Goal: Task Accomplishment & Management: Manage account settings

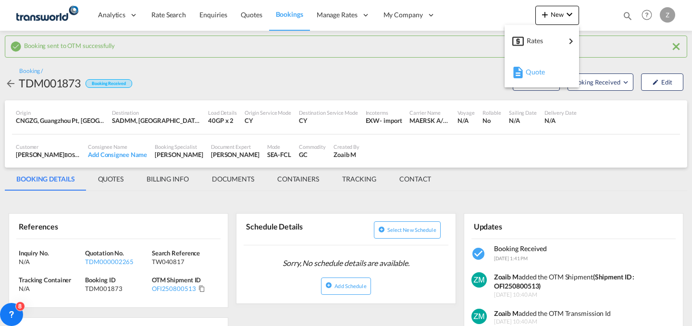
click at [529, 72] on span "Quote" at bounding box center [531, 71] width 11 height 19
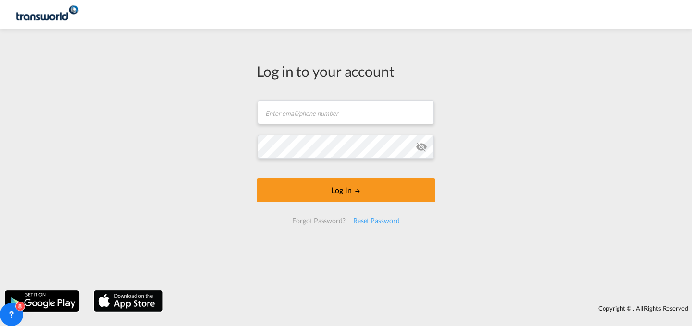
click at [403, 245] on div "Create Quote Mode FCL LCL AIR Quote Type New Quote Or Cancel Create Quote" at bounding box center [346, 163] width 692 height 326
type input "[EMAIL_ADDRESS][PERSON_NAME][DOMAIN_NAME]"
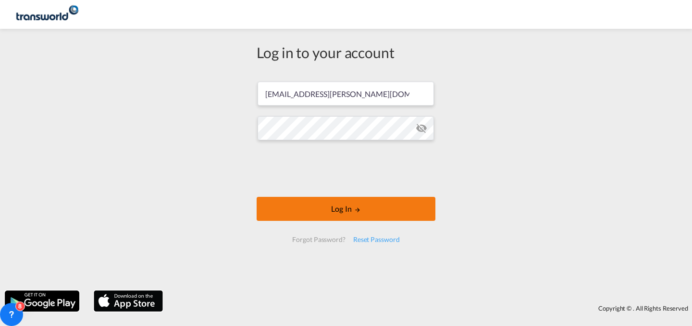
click at [416, 195] on form "[EMAIL_ADDRESS][PERSON_NAME][DOMAIN_NAME] Log In Forgot Password? Reset Password" at bounding box center [346, 162] width 179 height 180
click at [392, 205] on button "Log In" at bounding box center [346, 209] width 179 height 24
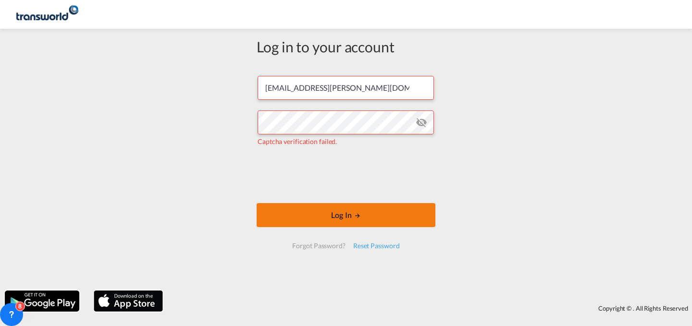
click at [386, 213] on button "Log In" at bounding box center [346, 215] width 179 height 24
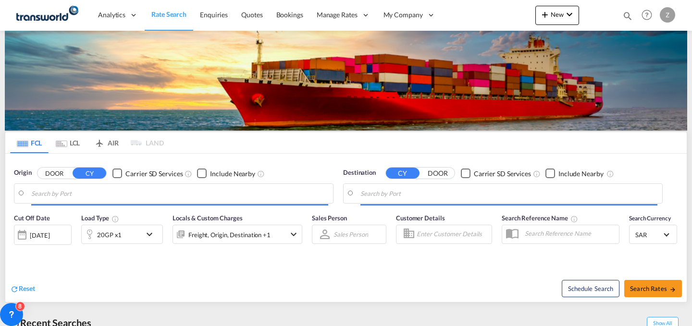
type input "[PERSON_NAME] ([PERSON_NAME]), [GEOGRAPHIC_DATA]"
type input "Shuaiba, KWSAA"
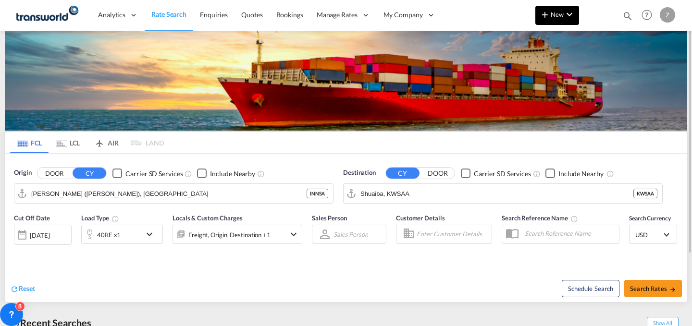
click at [547, 21] on button "New" at bounding box center [557, 15] width 44 height 19
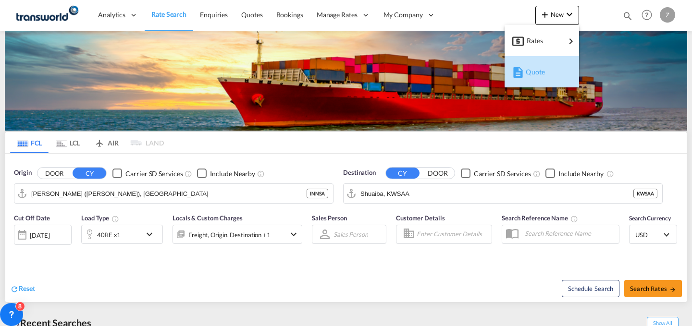
click at [536, 67] on span "Quote" at bounding box center [531, 71] width 11 height 19
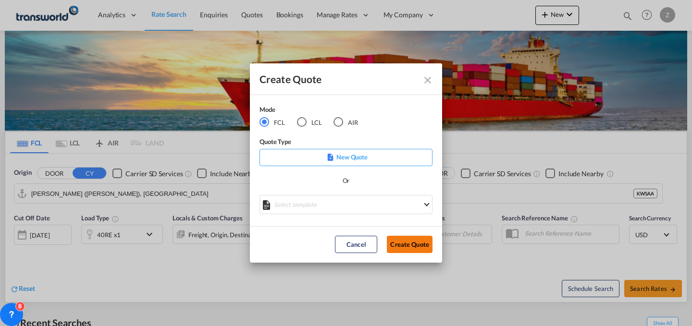
click at [397, 240] on button "Create Quote" at bounding box center [410, 244] width 46 height 17
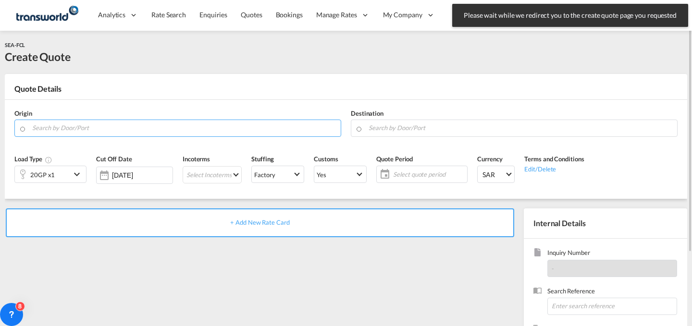
click at [209, 137] on md-autocomplete at bounding box center [184, 128] width 304 height 17
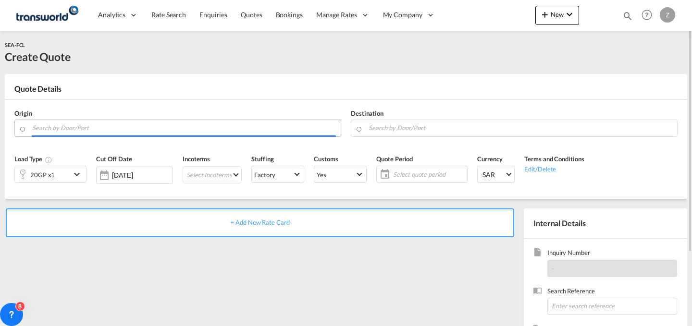
click at [199, 130] on input "Search by Door/Port" at bounding box center [184, 128] width 304 height 17
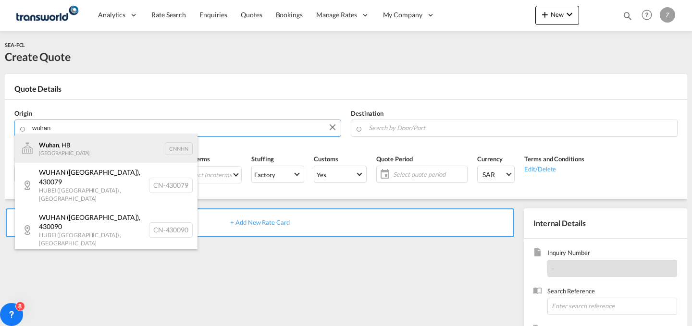
click at [143, 145] on div "Wuhan , HB China CNNHN" at bounding box center [106, 148] width 183 height 29
type input "Wuhan, HB, CNNHN"
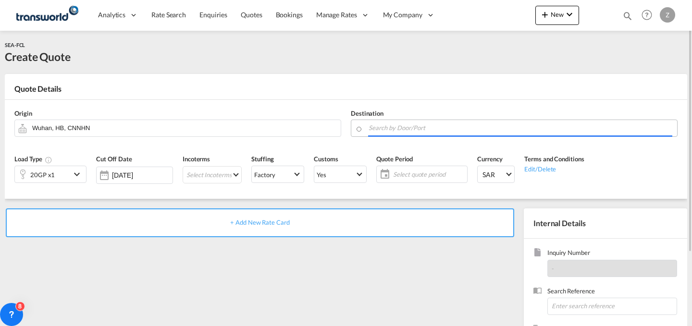
click at [443, 121] on input "Search by Door/Port" at bounding box center [521, 128] width 304 height 17
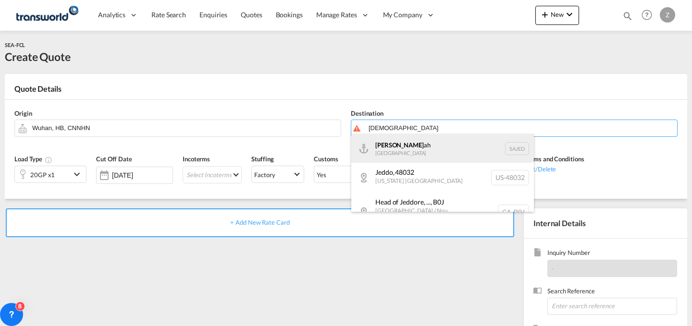
click at [429, 138] on div "[DEMOGRAPHIC_DATA] ah [GEOGRAPHIC_DATA] SAJED" at bounding box center [442, 148] width 183 height 29
type input "Jeddah, SAJED"
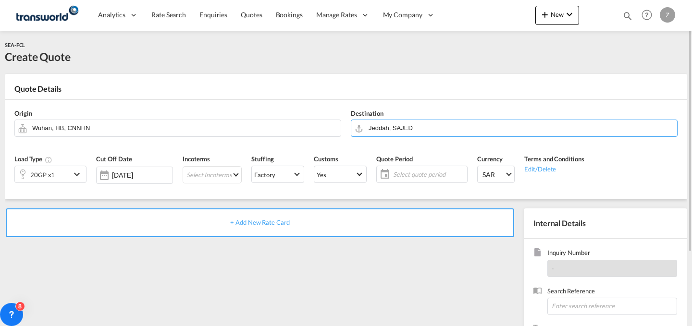
click at [76, 172] on md-icon "icon-chevron-down" at bounding box center [78, 175] width 14 height 12
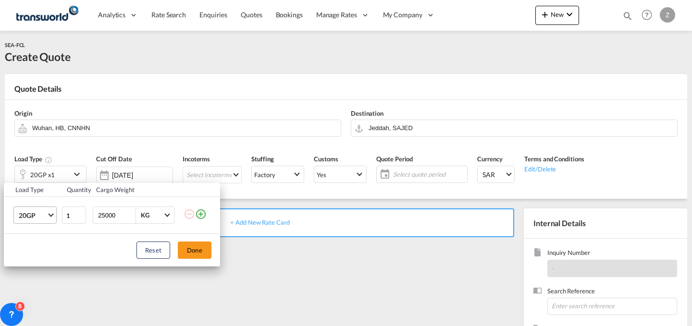
click at [47, 223] on md-select-value "20GP" at bounding box center [37, 215] width 38 height 16
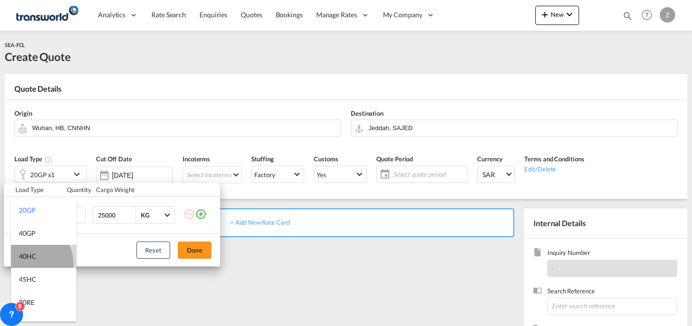
click at [33, 263] on md-option "40HC" at bounding box center [43, 256] width 65 height 23
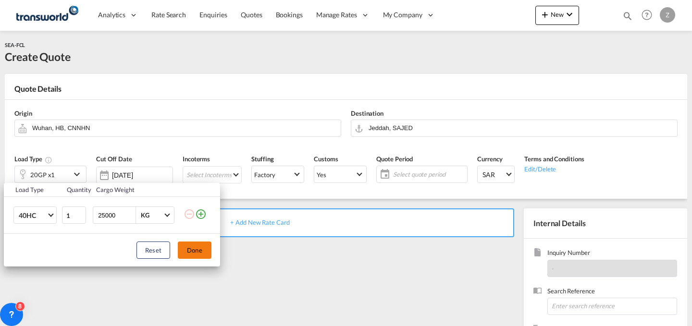
click at [205, 254] on button "Done" at bounding box center [195, 250] width 34 height 17
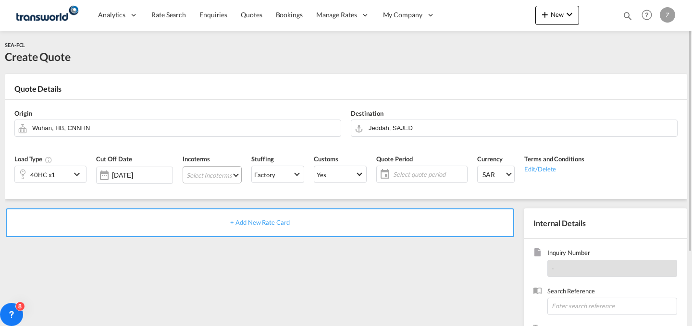
click at [213, 172] on md-select "Select Incoterms DPU - import Delivery at Place Unloaded EXW - export Ex Works …" at bounding box center [212, 174] width 59 height 17
type md-option "[object Object]"
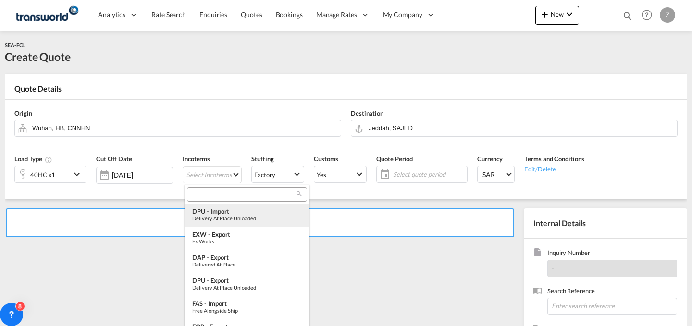
type md-option "[object Object]"
click at [222, 174] on md-backdrop at bounding box center [346, 163] width 692 height 326
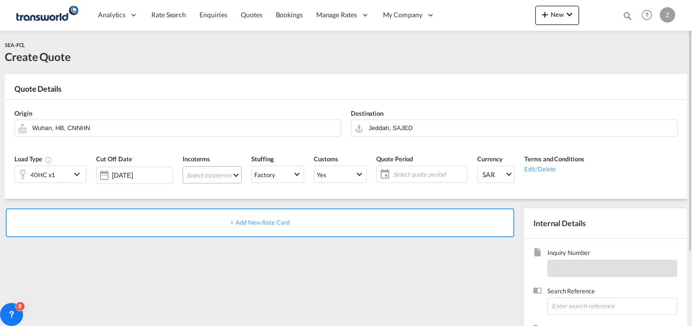
click at [235, 177] on md-select "Select Incoterms" at bounding box center [212, 174] width 59 height 17
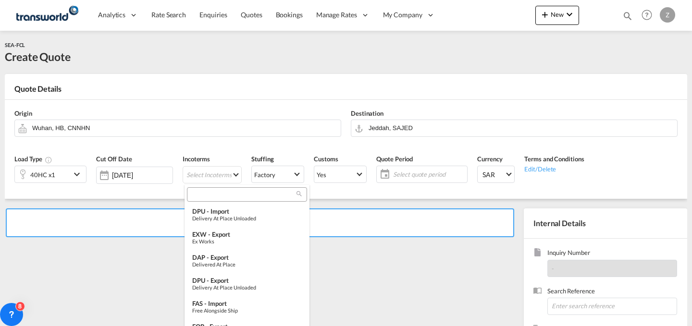
click at [231, 194] on input "search" at bounding box center [243, 194] width 107 height 9
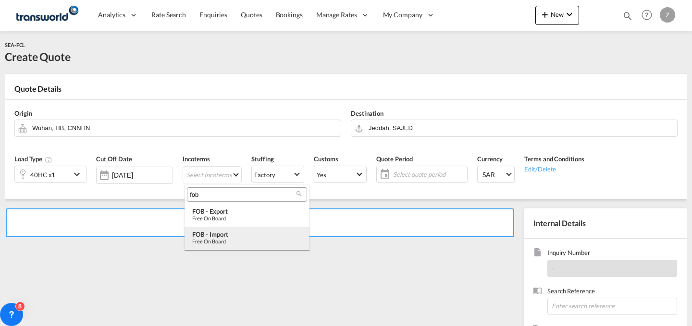
type input "fob"
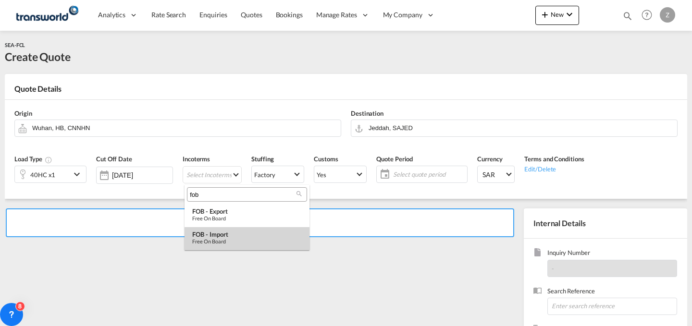
click at [232, 235] on div "FOB - import" at bounding box center [247, 235] width 110 height 8
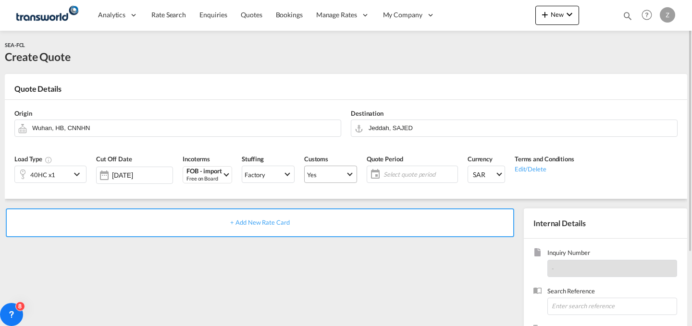
click at [345, 172] on span "Yes" at bounding box center [326, 175] width 38 height 9
click at [335, 194] on md-option "No" at bounding box center [332, 197] width 67 height 23
click at [347, 171] on md-select-value "Yes" at bounding box center [331, 174] width 52 height 13
click at [351, 194] on md-option "No" at bounding box center [332, 197] width 67 height 23
click at [421, 173] on span "Select quote period" at bounding box center [419, 174] width 72 height 9
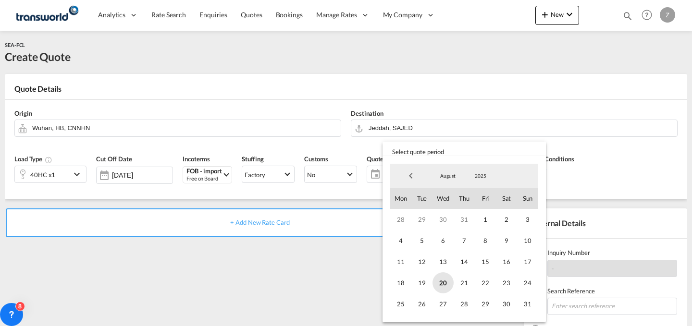
click at [444, 286] on span "20" at bounding box center [442, 282] width 21 height 21
click at [523, 299] on span "31" at bounding box center [527, 304] width 21 height 21
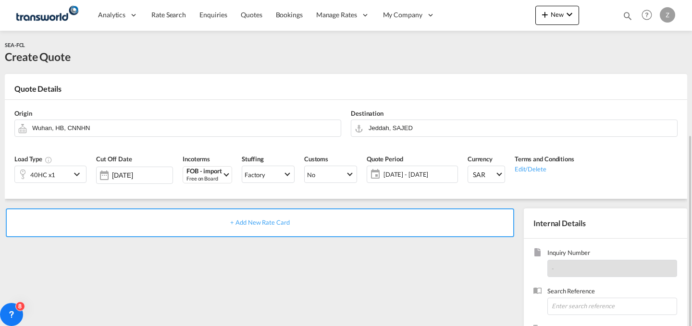
scroll to position [92, 0]
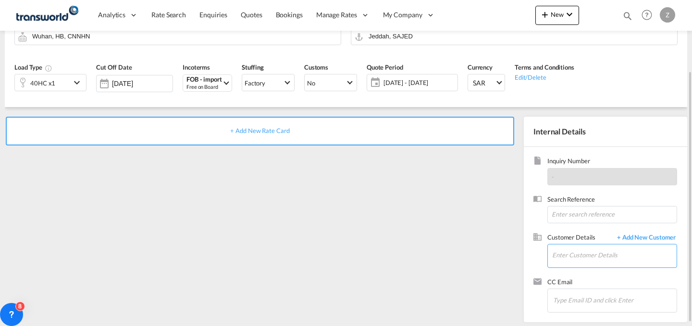
paste input "ANK8365"
click at [570, 256] on input "ANK8365" at bounding box center [614, 256] width 124 height 22
type input "ANK8365"
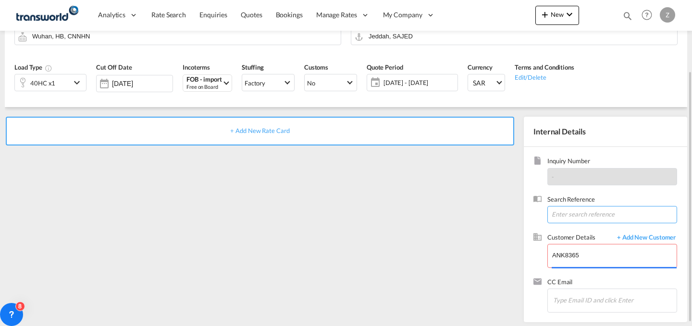
paste input "ANK8365"
click at [598, 217] on input "ANK8365" at bounding box center [612, 214] width 130 height 17
type input "ANK8365"
drag, startPoint x: 583, startPoint y: 260, endPoint x: 487, endPoint y: 267, distance: 96.3
click at [487, 267] on div "+ Add New Rate Card Internal Details Inquiry Number - Search Reference ANK8365 …" at bounding box center [346, 214] width 682 height 215
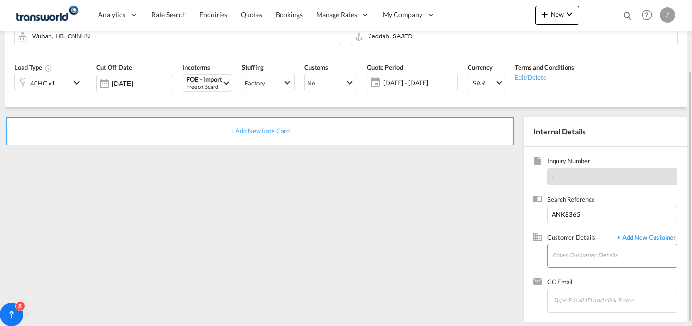
paste input "Medical Renewable care company"
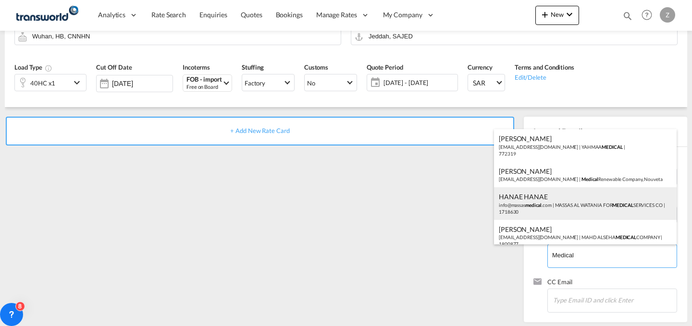
scroll to position [8, 0]
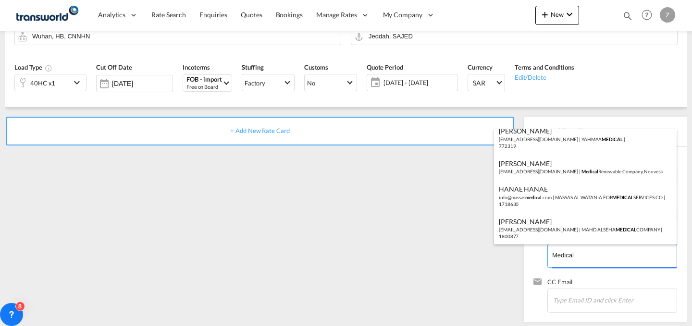
click at [598, 254] on body "Analytics Dashboard Reports Rate Search Enquiries Quotes Bookings" at bounding box center [346, 163] width 692 height 326
type input "M"
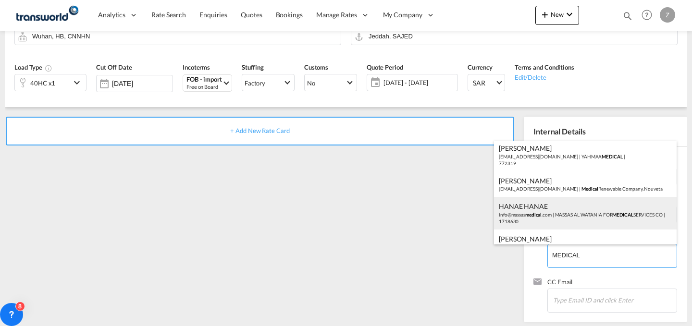
scroll to position [0, 0]
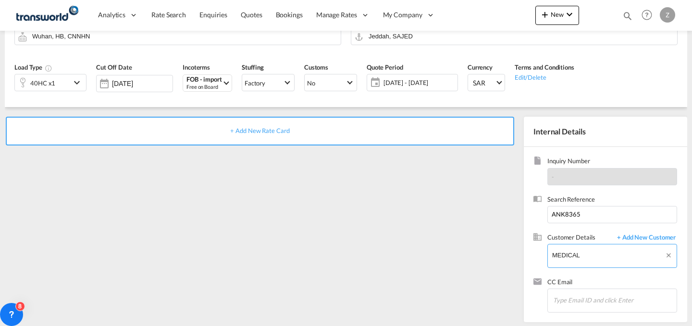
click at [608, 250] on body "Analytics Dashboard Reports Rate Search Enquiries Quotes Bookings" at bounding box center [346, 163] width 692 height 326
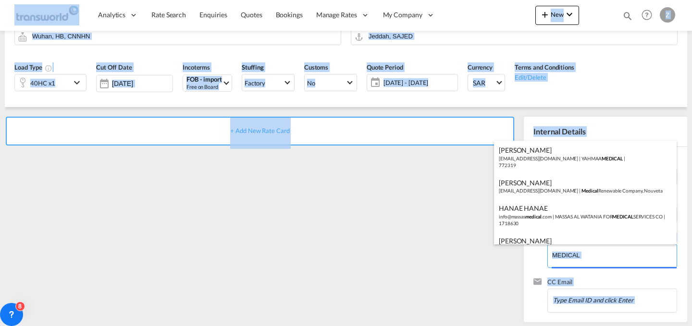
click at [609, 256] on body "Analytics Dashboard Reports Rate Search Enquiries Quotes Bookings" at bounding box center [346, 163] width 692 height 326
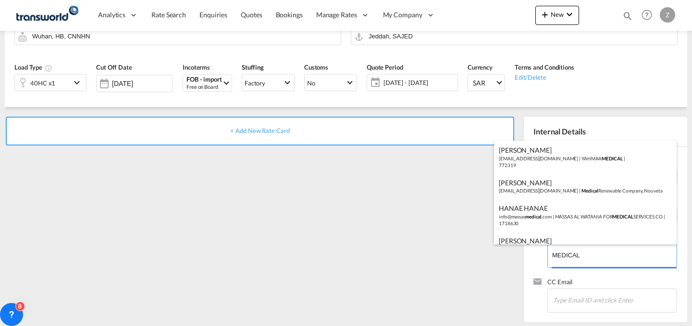
paste input "edical Renewable care company"
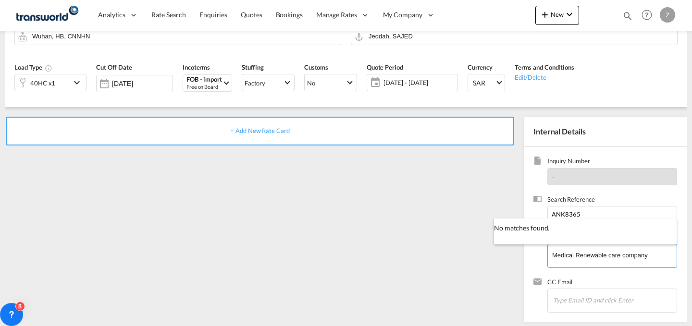
type input "Medical Renewable care company"
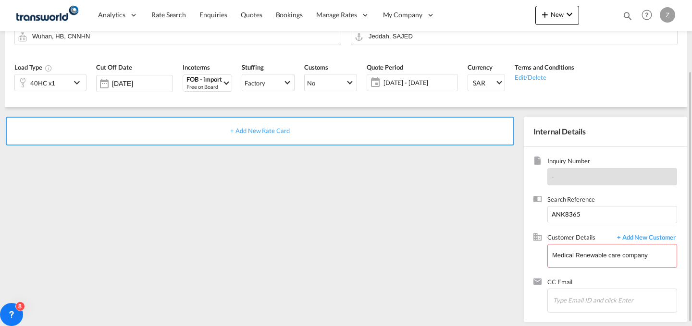
drag, startPoint x: 649, startPoint y: 256, endPoint x: 473, endPoint y: 266, distance: 176.1
click at [669, 257] on button "Clear Input" at bounding box center [670, 252] width 12 height 14
click at [603, 253] on input "Enter Customer Details" at bounding box center [614, 256] width 124 height 22
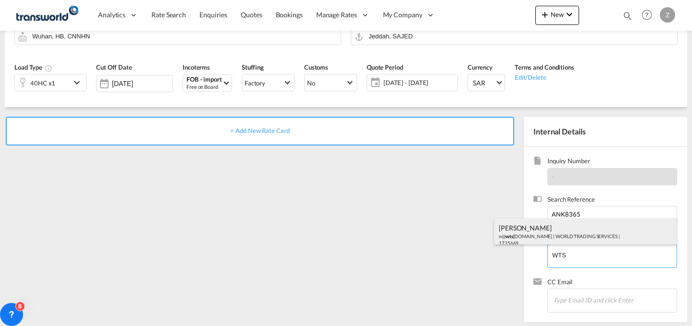
click at [556, 240] on div "[PERSON_NAME] n@ wts [DOMAIN_NAME] | WORLD TRADING SERVICES | 1735669" at bounding box center [585, 235] width 183 height 33
type input "WORLD TRADING SERVICES, [PERSON_NAME], n@[DOMAIN_NAME]"
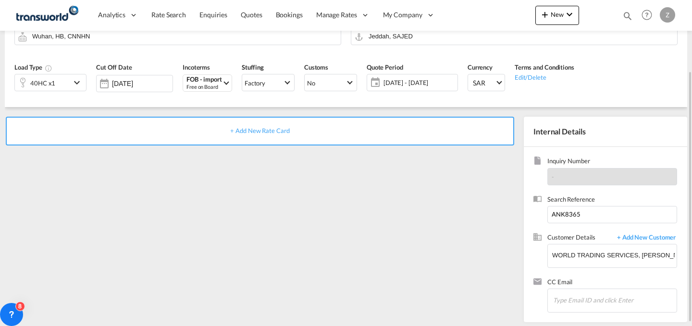
click at [349, 124] on div "+ Add New Rate Card" at bounding box center [260, 131] width 508 height 29
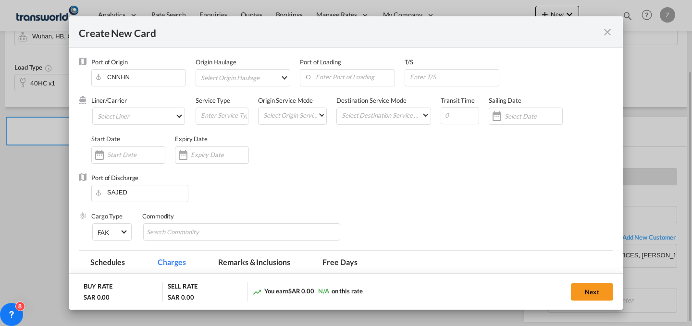
type input "Basic Ocean Freight"
select select "per equipment"
click at [155, 111] on md-select "Select Liner 2HM LOGISTICS D.O.O 2HM LOGISTICS D.O.O. / TWKS-KOPER 3P LOGISTICS…" at bounding box center [138, 116] width 93 height 17
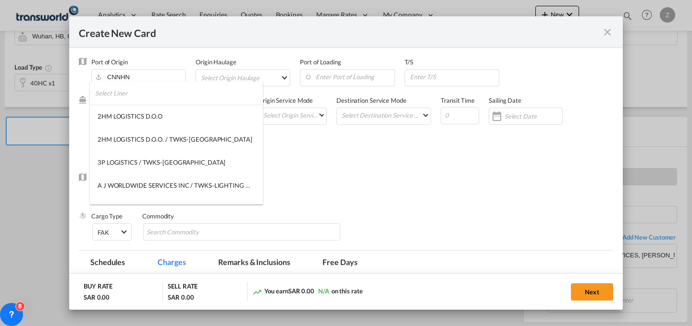
click at [168, 97] on input "search" at bounding box center [179, 93] width 168 height 23
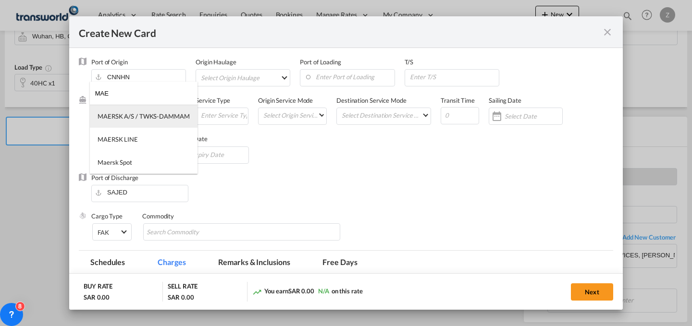
type input "MAE"
click at [170, 115] on div "MAERSK A/S / TWKS-DAMMAM" at bounding box center [144, 116] width 92 height 9
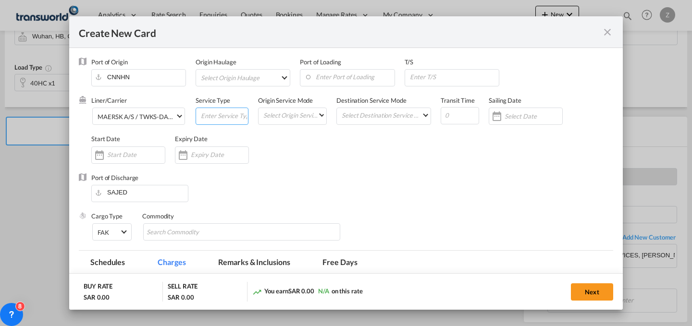
click at [201, 115] on input "Create New Card ..." at bounding box center [224, 115] width 48 height 14
type input "FCL"
click at [285, 110] on md-select "Select Origin Service Mode SD [GEOGRAPHIC_DATA]" at bounding box center [294, 114] width 64 height 13
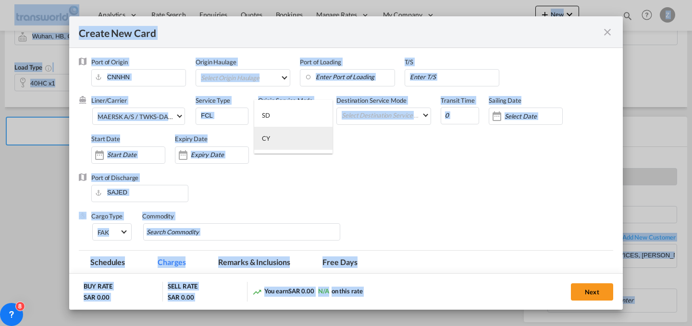
drag, startPoint x: 292, startPoint y: 134, endPoint x: 367, endPoint y: 115, distance: 77.6
click at [367, 115] on body "Analytics Dashboard Reports Rate Search Enquiries Quotes Bookings" at bounding box center [346, 163] width 692 height 326
click at [367, 115] on md-backdrop at bounding box center [346, 163] width 692 height 326
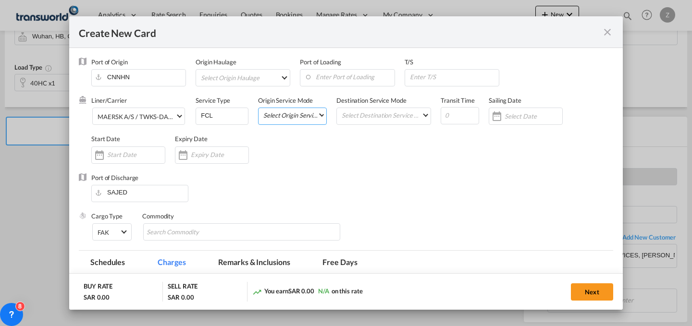
click at [303, 116] on md-select "Select Origin Service Mode" at bounding box center [294, 114] width 64 height 13
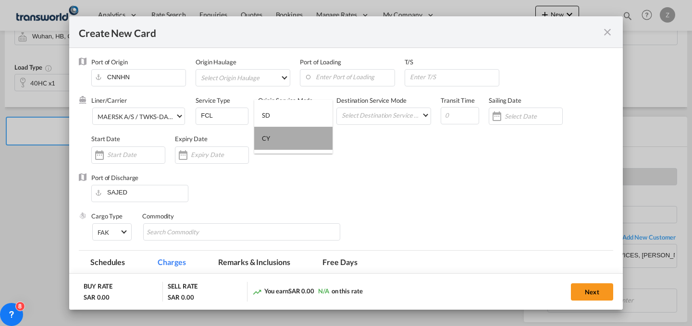
click at [301, 141] on md-option "CY" at bounding box center [293, 138] width 78 height 23
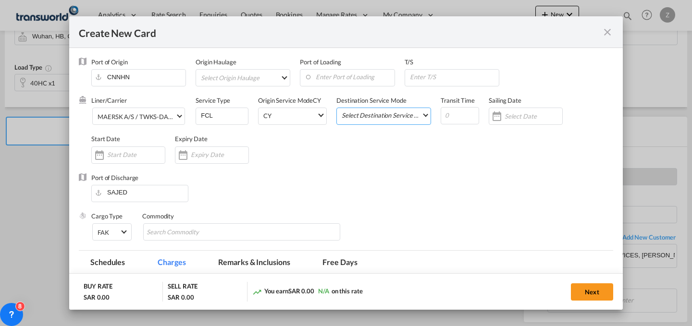
click at [392, 116] on md-select "Select Destination Service Mode SD [GEOGRAPHIC_DATA]" at bounding box center [386, 114] width 90 height 13
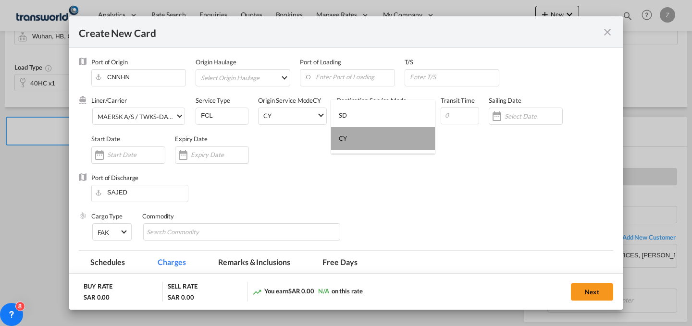
click at [396, 141] on md-option "CY" at bounding box center [383, 138] width 104 height 23
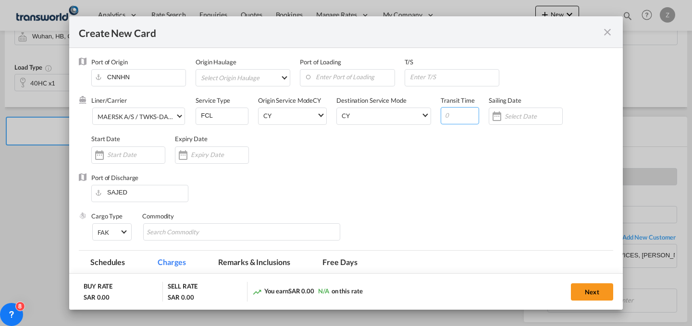
click at [455, 121] on input "Create New Card ..." at bounding box center [460, 115] width 38 height 17
type input "20"
click at [139, 152] on input "Create New Card ..." at bounding box center [136, 155] width 58 height 8
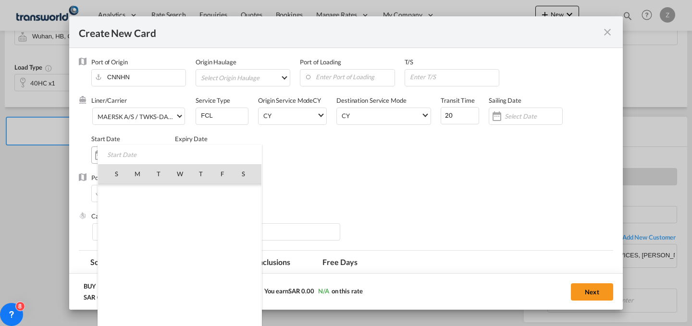
scroll to position [222431, 0]
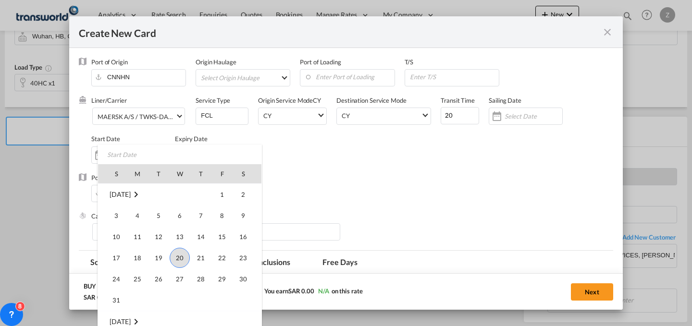
drag, startPoint x: 183, startPoint y: 248, endPoint x: 182, endPoint y: 254, distance: 5.9
click at [182, 254] on td "20" at bounding box center [179, 257] width 21 height 21
type input "[DATE]"
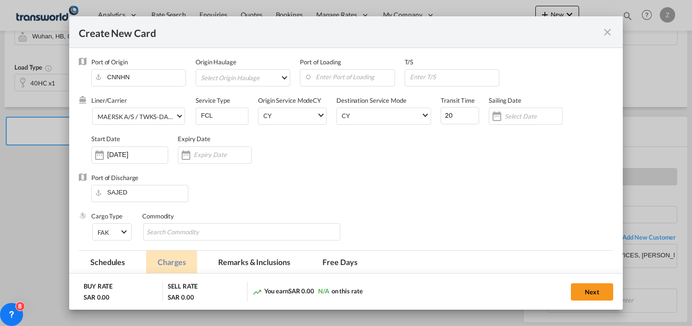
click at [182, 254] on md-tab-item "Charges" at bounding box center [171, 264] width 51 height 26
click at [210, 155] on input "Create New Card ..." at bounding box center [223, 155] width 58 height 8
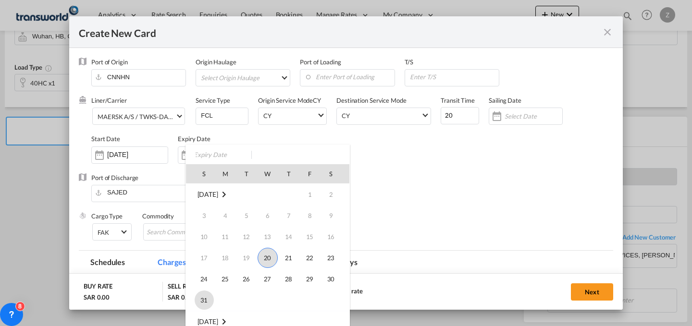
click at [204, 299] on span "31" at bounding box center [204, 300] width 19 height 19
type input "[DATE]"
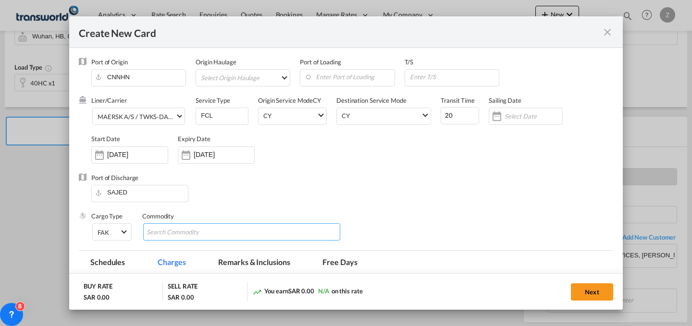
click at [159, 229] on input "Chips input." at bounding box center [191, 232] width 88 height 15
type input "GC"
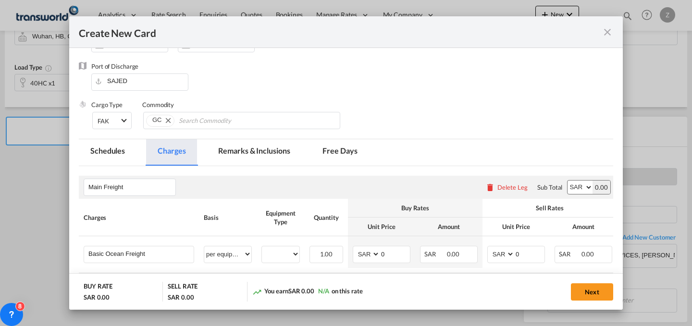
scroll to position [146, 0]
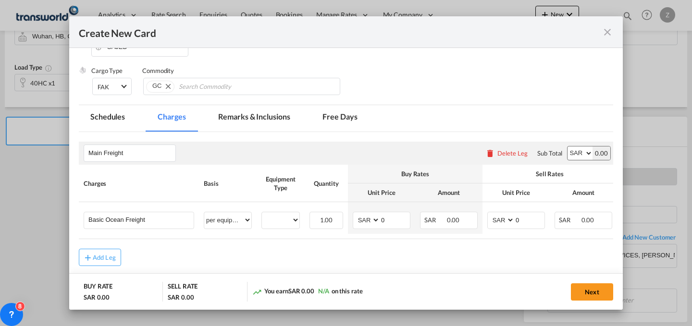
click at [577, 149] on select "AED AFN ALL AMD ANG AOA ARS AUD AWG AZN BAM BBD BDT BGN BHD BIF BMD BND [PERSON…" at bounding box center [579, 153] width 25 height 13
select select "string:USD"
click at [567, 147] on select "AED AFN ALL AMD ANG AOA ARS AUD AWG AZN BAM BBD BDT BGN BHD BIF BMD BND [PERSON…" at bounding box center [579, 153] width 25 height 13
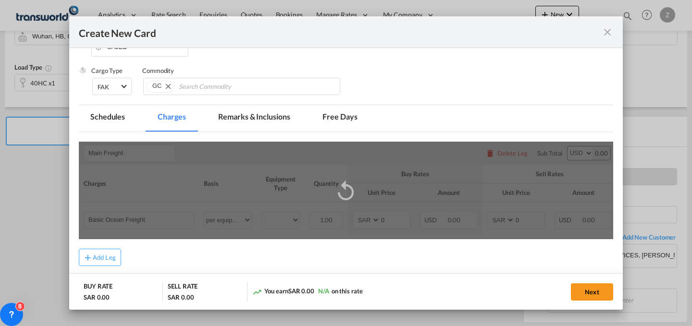
click at [567, 138] on rate-modification "Main Freight Please enter leg name Leg Name Already Exists Delete Leg Sub Total…" at bounding box center [346, 199] width 534 height 135
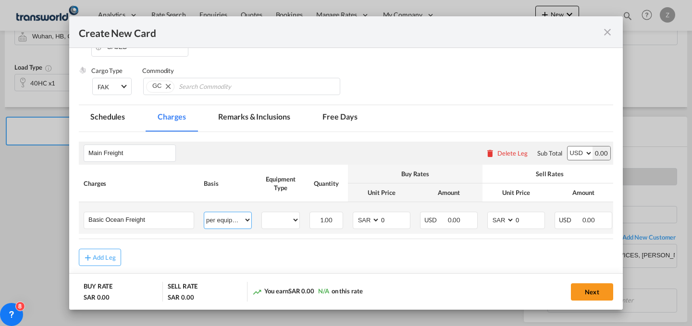
click at [245, 220] on select "per equipment per container per B/L per shipping bill per shipment % on freight…" at bounding box center [227, 219] width 47 height 15
click at [204, 212] on select "per equipment per container per B/L per shipping bill per shipment % on freight…" at bounding box center [227, 219] width 47 height 15
click at [288, 222] on select "40HC" at bounding box center [280, 220] width 37 height 13
select select "40HC"
click at [262, 214] on select "40HC" at bounding box center [280, 220] width 37 height 13
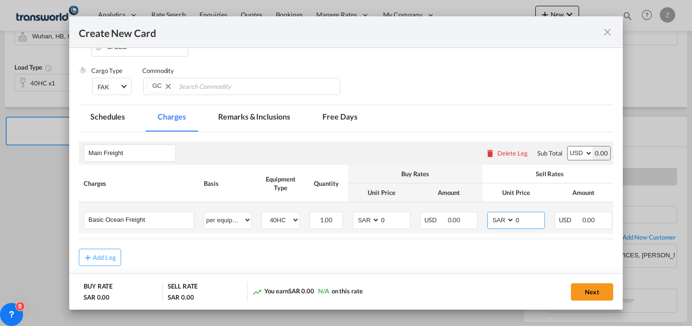
click at [497, 219] on select "AED AFN ALL AMD ANG AOA ARS AUD AWG AZN BAM BBD BDT BGN BHD BIF BMD BND [PERSON…" at bounding box center [501, 220] width 25 height 13
click at [489, 214] on select "AED AFN ALL AMD ANG AOA ARS AUD AWG AZN BAM BBD BDT BGN BHD BIF BMD BND [PERSON…" at bounding box center [501, 220] width 25 height 13
select select "string:USD"
click at [489, 214] on select "AED AFN ALL AMD ANG AOA ARS AUD AWG AZN BAM BBD BDT BGN BHD BIF BMD BND [PERSON…" at bounding box center [501, 220] width 25 height 13
click at [366, 221] on select "AED AFN ALL AMD ANG AOA ARS AUD AWG AZN BAM BBD BDT BGN BHD BIF BMD BND [PERSON…" at bounding box center [367, 220] width 25 height 13
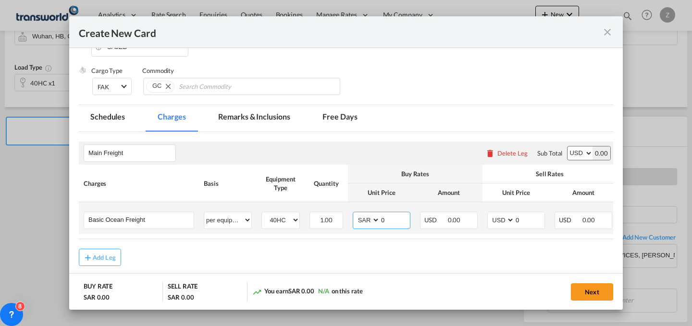
select select "string:USD"
click at [355, 214] on select "AED AFN ALL AMD ANG AOA ARS AUD AWG AZN BAM BBD BDT BGN BHD BIF BMD BND [PERSON…" at bounding box center [367, 220] width 25 height 13
click at [385, 222] on input "0" at bounding box center [395, 219] width 30 height 14
type input "3700"
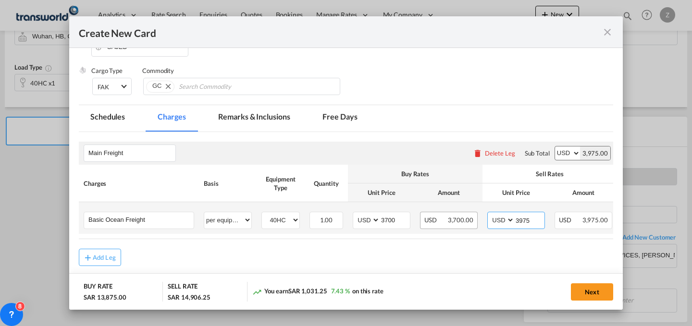
type input "3975"
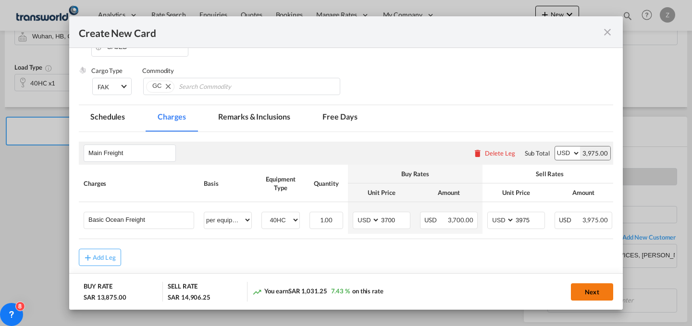
click at [597, 290] on button "Next" at bounding box center [592, 291] width 42 height 17
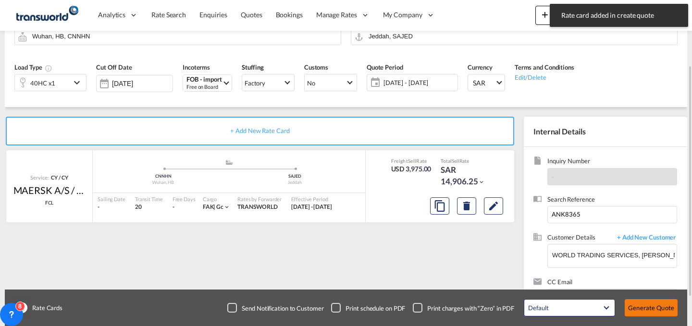
click at [646, 303] on button "Generate Quote" at bounding box center [651, 307] width 53 height 17
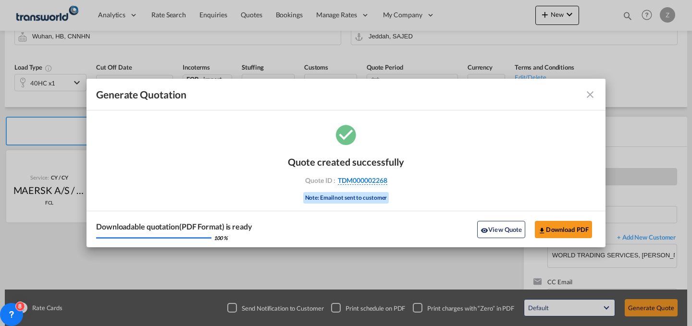
click at [359, 183] on span "TDM000002268" at bounding box center [362, 180] width 49 height 9
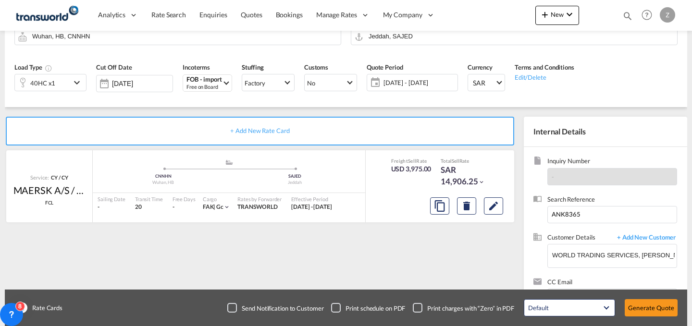
click at [359, 183] on div "Quote created successfully Quote ID : TDM000002268 Note: Email not sent to cust…" at bounding box center [346, 171] width 58 height 32
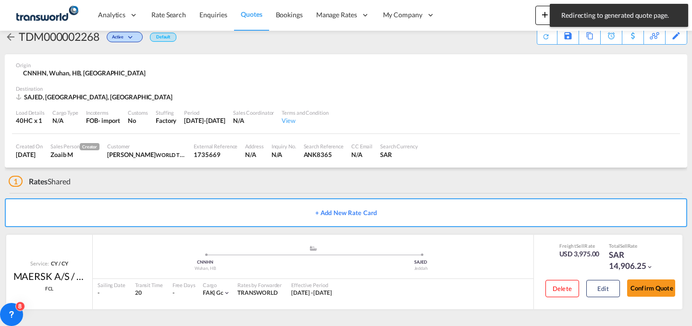
scroll to position [19, 0]
click at [643, 286] on button "Confirm Quote" at bounding box center [651, 288] width 48 height 17
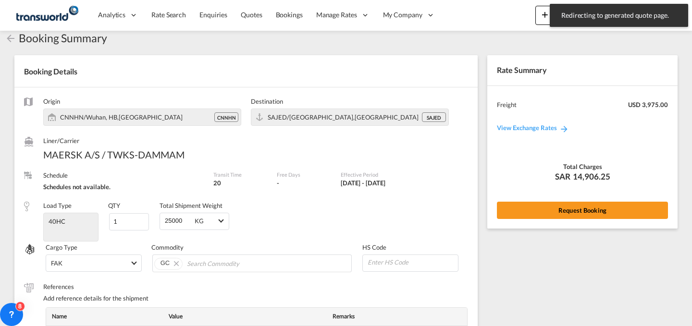
scroll to position [354, 0]
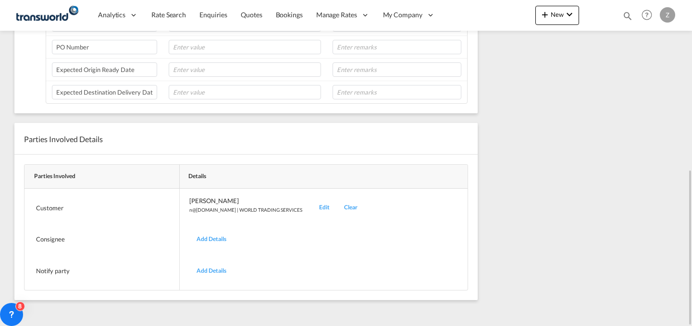
click at [312, 205] on div "Edit" at bounding box center [324, 208] width 25 height 23
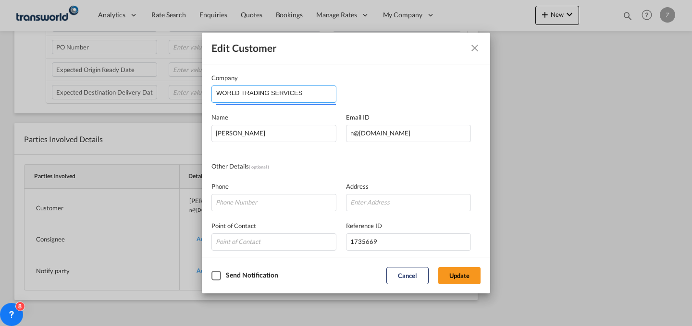
drag, startPoint x: 322, startPoint y: 88, endPoint x: 70, endPoint y: 92, distance: 251.8
click at [70, 92] on div "Edit Customer Company WORLD TRADING SERVICES Name [PERSON_NAME] Email ID [EMAIL…" at bounding box center [346, 163] width 692 height 326
paste input "Medical Renewable care company"
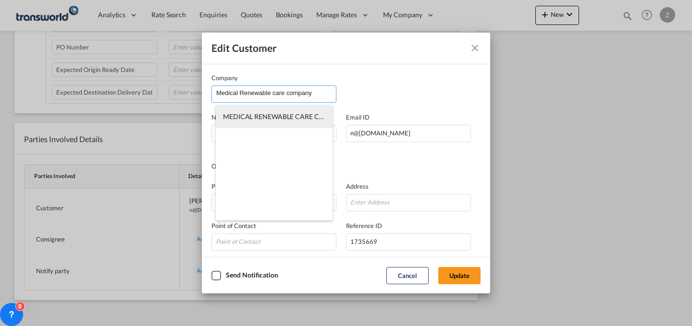
click at [300, 119] on span "MEDICAL RENEWABLE CARE COMPANY" at bounding box center [285, 116] width 125 height 8
type input "MEDICAL RENEWABLE CARE COMPANY"
type input "503872102"
type input "1814358"
type input "22231"
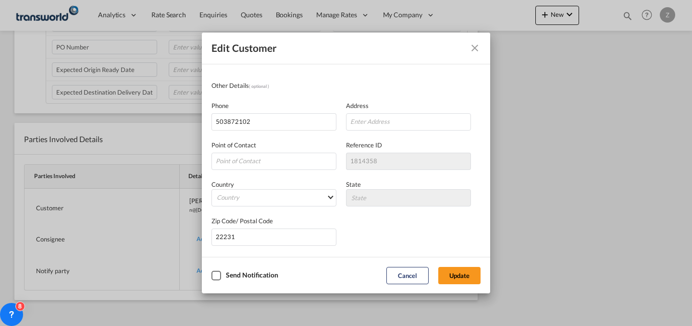
scroll to position [0, 0]
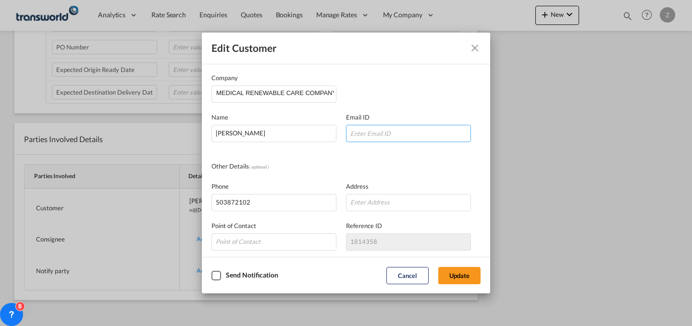
click at [377, 136] on input "Company Name Email ..." at bounding box center [408, 133] width 125 height 17
drag, startPoint x: 309, startPoint y: 135, endPoint x: 144, endPoint y: 137, distance: 165.3
click at [144, 137] on div "Edit Customer Company MEDICAL RENEWABLE CARE COMPANY Name [PERSON_NAME] Email I…" at bounding box center [346, 163] width 692 height 326
click at [382, 134] on input "Company Name Email ..." at bounding box center [408, 133] width 125 height 17
click at [289, 94] on input "MEDICAL RENEWABLE CARE COMPANY" at bounding box center [276, 93] width 120 height 14
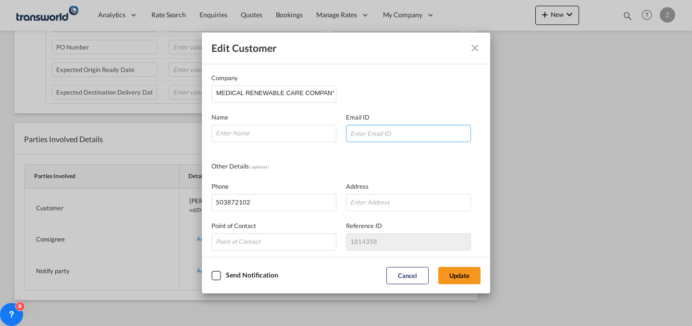
click at [380, 136] on input "Company Name Email ..." at bounding box center [408, 133] width 125 height 17
click at [414, 131] on input "Company Name Email ..." at bounding box center [408, 133] width 125 height 17
paste input "[PERSON_NAME]"
click at [240, 135] on input "[PERSON_NAME]" at bounding box center [273, 133] width 125 height 17
type input "[PERSON_NAME]"
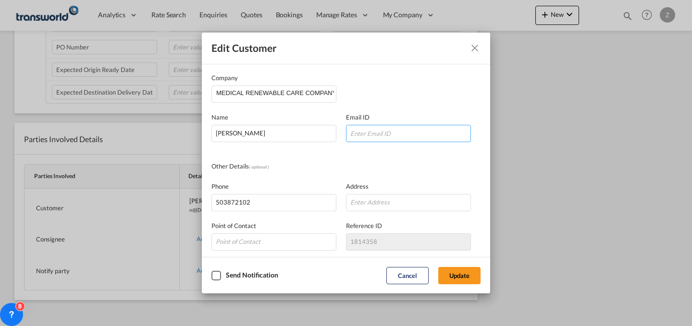
paste input "[EMAIL_ADDRESS][DOMAIN_NAME]"
click at [387, 131] on input "[EMAIL_ADDRESS][DOMAIN_NAME]" at bounding box center [408, 133] width 125 height 17
type input "[EMAIL_ADDRESS][DOMAIN_NAME]"
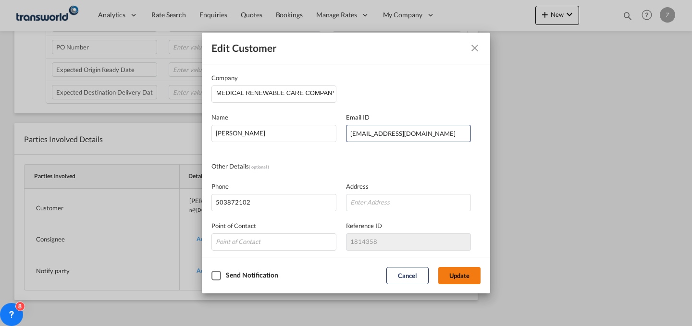
click at [456, 271] on button "Update" at bounding box center [459, 275] width 42 height 17
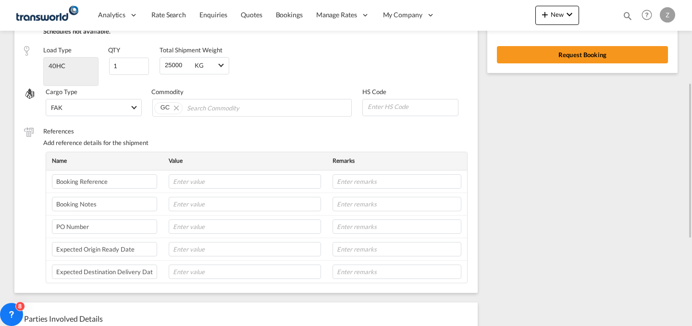
scroll to position [173, 0]
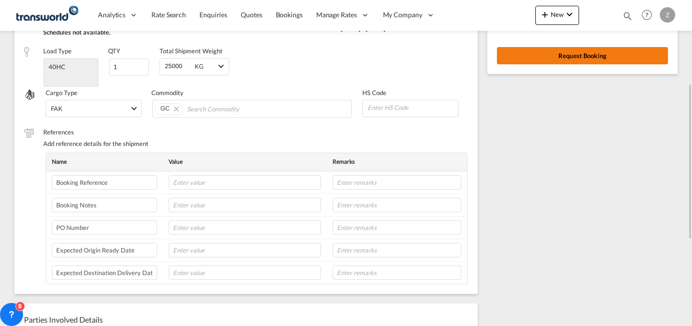
click at [576, 49] on button "Request Booking" at bounding box center [582, 55] width 171 height 17
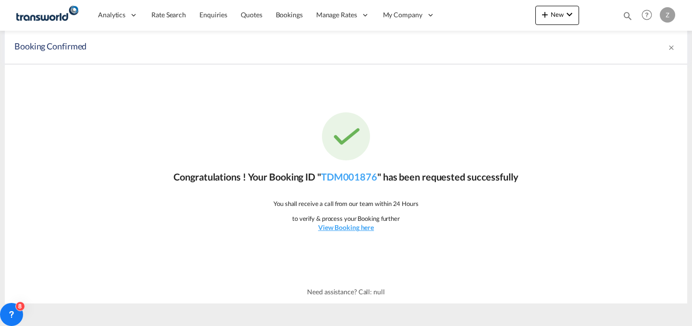
scroll to position [0, 0]
click at [357, 181] on link "TDM001876" at bounding box center [349, 177] width 56 height 12
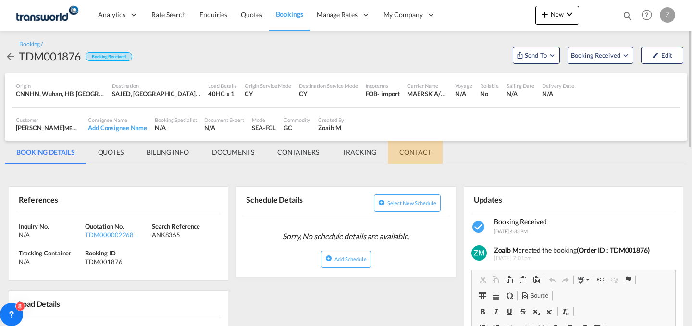
click at [412, 150] on md-tab-item "CONTACT" at bounding box center [415, 152] width 55 height 23
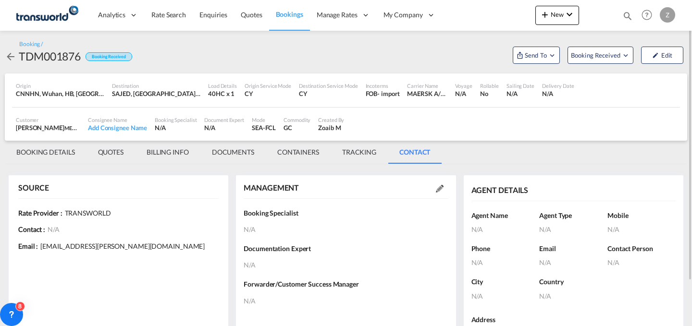
click at [440, 189] on md-icon at bounding box center [440, 189] width 8 height 8
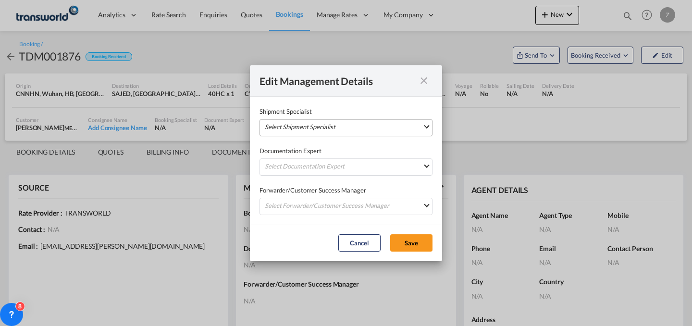
click at [426, 123] on md-select "Select Shipment Specialist [PERSON_NAME] W [PERSON_NAME][EMAIL_ADDRESS][PERSON_…" at bounding box center [345, 127] width 173 height 17
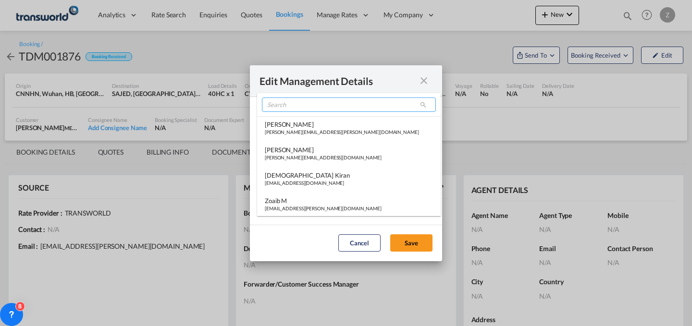
click at [382, 104] on input "search" at bounding box center [349, 105] width 174 height 14
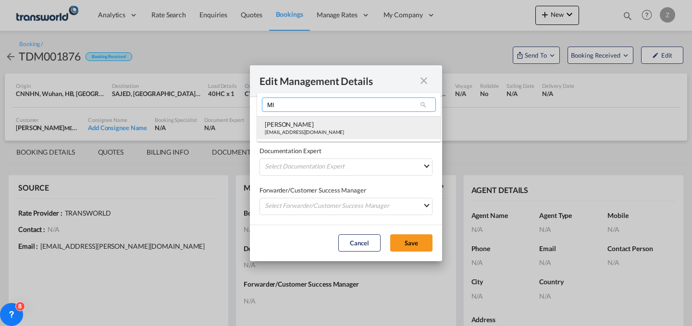
type input "MI"
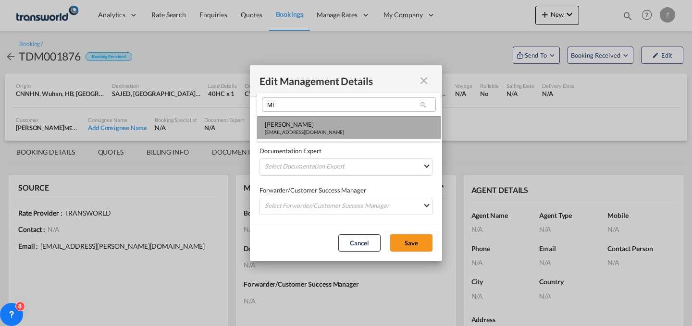
click at [346, 125] on md-option "[PERSON_NAME] [PERSON_NAME][EMAIL_ADDRESS][DOMAIN_NAME]" at bounding box center [349, 127] width 184 height 23
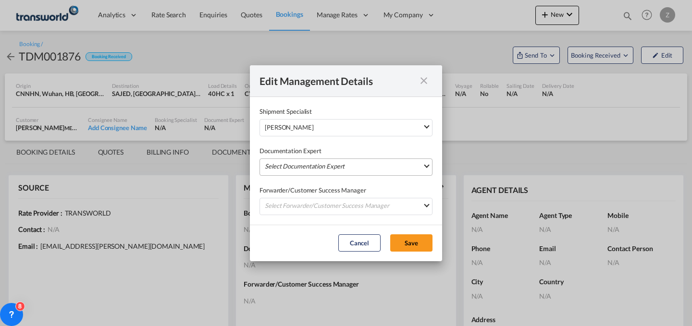
click at [340, 164] on md-select "Select Documentation Expert [PERSON_NAME] W [PERSON_NAME][EMAIL_ADDRESS][PERSON…" at bounding box center [345, 167] width 173 height 17
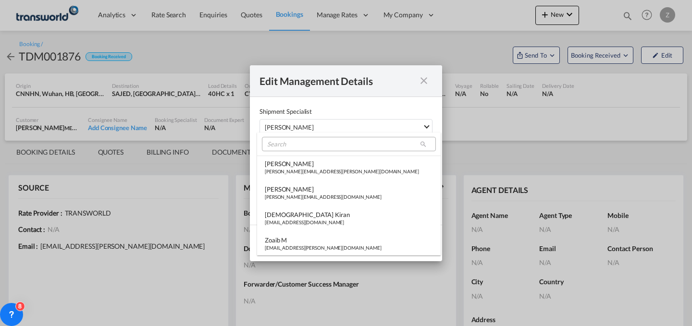
type md-option "[object Object]"
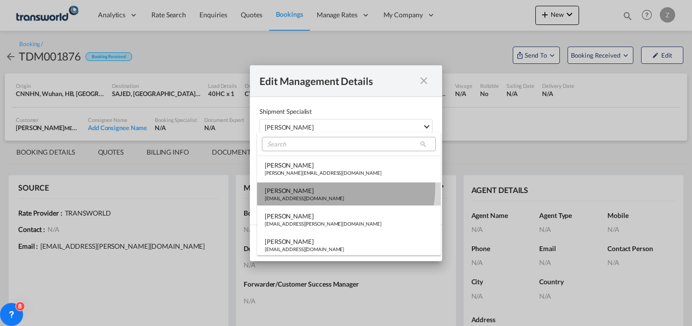
click at [328, 187] on md-option "[PERSON_NAME] [PERSON_NAME][EMAIL_ADDRESS][DOMAIN_NAME]" at bounding box center [349, 194] width 184 height 23
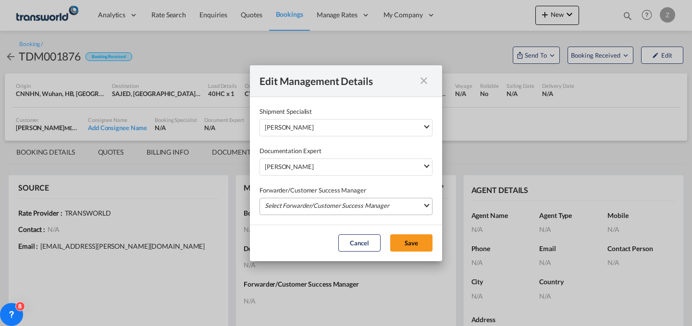
click at [326, 202] on md-select "Select Forwarder/Customer Success Manager [PERSON_NAME] [PERSON_NAME][EMAIL_ADD…" at bounding box center [345, 206] width 173 height 17
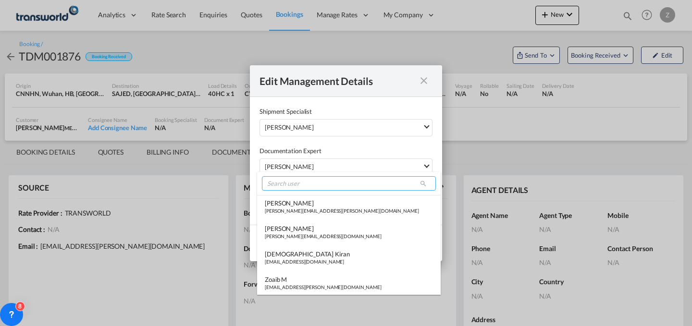
click at [334, 183] on input "search" at bounding box center [349, 183] width 174 height 14
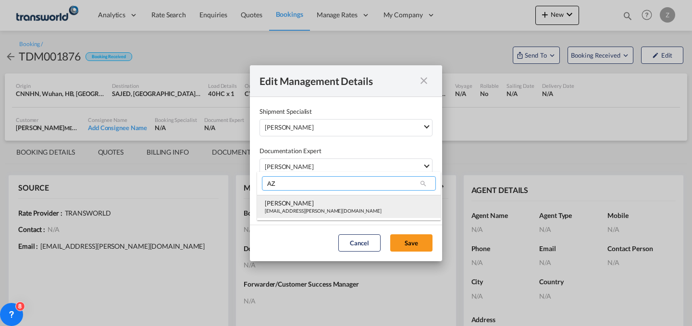
type input "AZ"
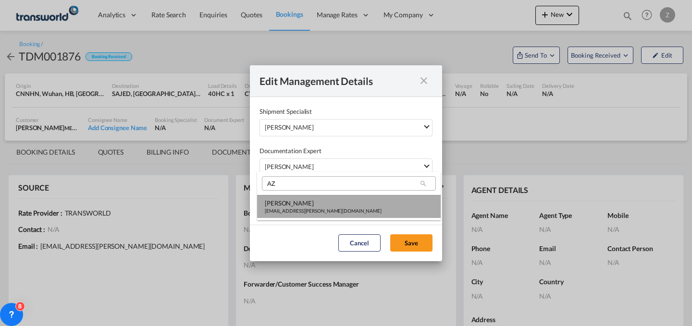
click at [325, 212] on md-option "[PERSON_NAME] [PERSON_NAME][EMAIL_ADDRESS][PERSON_NAME][DOMAIN_NAME]" at bounding box center [349, 206] width 184 height 23
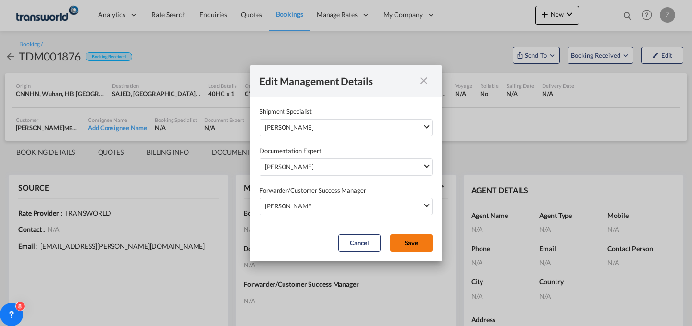
click at [407, 242] on button "Save" at bounding box center [411, 242] width 42 height 17
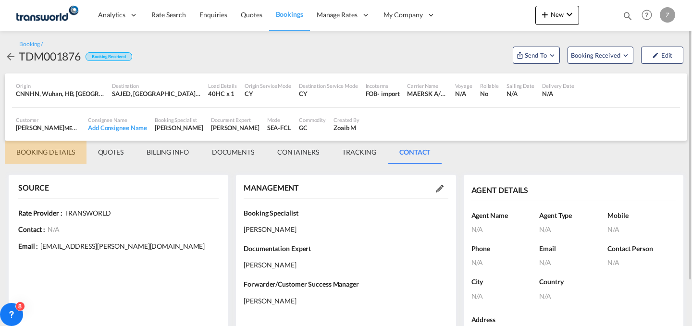
click at [55, 153] on md-tab-item "BOOKING DETAILS" at bounding box center [46, 152] width 82 height 23
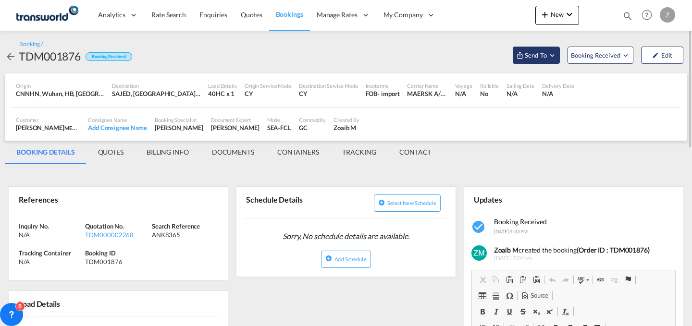
click at [544, 54] on span "Send To" at bounding box center [536, 55] width 24 height 10
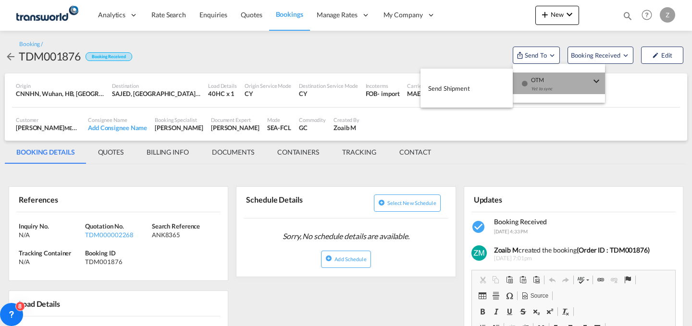
click at [542, 78] on span "OTM" at bounding box center [561, 77] width 60 height 9
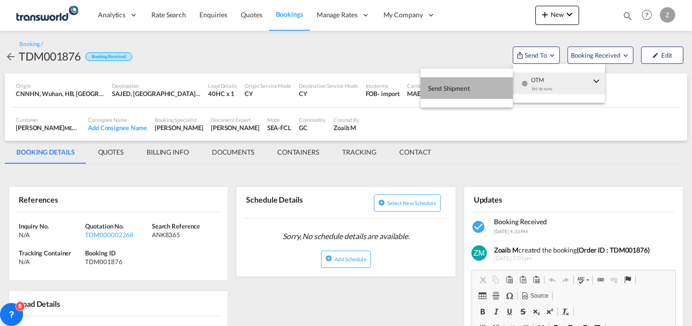
click at [487, 91] on button "Send Shipment" at bounding box center [466, 88] width 92 height 22
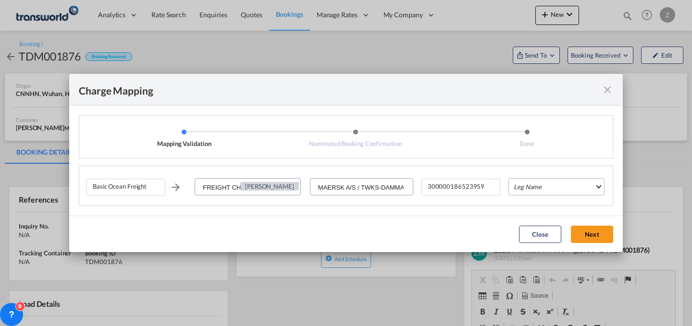
click at [533, 184] on md-select "Leg Name HANDLING ORIGIN VESSEL HANDLING DESTINATION OTHERS TL PICK UP CUSTOMS …" at bounding box center [556, 186] width 96 height 17
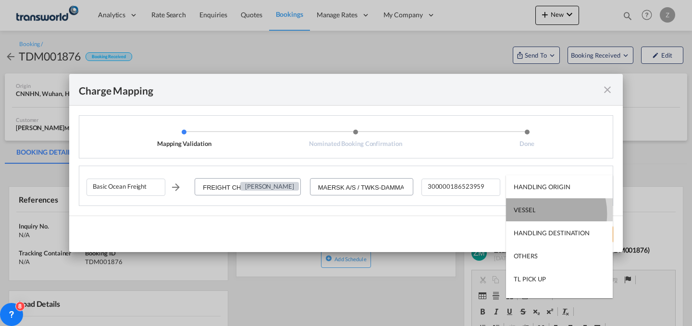
click at [538, 213] on md-option "VESSEL" at bounding box center [559, 209] width 107 height 23
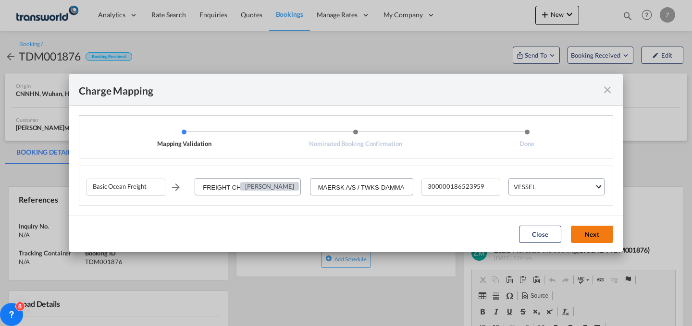
click at [589, 233] on button "Next" at bounding box center [592, 234] width 42 height 17
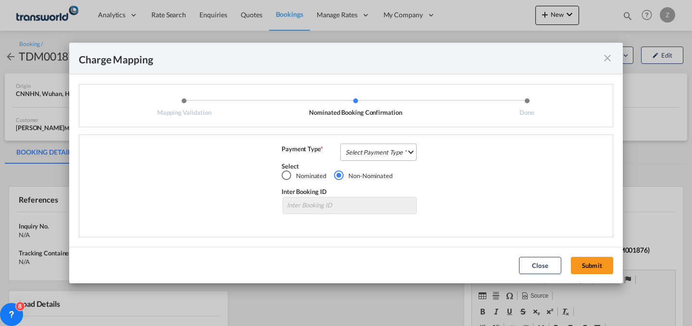
click at [406, 152] on md-select "Select Payment Type COLLECT PREPAID" at bounding box center [378, 152] width 76 height 17
click at [394, 157] on md-option "COLLECT" at bounding box center [381, 151] width 85 height 23
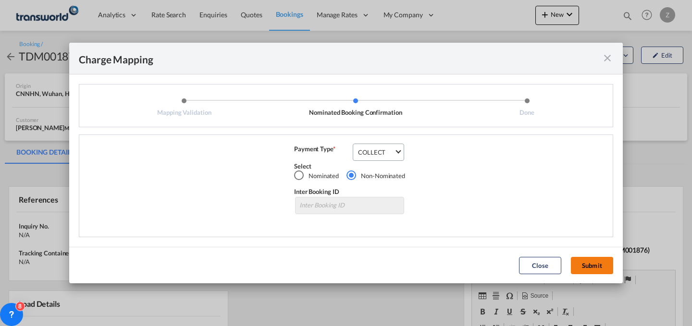
click at [581, 263] on button "Submit" at bounding box center [592, 265] width 42 height 17
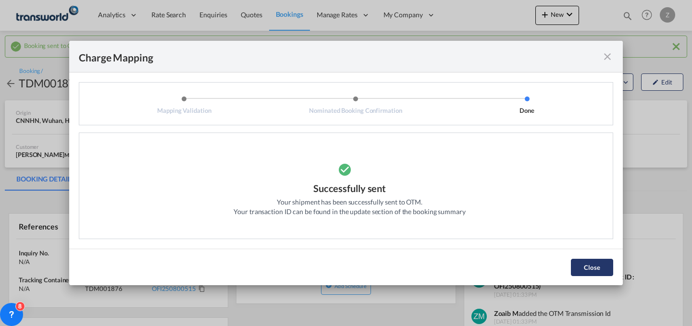
click at [597, 270] on button "Close" at bounding box center [592, 267] width 42 height 17
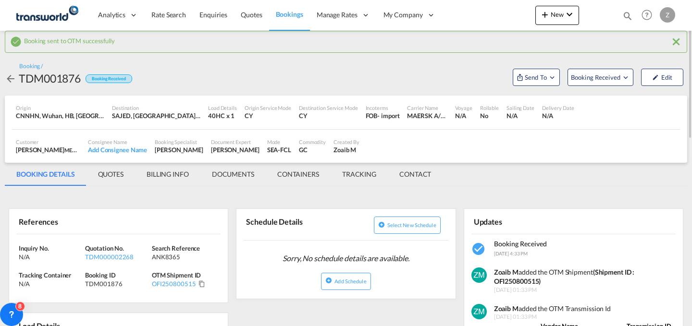
scroll to position [0, 0]
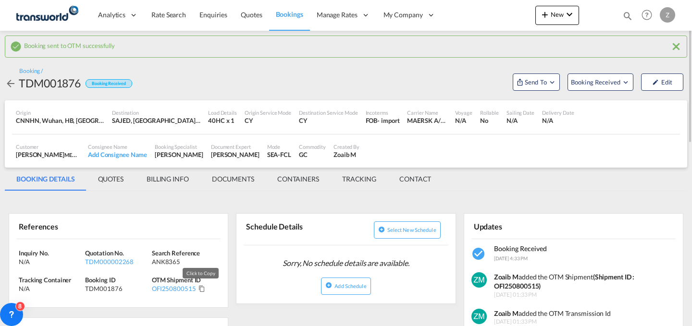
click at [198, 288] on md-icon "Click to Copy" at bounding box center [201, 288] width 7 height 7
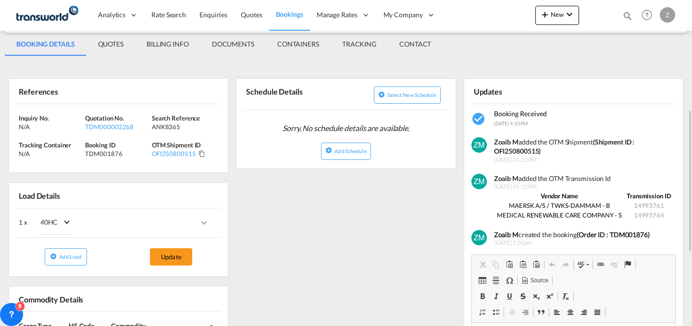
scroll to position [172, 0]
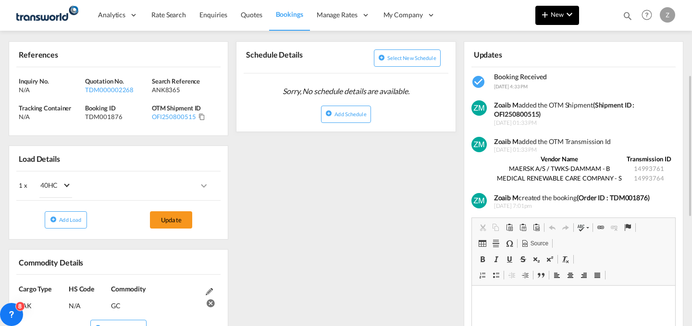
click at [551, 11] on span "New" at bounding box center [557, 15] width 36 height 8
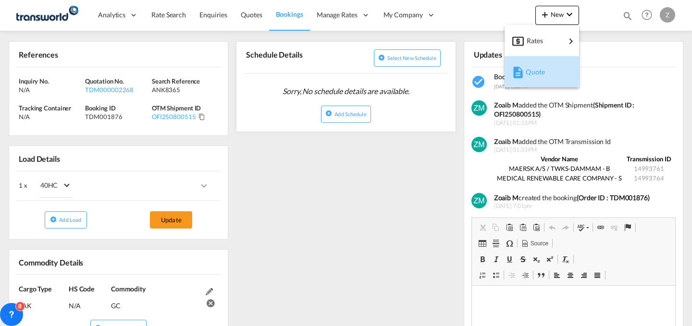
click at [541, 61] on div "Quote" at bounding box center [544, 72] width 36 height 24
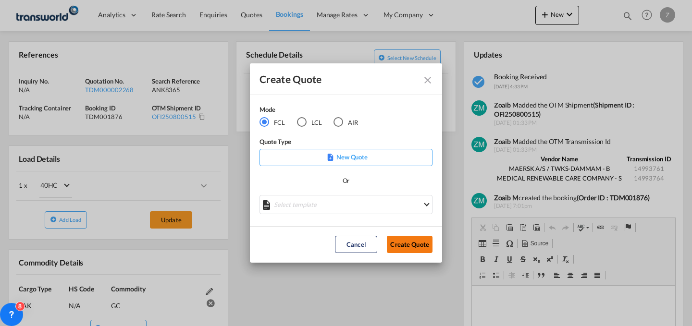
click at [416, 246] on button "Create Quote" at bounding box center [410, 244] width 46 height 17
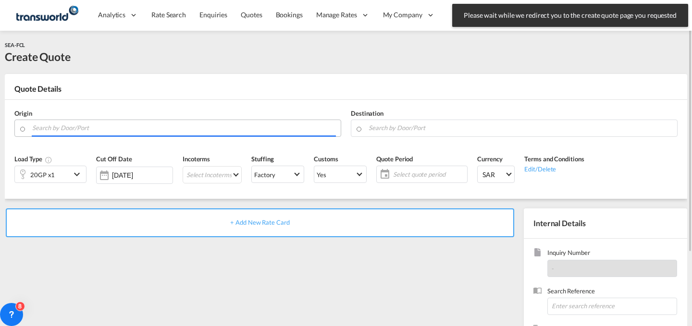
click at [132, 126] on input "Search by Door/Port" at bounding box center [184, 128] width 304 height 17
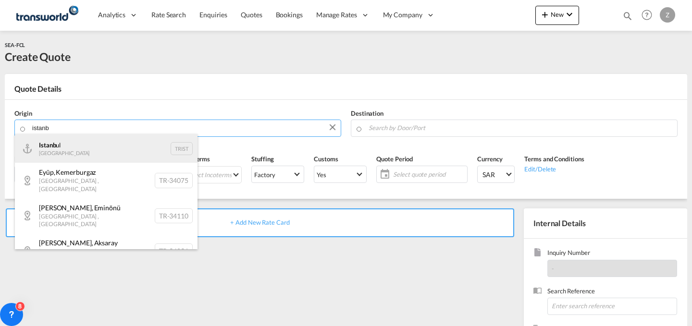
click at [128, 147] on div "Istanb ul Turkey TRIST" at bounding box center [106, 148] width 183 height 29
type input "[GEOGRAPHIC_DATA], TRIST"
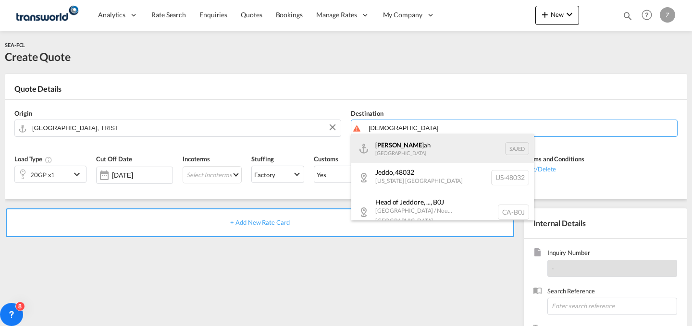
click at [402, 142] on div "[DEMOGRAPHIC_DATA] ah [GEOGRAPHIC_DATA] SAJED" at bounding box center [442, 148] width 183 height 29
type input "Jeddah, SAJED"
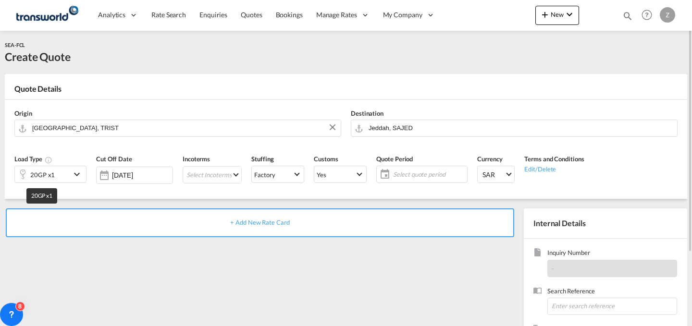
click at [50, 178] on div "20GP x1" at bounding box center [42, 174] width 25 height 13
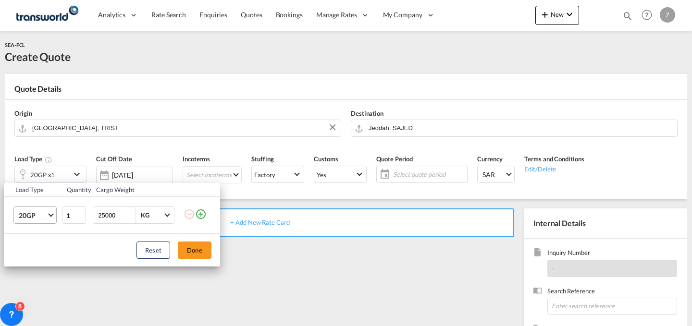
click at [49, 210] on md-select-value "20GP" at bounding box center [37, 215] width 38 height 16
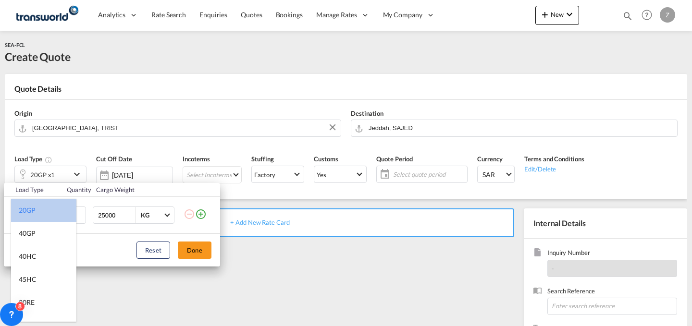
click at [56, 214] on md-option "20GP" at bounding box center [43, 210] width 65 height 23
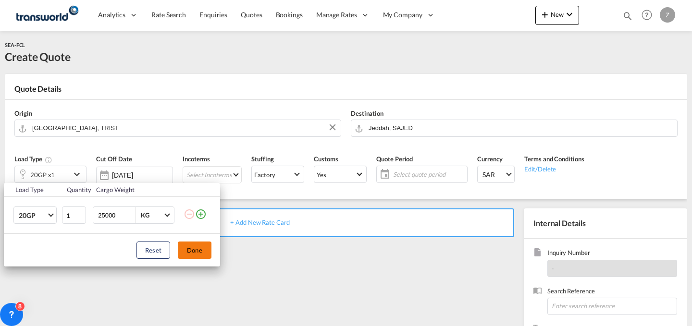
click at [190, 246] on button "Done" at bounding box center [195, 250] width 34 height 17
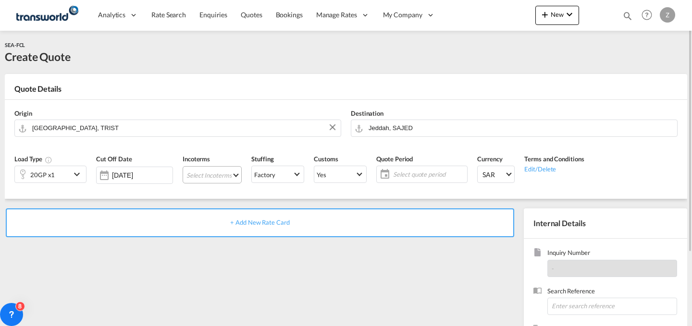
click at [206, 180] on md-select "Select Incoterms DPU - import Delivery at Place Unloaded EXW - export Ex Works …" at bounding box center [212, 174] width 59 height 17
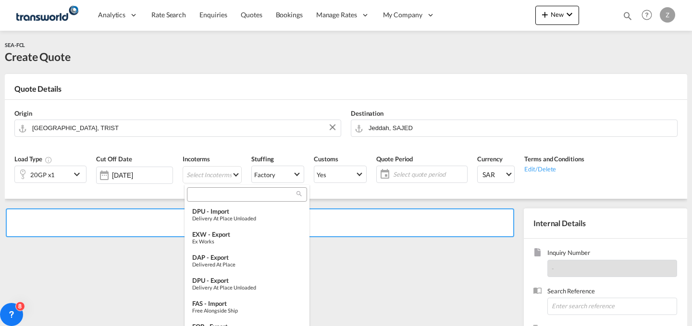
type md-option "[object Object]"
click at [221, 195] on input "search" at bounding box center [243, 194] width 107 height 9
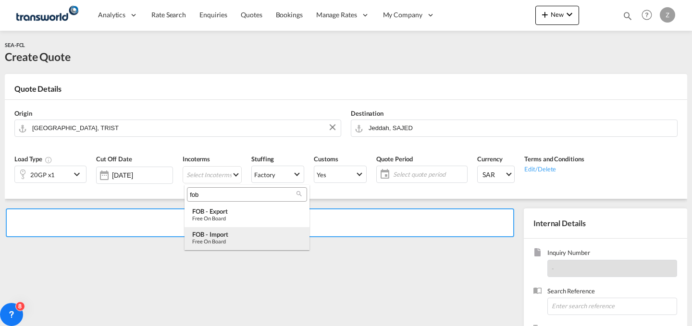
type input "fob"
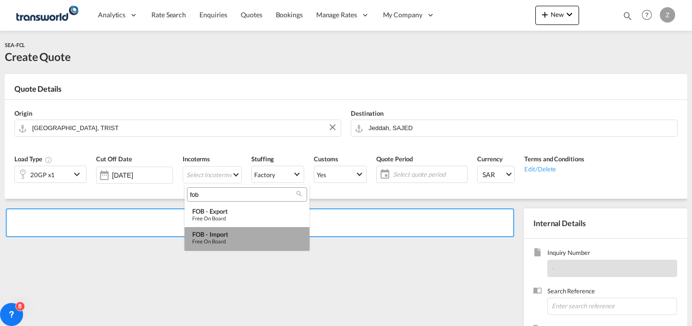
click at [224, 241] on div "Free on Board" at bounding box center [247, 241] width 110 height 6
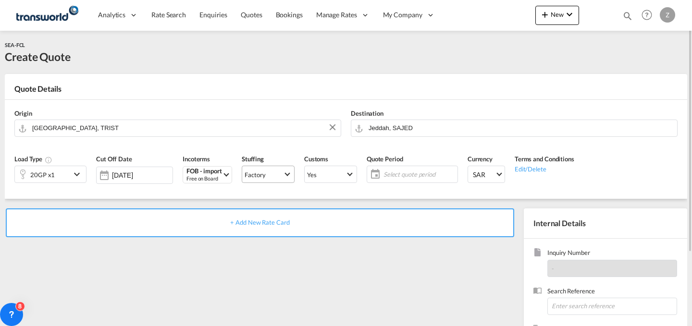
click at [286, 175] on md-select-value "Factory" at bounding box center [268, 174] width 52 height 13
click at [353, 174] on md-backdrop at bounding box center [346, 163] width 692 height 326
click at [352, 174] on span "Select Customs: Yes" at bounding box center [349, 173] width 5 height 5
click at [338, 195] on md-option "No" at bounding box center [332, 197] width 67 height 23
click at [409, 172] on span "Select quote period" at bounding box center [419, 174] width 72 height 9
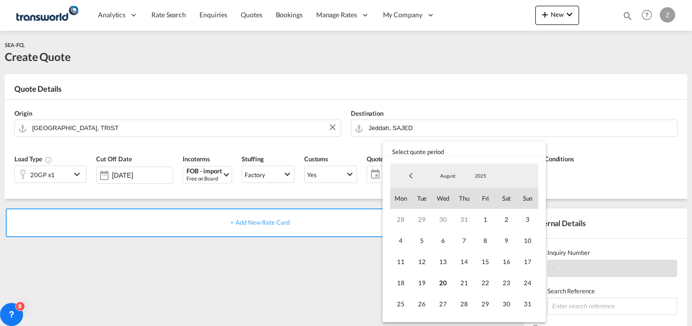
click at [351, 172] on md-backdrop at bounding box center [346, 163] width 692 height 326
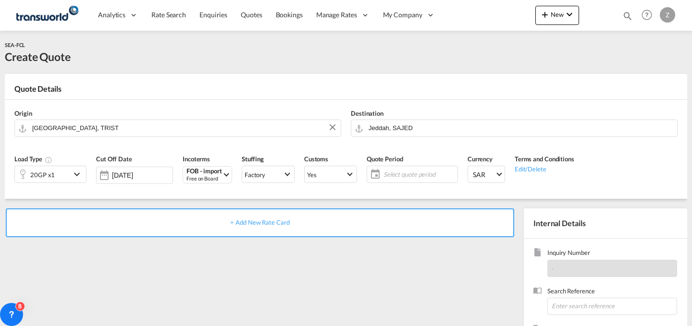
click at [351, 172] on span "Select Customs: Yes" at bounding box center [349, 173] width 5 height 5
click at [336, 196] on md-option "No" at bounding box center [332, 197] width 67 height 23
click at [392, 172] on span "Select quote period" at bounding box center [419, 174] width 72 height 9
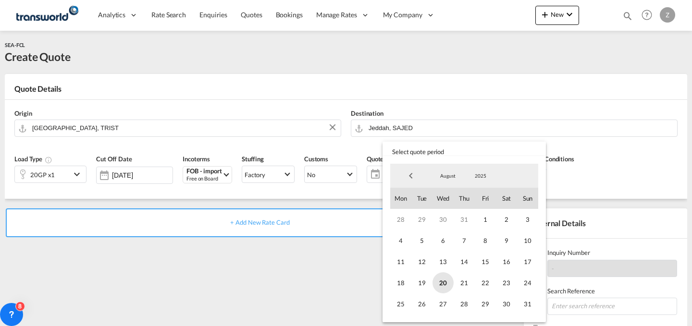
click at [444, 277] on span "20" at bounding box center [442, 282] width 21 height 21
click at [527, 307] on span "31" at bounding box center [527, 304] width 21 height 21
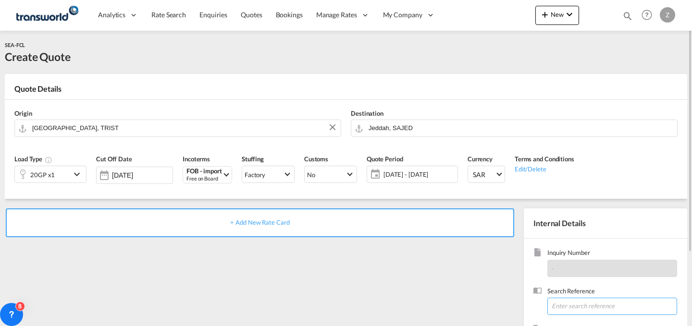
click at [575, 307] on input at bounding box center [612, 306] width 130 height 17
paste input "ANK8873"
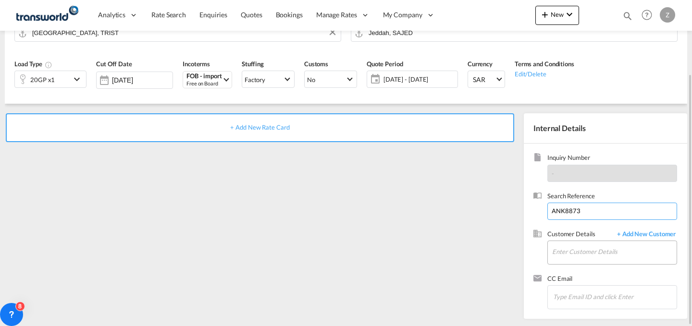
type input "ANK8873"
click at [571, 253] on input "Enter Customer Details" at bounding box center [614, 252] width 124 height 22
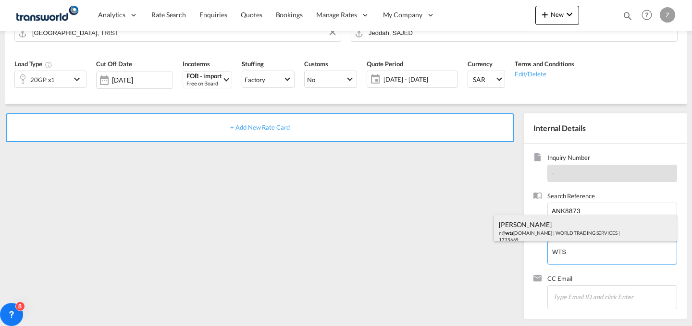
click at [569, 228] on div "[PERSON_NAME] n@ wts [DOMAIN_NAME] | WORLD TRADING SERVICES | 1735669" at bounding box center [585, 231] width 183 height 33
type input "WORLD TRADING SERVICES, [PERSON_NAME], n@[DOMAIN_NAME]"
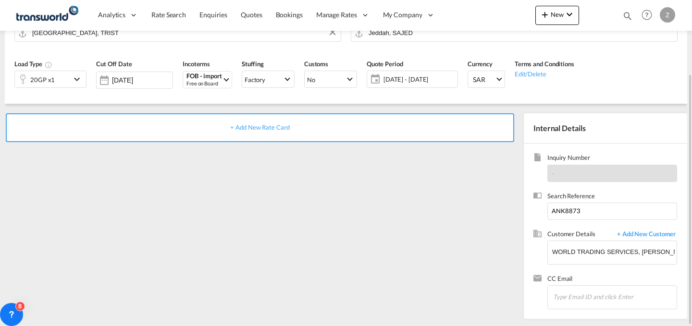
click at [437, 123] on div "+ Add New Rate Card" at bounding box center [260, 127] width 508 height 29
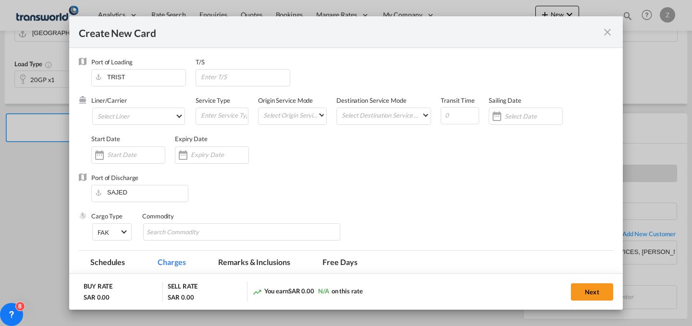
type input "Basic Ocean Freight"
select select "per equipment"
click at [175, 114] on md-select "Select Liner 2HM LOGISTICS D.O.O 2HM LOGISTICS D.O.O. / TWKS-KOPER 3P LOGISTICS…" at bounding box center [138, 116] width 93 height 17
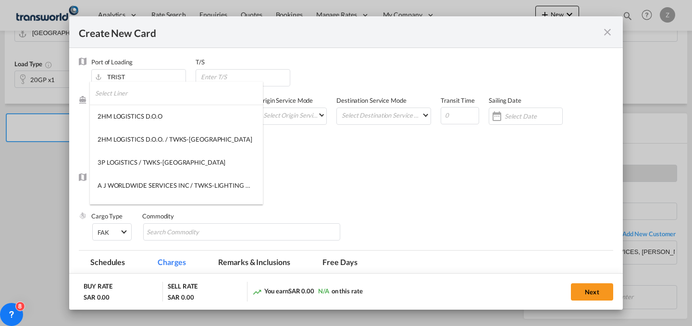
click at [184, 93] on input "search" at bounding box center [179, 93] width 168 height 23
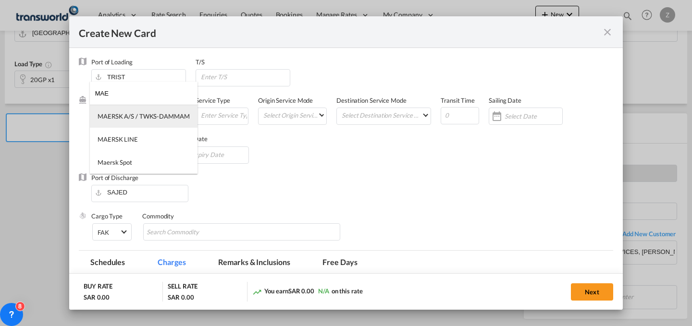
type input "MAE"
click at [170, 114] on div "MAERSK A/S / TWKS-DAMMAM" at bounding box center [144, 116] width 92 height 9
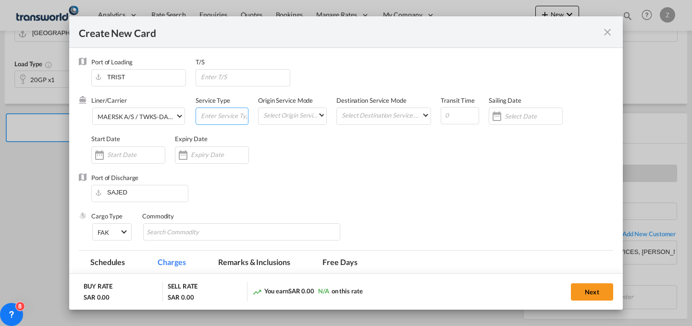
click at [205, 111] on input "Create New Card ..." at bounding box center [224, 115] width 48 height 14
type input "FCL"
click at [277, 112] on md-select "Select Origin Service Mode SD [GEOGRAPHIC_DATA]" at bounding box center [294, 114] width 64 height 13
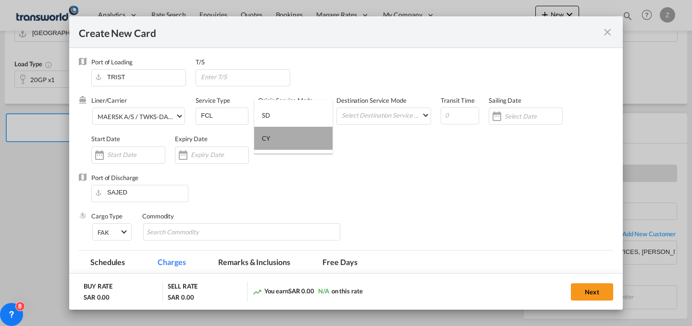
click at [281, 134] on md-option "CY" at bounding box center [293, 138] width 78 height 23
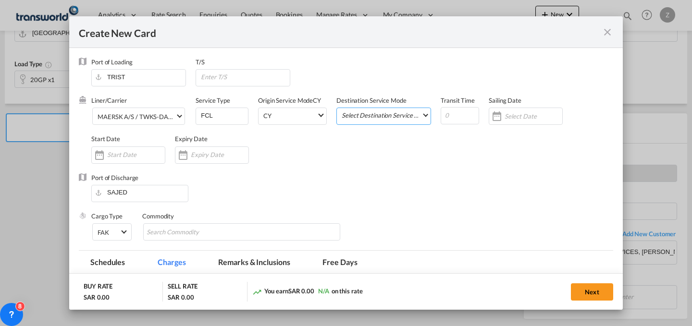
click at [359, 112] on md-select "Select Destination Service Mode SD [GEOGRAPHIC_DATA]" at bounding box center [386, 114] width 90 height 13
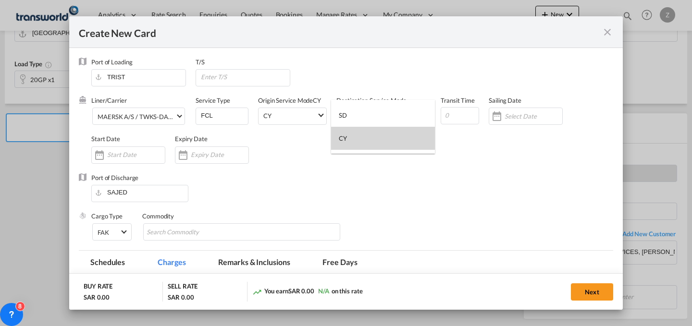
click at [360, 148] on md-option "CY" at bounding box center [383, 138] width 104 height 23
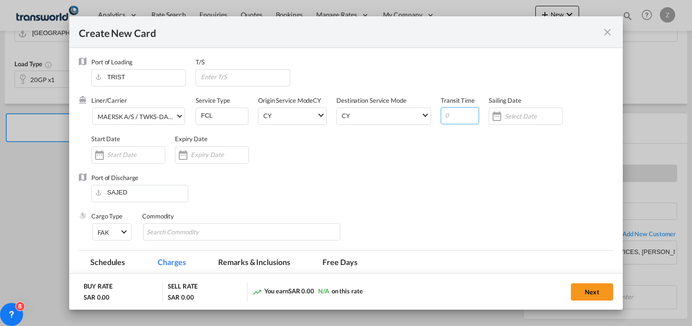
click at [459, 121] on input "Create New Card ..." at bounding box center [460, 115] width 38 height 17
type input "25"
click at [146, 148] on div "Create New Card ..." at bounding box center [128, 155] width 74 height 17
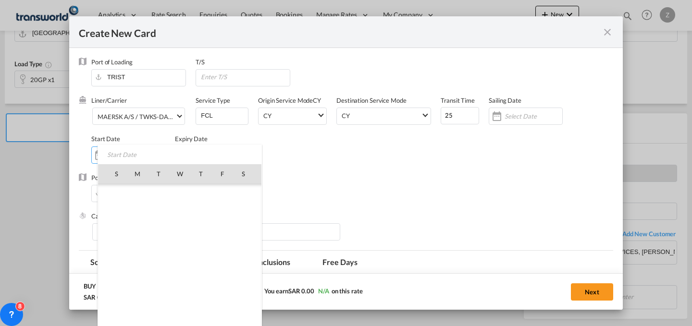
scroll to position [222431, 0]
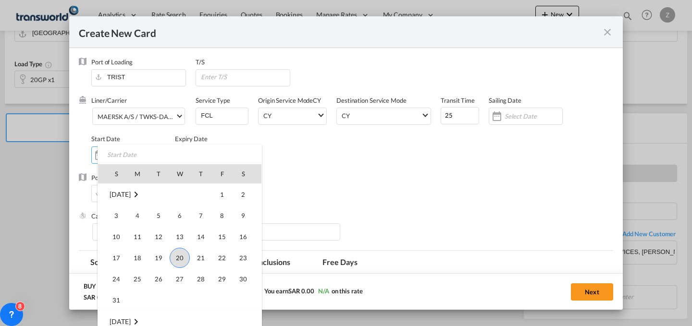
click at [178, 259] on span "20" at bounding box center [180, 258] width 20 height 20
type input "[DATE]"
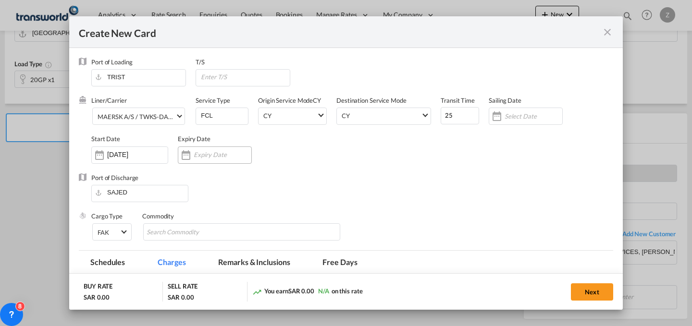
click at [197, 158] on input "Create New Card ..." at bounding box center [223, 155] width 58 height 8
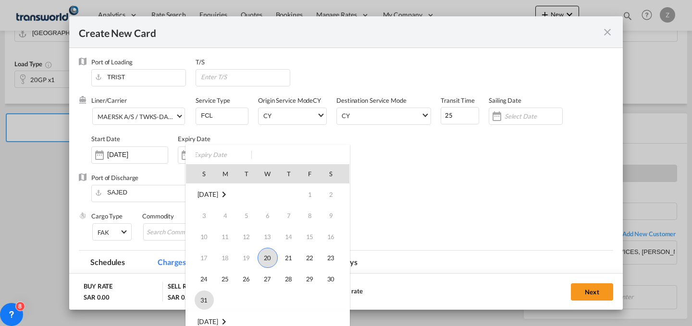
click at [203, 293] on span "31" at bounding box center [204, 300] width 19 height 19
type input "[DATE]"
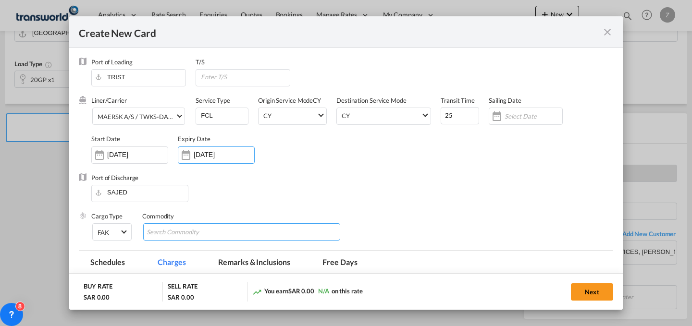
click at [192, 229] on input "Search Commodity" at bounding box center [191, 232] width 88 height 15
type input "GC"
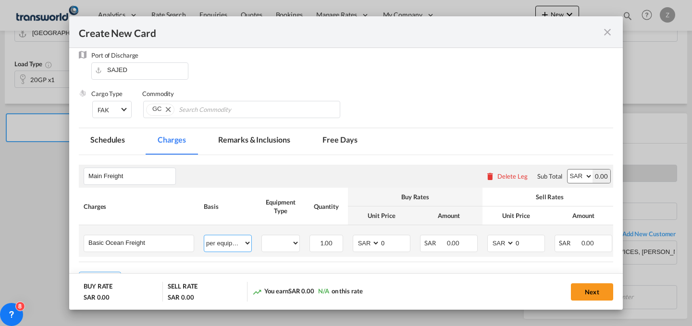
click at [243, 246] on select "per equipment per container per B/L per shipping bill per shipment % on freight…" at bounding box center [227, 242] width 47 height 15
click at [204, 235] on select "per equipment per container per B/L per shipping bill per shipment % on freight…" at bounding box center [227, 242] width 47 height 15
click at [287, 235] on div "20GP" at bounding box center [280, 243] width 38 height 17
click at [289, 236] on md-input-container "20GP" at bounding box center [280, 242] width 37 height 14
click at [293, 240] on select "20GP" at bounding box center [280, 243] width 37 height 13
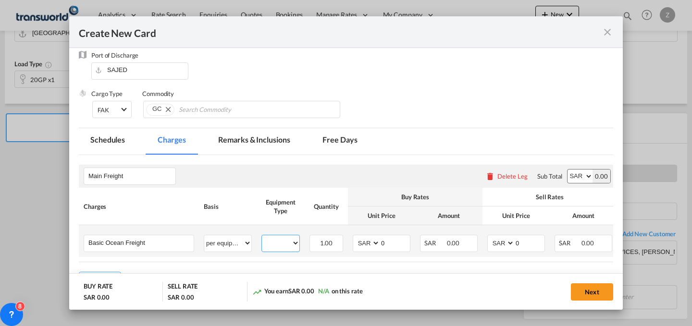
select select "20GP"
click at [262, 237] on select "20GP" at bounding box center [280, 243] width 37 height 13
click at [576, 174] on select "AED AFN ALL AMD ANG AOA ARS AUD AWG AZN BAM BBD BDT BGN BHD BIF BMD BND [PERSON…" at bounding box center [579, 176] width 25 height 13
select select "string:USD"
click at [567, 170] on select "AED AFN ALL AMD ANG AOA ARS AUD AWG AZN BAM BBD BDT BGN BHD BIF BMD BND [PERSON…" at bounding box center [579, 176] width 25 height 13
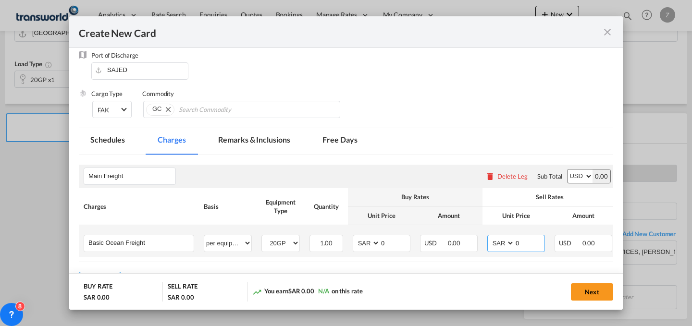
click at [500, 242] on select "AED AFN ALL AMD ANG AOA ARS AUD AWG AZN BAM BBD BDT BGN BHD BIF BMD BND [PERSON…" at bounding box center [501, 243] width 25 height 13
select select "string:USD"
click at [489, 237] on select "AED AFN ALL AMD ANG AOA ARS AUD AWG AZN BAM BBD BDT BGN BHD BIF BMD BND [PERSON…" at bounding box center [501, 243] width 25 height 13
click at [369, 249] on select "AED AFN ALL AMD ANG AOA ARS AUD AWG AZN BAM BBD BDT BGN BHD BIF BMD BND [PERSON…" at bounding box center [367, 243] width 25 height 13
select select "string:USD"
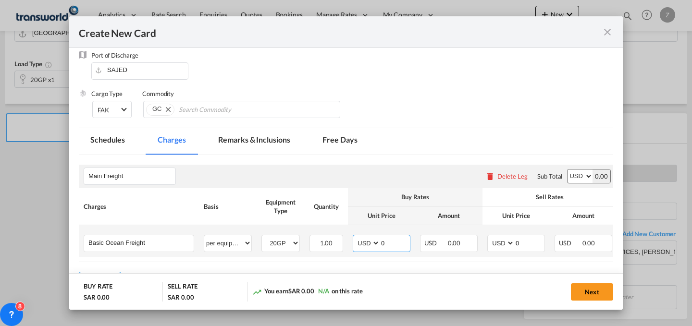
click at [355, 237] on select "AED AFN ALL AMD ANG AOA ARS AUD AWG AZN BAM BBD BDT BGN BHD BIF BMD BND [PERSON…" at bounding box center [367, 243] width 25 height 13
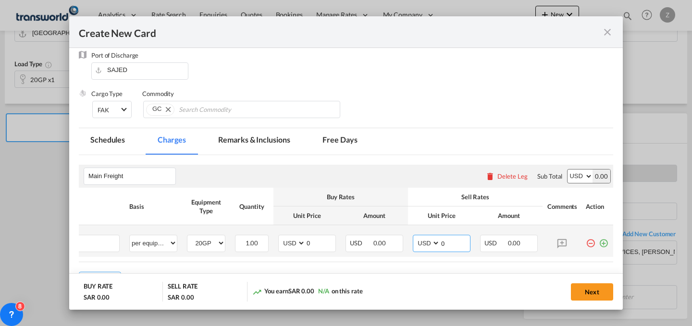
click at [448, 246] on input "0" at bounding box center [455, 242] width 30 height 14
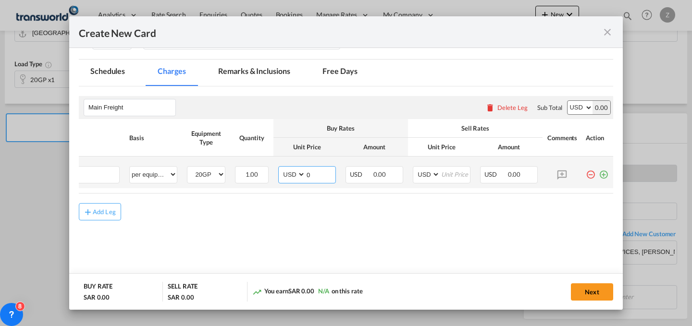
click at [320, 175] on input "0" at bounding box center [321, 174] width 30 height 14
type input "2000"
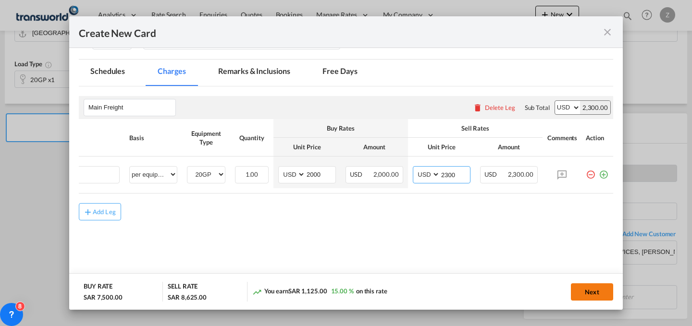
type input "2300"
click at [587, 284] on button "Next" at bounding box center [592, 291] width 42 height 17
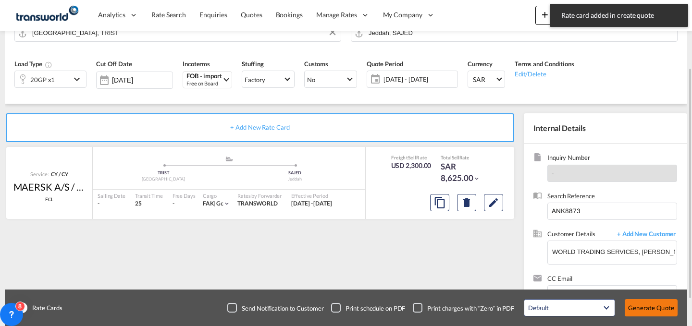
click at [652, 306] on button "Generate Quote" at bounding box center [651, 307] width 53 height 17
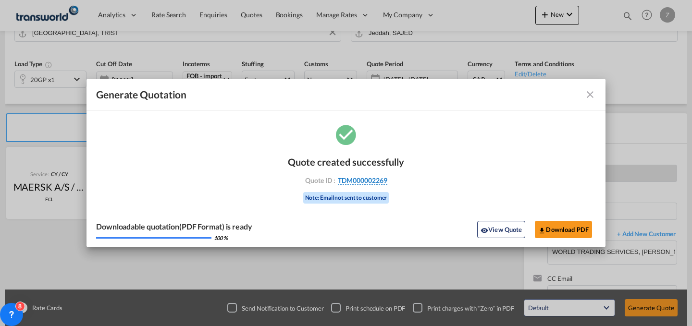
click at [376, 182] on span "TDM000002269" at bounding box center [362, 180] width 49 height 9
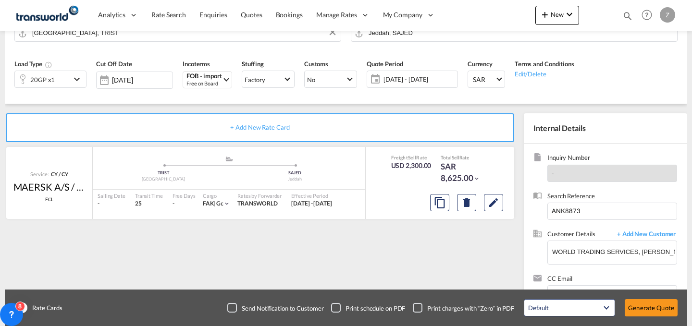
click at [375, 182] on div "Quote created successfully Quote ID : TDM000002269 Note: Email not sent to cust…" at bounding box center [346, 171] width 58 height 32
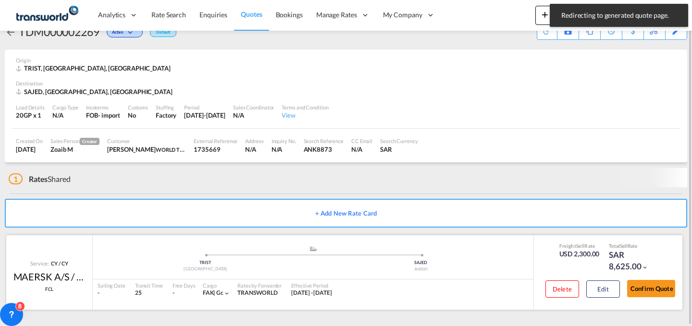
scroll to position [18, 0]
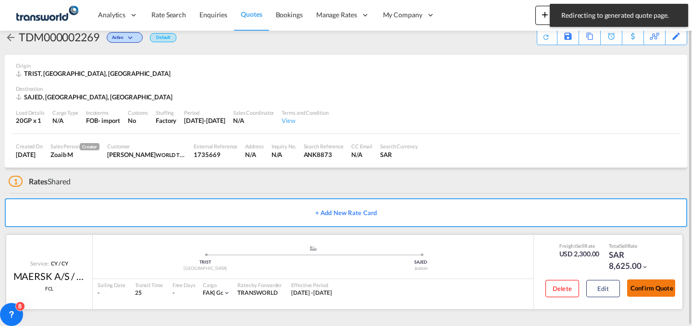
click at [632, 285] on button "Confirm Quote" at bounding box center [651, 288] width 48 height 17
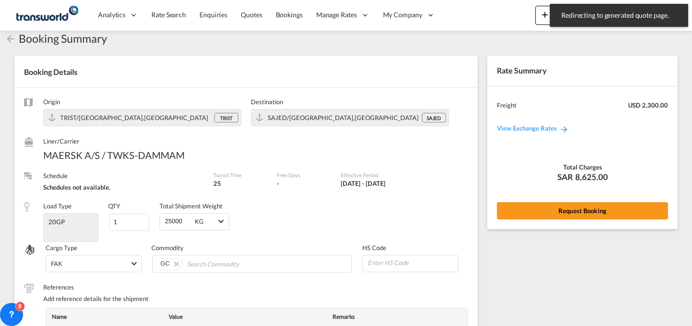
scroll to position [354, 0]
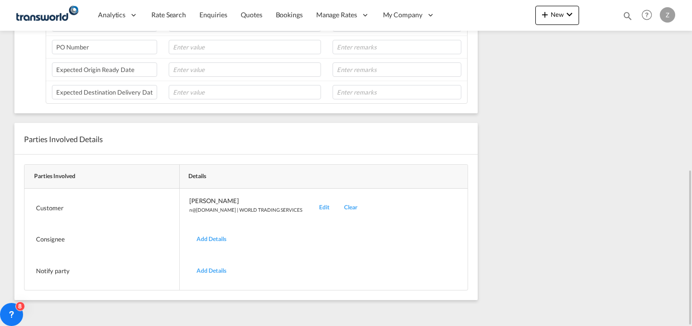
click at [312, 205] on div "Edit" at bounding box center [324, 208] width 25 height 23
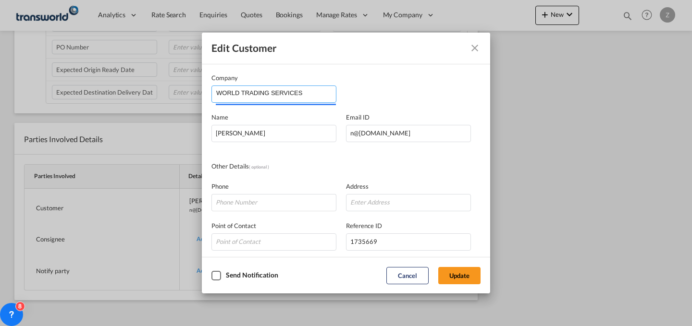
drag, startPoint x: 312, startPoint y: 93, endPoint x: 129, endPoint y: 85, distance: 183.2
click at [129, 85] on div "Edit Customer Company WORLD TRADING SERVICES Name [PERSON_NAME] Email ID [EMAIL…" at bounding box center [346, 163] width 692 height 326
paste input "[PERSON_NAME]"
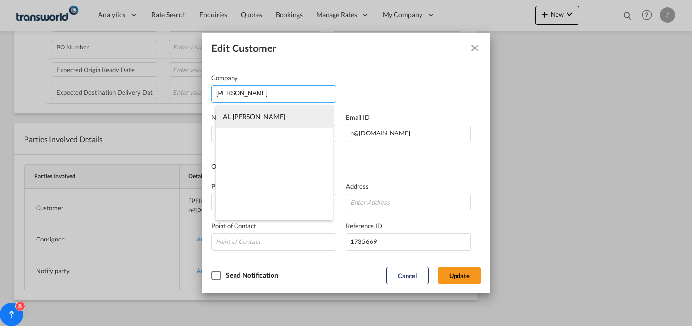
click at [307, 122] on li "AL [PERSON_NAME]" at bounding box center [274, 116] width 117 height 23
type input "AL [PERSON_NAME]"
type input "[EMAIL_ADDRESS][DOMAIN_NAME]"
type input "583659096"
type input "1822914"
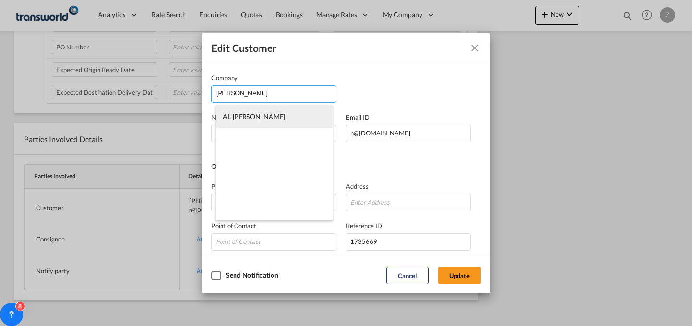
type input "42315"
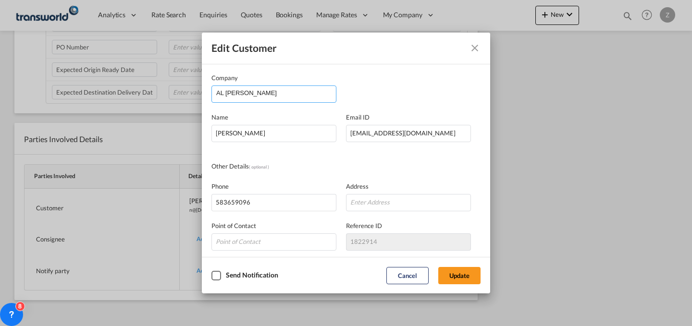
scroll to position [5, 0]
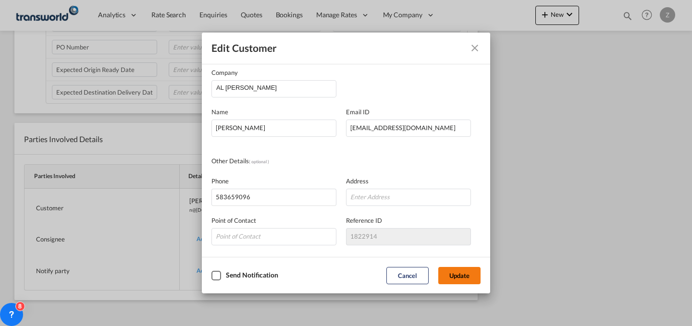
click at [462, 282] on button "Update" at bounding box center [459, 275] width 42 height 17
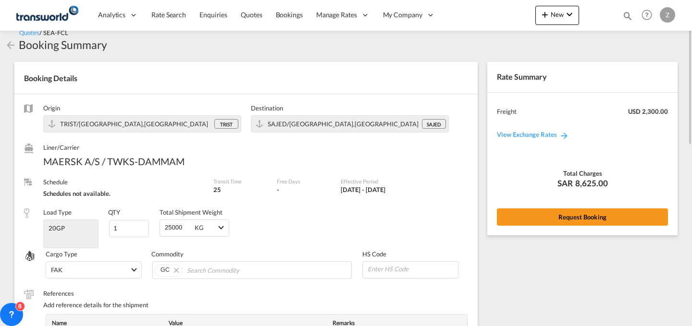
scroll to position [0, 0]
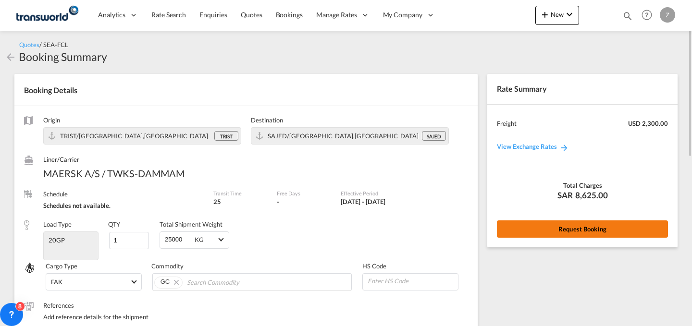
click at [519, 223] on button "Request Booking" at bounding box center [582, 229] width 171 height 17
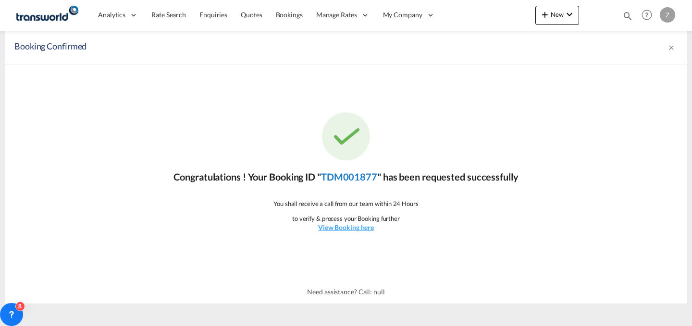
click at [353, 172] on link "TDM001877" at bounding box center [349, 177] width 56 height 12
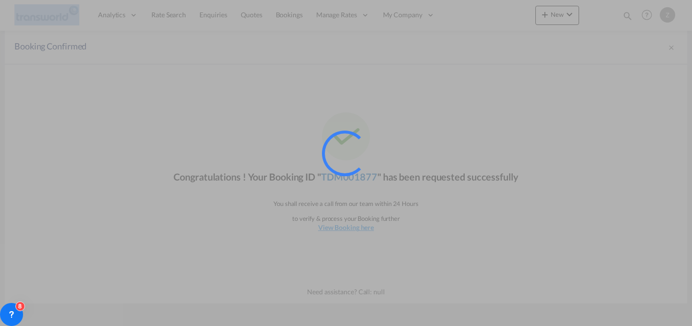
click at [353, 172] on div at bounding box center [345, 153] width 54 height 54
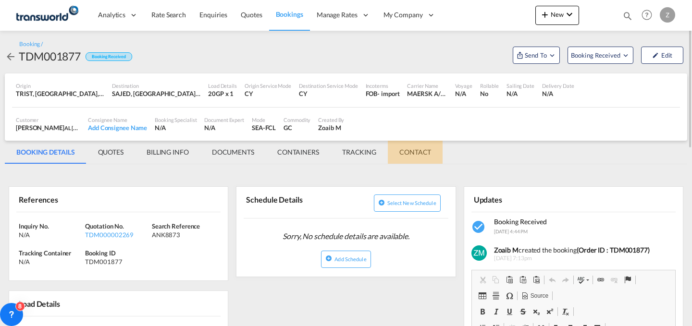
click at [412, 155] on md-tab-item "CONTACT" at bounding box center [415, 152] width 55 height 23
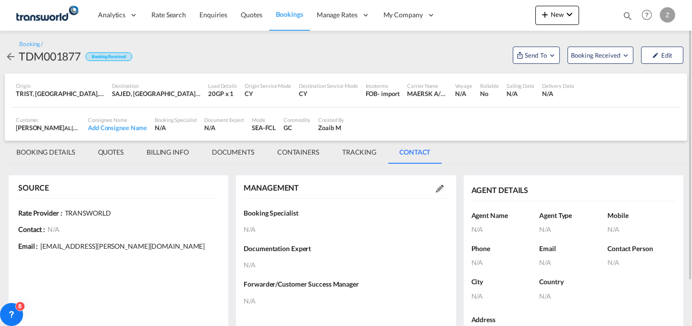
click at [435, 187] on div at bounding box center [439, 189] width 17 height 10
click at [438, 188] on md-icon at bounding box center [440, 189] width 8 height 8
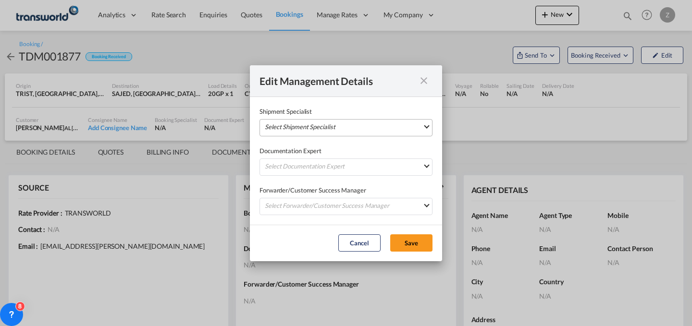
click at [377, 131] on md-select "Select Shipment Specialist [PERSON_NAME] W [PERSON_NAME][EMAIL_ADDRESS][PERSON_…" at bounding box center [345, 127] width 173 height 17
type md-option "[object Object]"
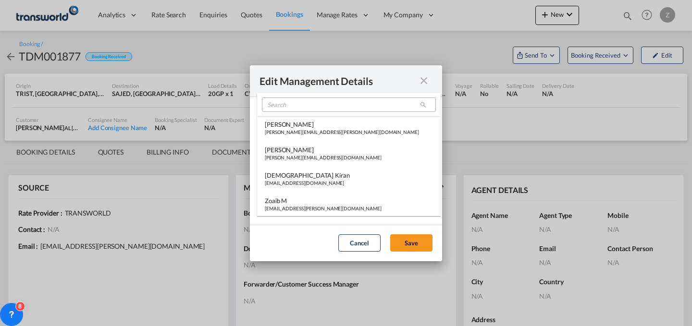
type md-option "[object Object]"
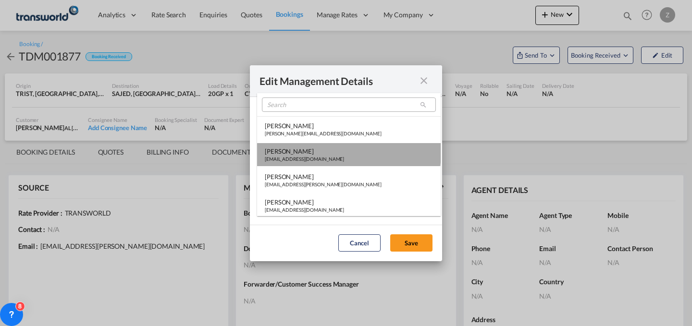
click at [348, 148] on md-option "[PERSON_NAME] [PERSON_NAME][EMAIL_ADDRESS][DOMAIN_NAME]" at bounding box center [349, 154] width 184 height 23
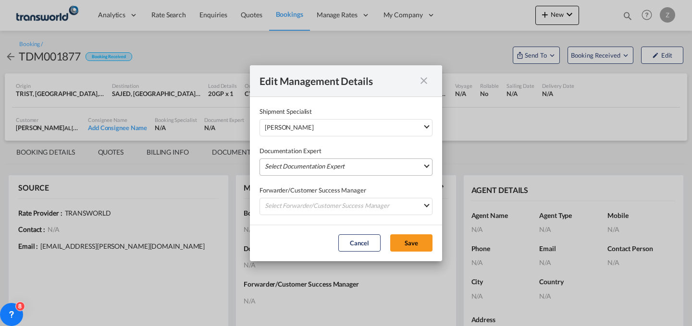
click at [330, 161] on md-select "Select Documentation Expert [PERSON_NAME] W [PERSON_NAME][EMAIL_ADDRESS][PERSON…" at bounding box center [345, 167] width 173 height 17
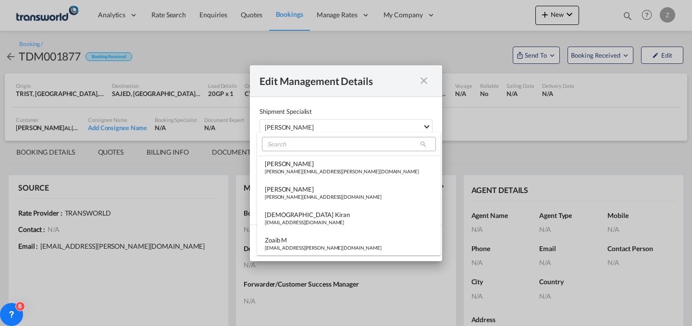
type md-option "[object Object]"
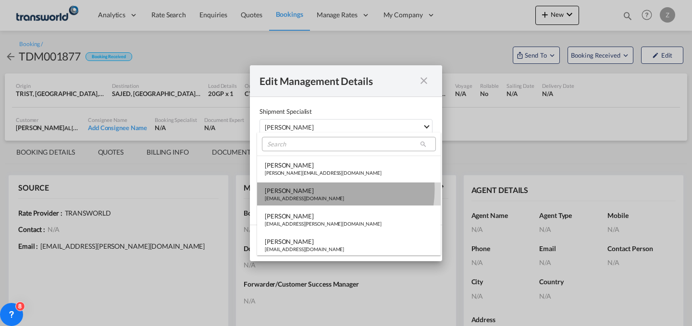
click at [320, 189] on div "[PERSON_NAME]" at bounding box center [304, 190] width 79 height 9
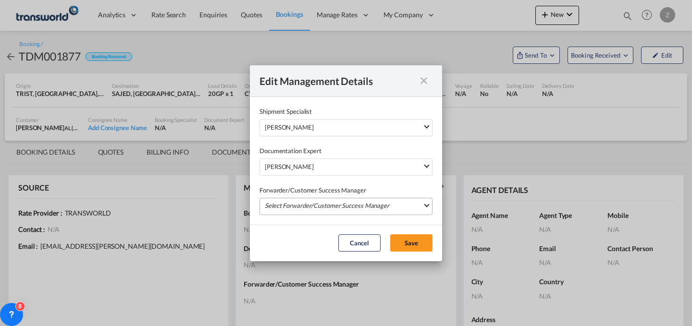
click at [310, 208] on md-select "Select Forwarder/Customer Success Manager [PERSON_NAME] [PERSON_NAME][EMAIL_ADD…" at bounding box center [345, 206] width 173 height 17
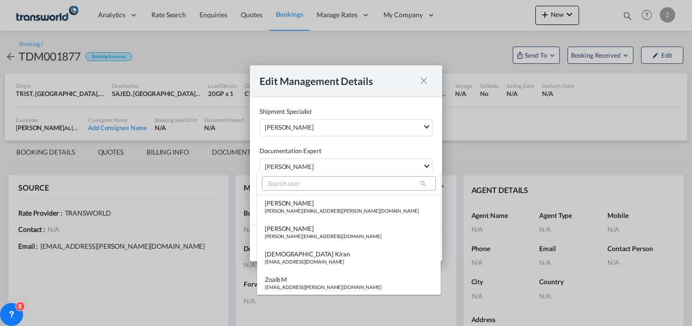
type md-option "[object Object]"
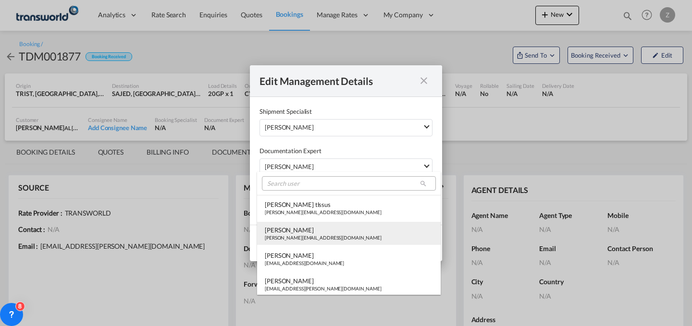
type md-option "[object Object]"
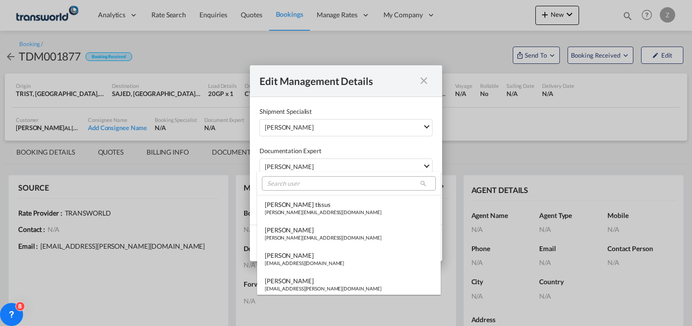
scroll to position [49, 0]
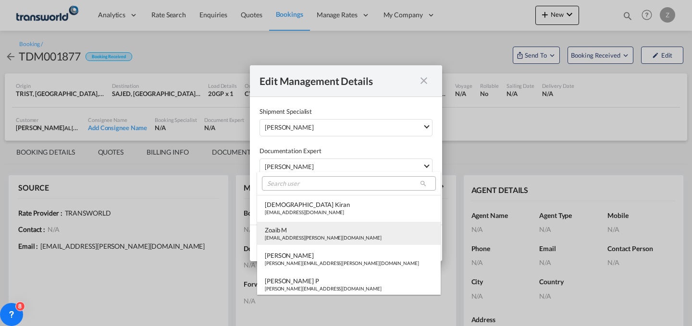
type md-option "[object Object]"
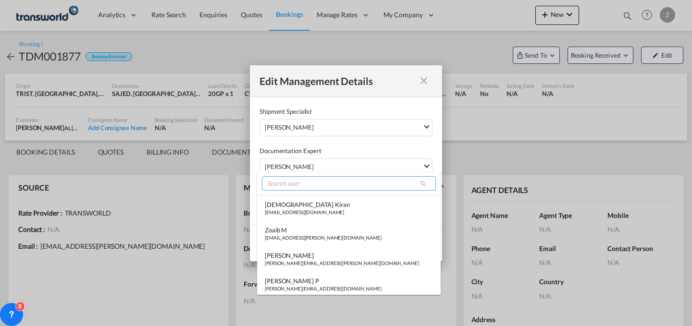
click at [338, 184] on input "search" at bounding box center [349, 183] width 174 height 14
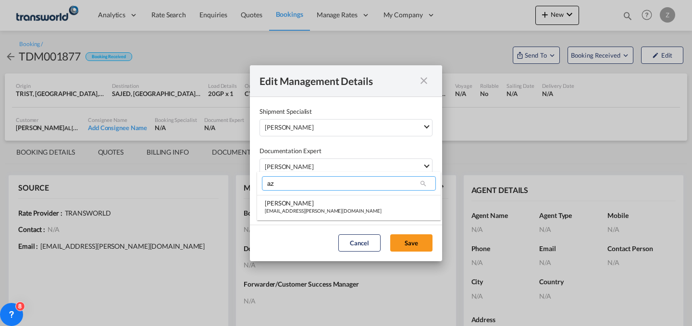
scroll to position [0, 0]
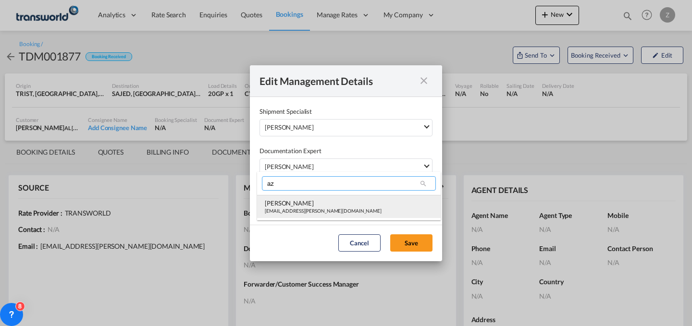
type input "az"
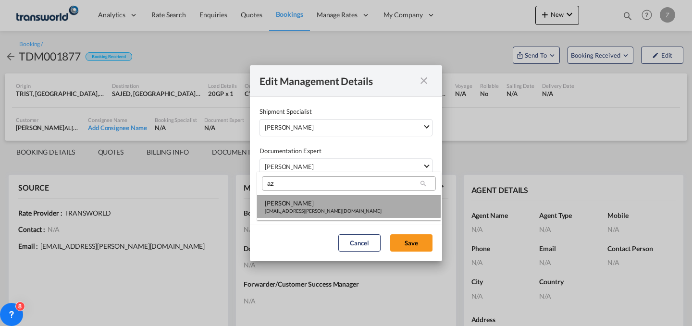
click at [332, 200] on md-option "[PERSON_NAME] [PERSON_NAME][EMAIL_ADDRESS][PERSON_NAME][DOMAIN_NAME]" at bounding box center [349, 206] width 184 height 23
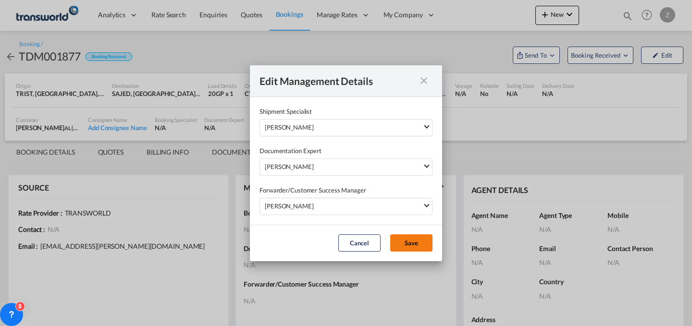
click at [407, 243] on button "Save" at bounding box center [411, 242] width 42 height 17
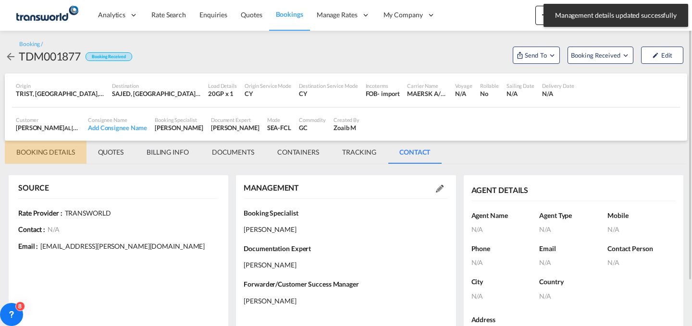
click at [58, 151] on md-tab-item "BOOKING DETAILS" at bounding box center [46, 152] width 82 height 23
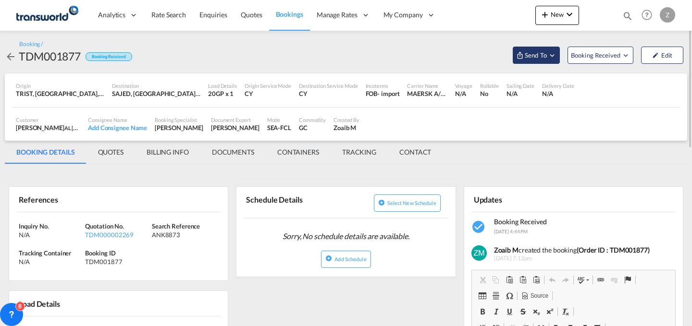
click at [533, 59] on span "Send To" at bounding box center [536, 55] width 24 height 10
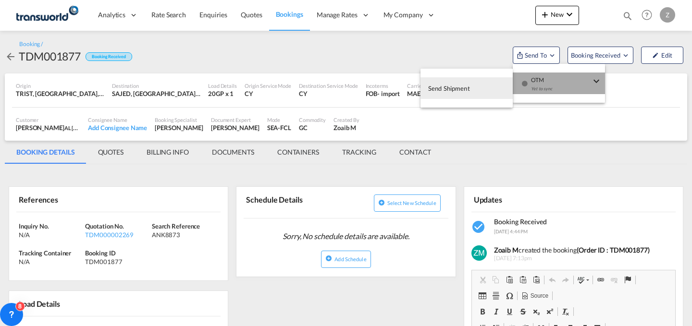
click at [521, 75] on div "button" at bounding box center [524, 87] width 8 height 29
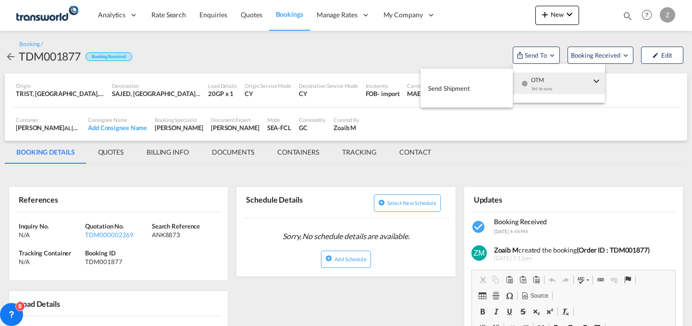
click at [480, 88] on button "Send Shipment" at bounding box center [466, 88] width 92 height 22
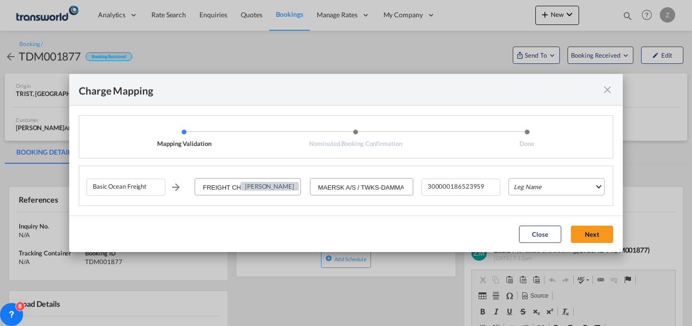
click at [544, 183] on md-select "Leg Name HANDLING ORIGIN VESSEL HANDLING DESTINATION OTHERS TL PICK UP CUSTOMS …" at bounding box center [556, 186] width 96 height 17
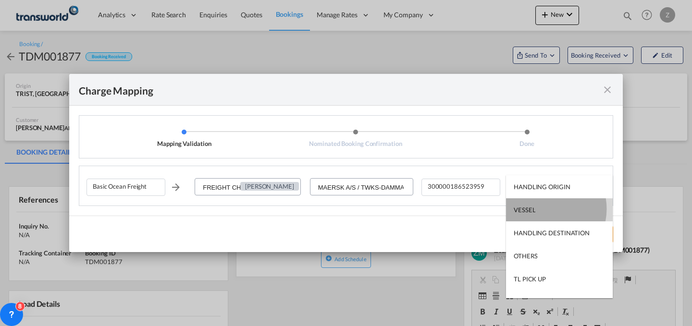
click at [541, 209] on md-option "VESSEL" at bounding box center [559, 209] width 107 height 23
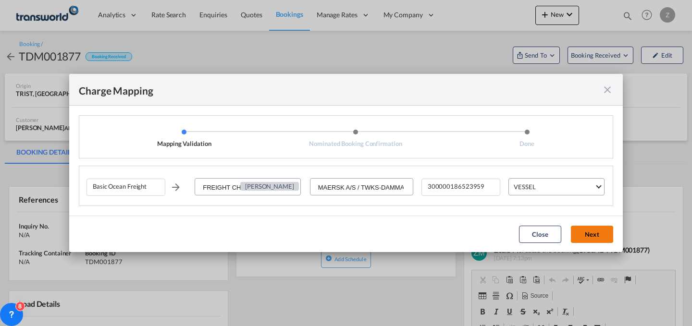
click at [588, 226] on button "Next" at bounding box center [592, 234] width 42 height 17
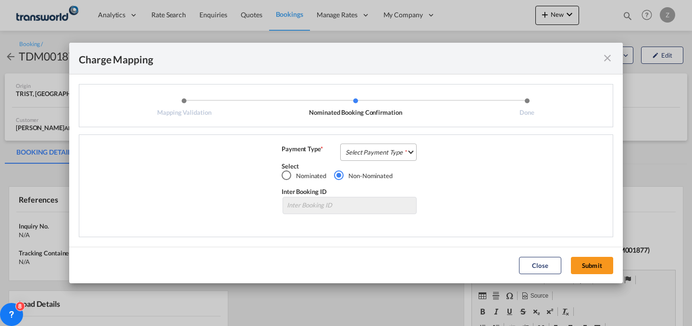
click at [402, 154] on md-select "Select Payment Type COLLECT PREPAID" at bounding box center [378, 152] width 76 height 17
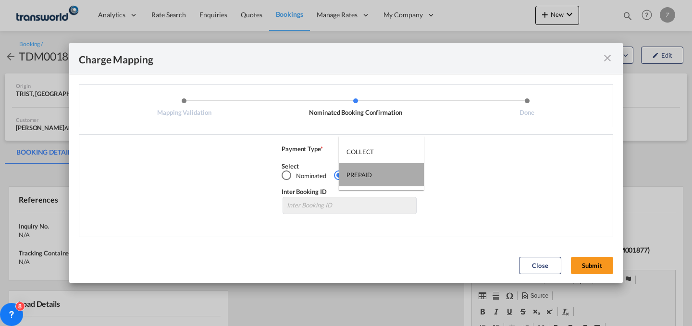
click at [389, 171] on md-option "PREPAID" at bounding box center [381, 174] width 85 height 23
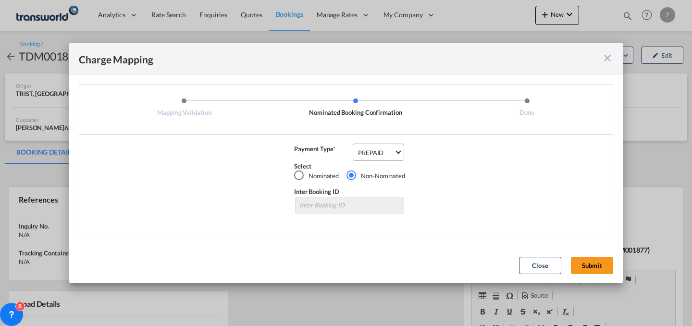
click at [398, 156] on md-select-value "PREPAID" at bounding box center [380, 151] width 47 height 15
click at [393, 131] on md-option "COLLECT" at bounding box center [382, 128] width 65 height 23
click at [581, 261] on button "Submit" at bounding box center [592, 265] width 42 height 17
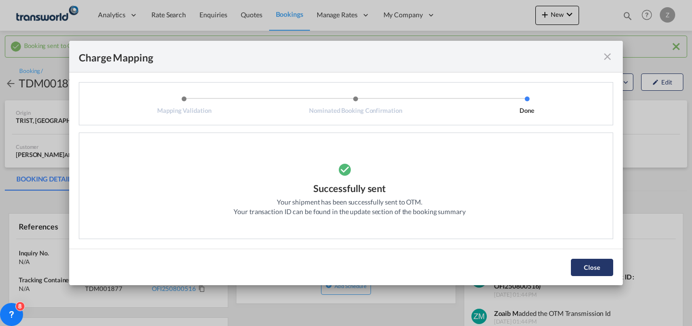
click at [586, 261] on button "Close" at bounding box center [592, 267] width 42 height 17
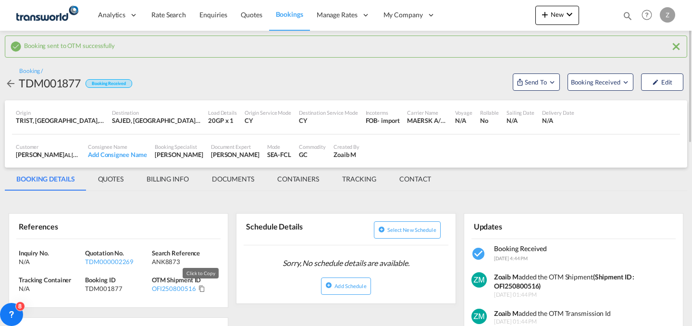
click at [199, 290] on md-icon "Click to Copy" at bounding box center [201, 288] width 7 height 7
click at [568, 17] on md-icon "icon-chevron-down" at bounding box center [570, 15] width 12 height 12
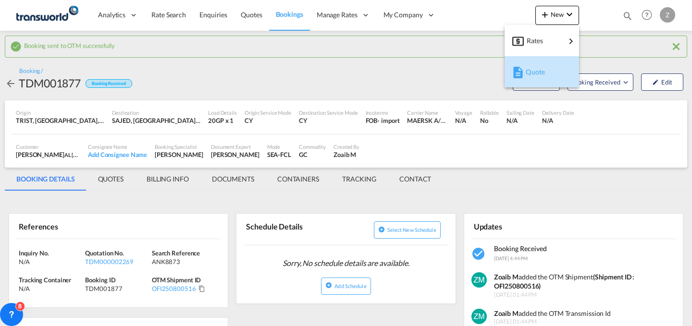
click at [546, 74] on div "Quote" at bounding box center [544, 72] width 36 height 24
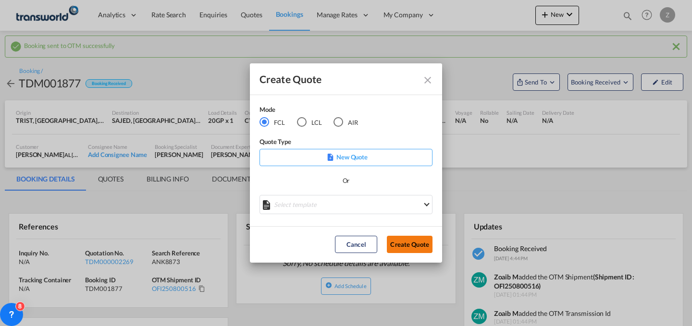
click at [404, 250] on button "Create Quote" at bounding box center [410, 244] width 46 height 17
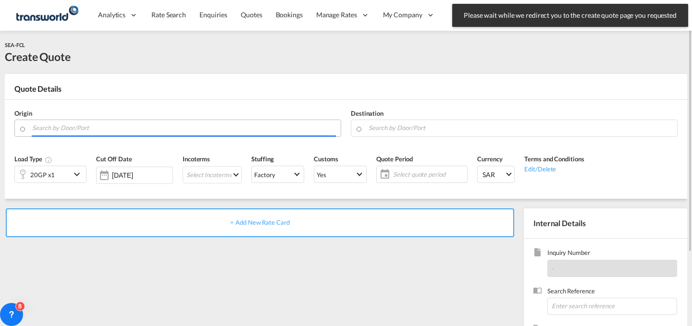
click at [188, 128] on input "Search by Door/Port" at bounding box center [184, 128] width 304 height 17
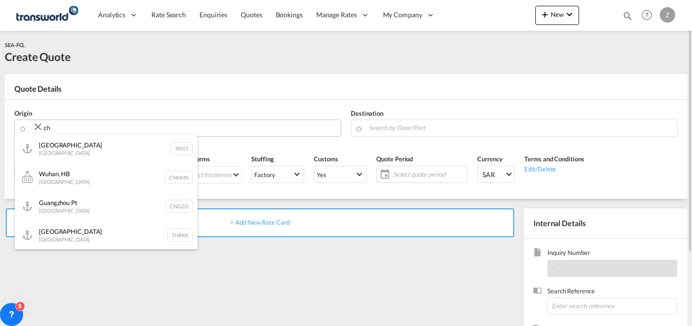
type input "c"
type input "z"
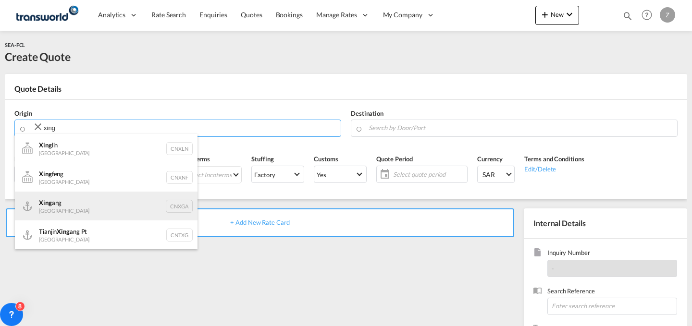
click at [125, 205] on div "Xing ang China CNXGA" at bounding box center [106, 206] width 183 height 29
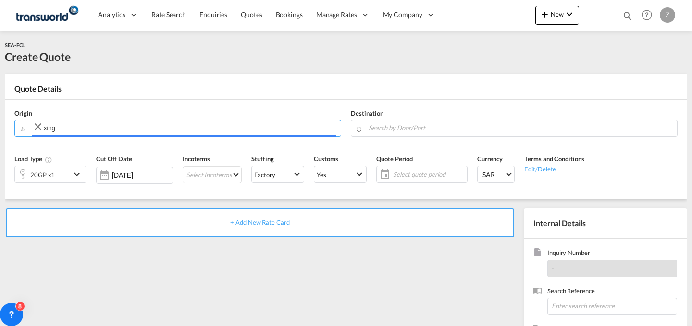
type input "Xingang, CNXGA"
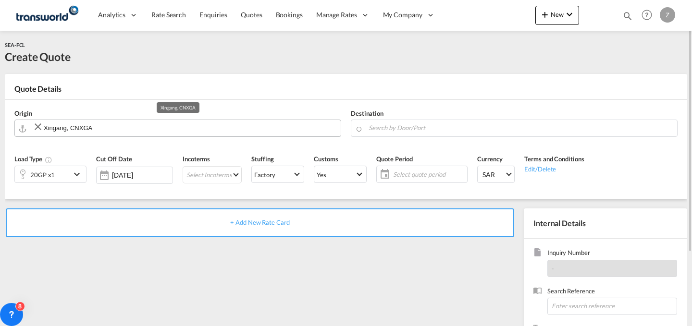
click at [244, 132] on input "Xingang, CNXGA" at bounding box center [190, 128] width 292 height 17
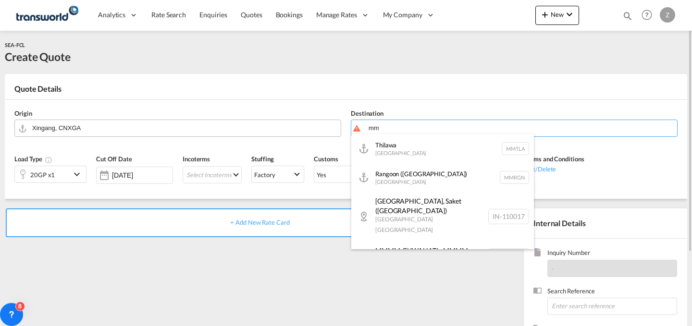
type input "m"
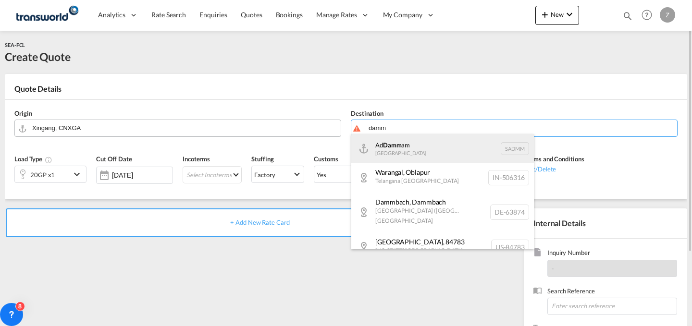
click at [412, 159] on div "Ad Damm am [GEOGRAPHIC_DATA] [GEOGRAPHIC_DATA]" at bounding box center [442, 148] width 183 height 29
type input "Ad Dammam, SADMM"
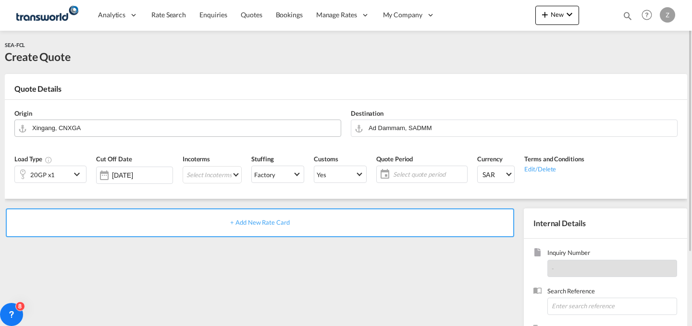
click at [71, 173] on div "20GP x1" at bounding box center [43, 174] width 56 height 16
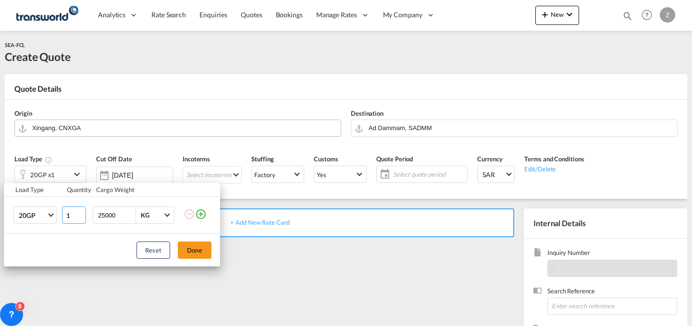
click at [74, 208] on input "1" at bounding box center [74, 215] width 24 height 17
type input "5"
click at [186, 248] on button "Done" at bounding box center [195, 250] width 34 height 17
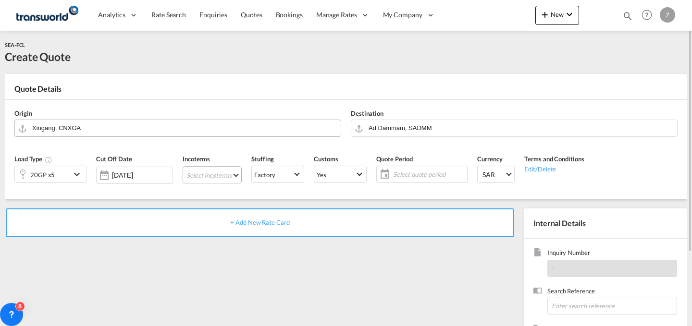
click at [233, 166] on md-select "Select Incoterms DPU - import Delivery at Place Unloaded EXW - export Ex Works …" at bounding box center [212, 174] width 59 height 17
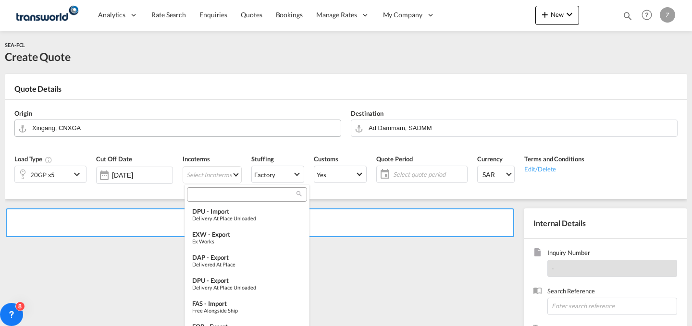
click at [227, 190] on div at bounding box center [247, 194] width 120 height 14
click at [222, 195] on input "search" at bounding box center [243, 194] width 107 height 9
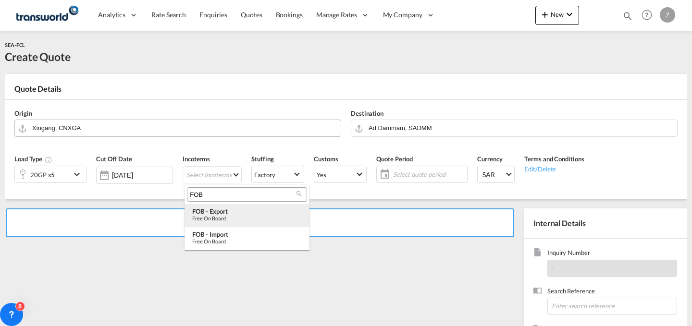
type input "FOB"
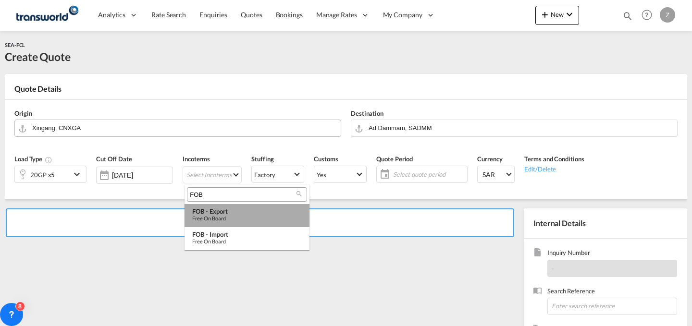
click at [230, 212] on div "FOB - export" at bounding box center [247, 212] width 110 height 8
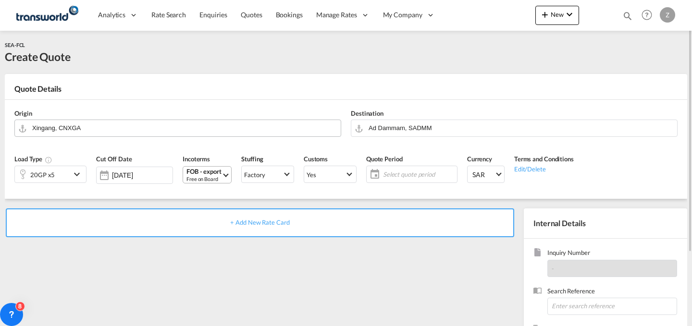
click at [217, 178] on div "Free on Board" at bounding box center [203, 178] width 35 height 7
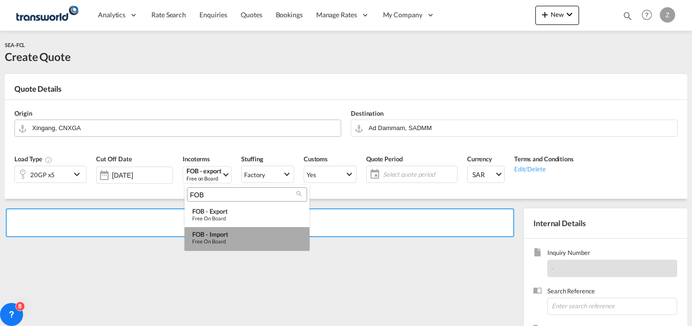
click at [238, 234] on div "FOB - import" at bounding box center [247, 235] width 110 height 8
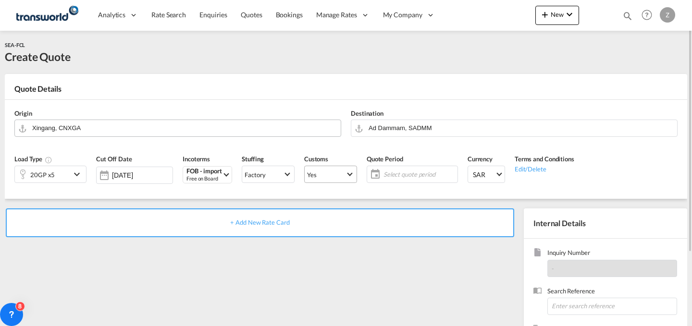
click at [321, 169] on md-select-value "Yes" at bounding box center [331, 174] width 52 height 13
click at [344, 199] on md-option "No" at bounding box center [332, 197] width 67 height 23
click at [345, 177] on span "Yes" at bounding box center [326, 175] width 38 height 9
click at [346, 200] on md-option "No" at bounding box center [332, 197] width 67 height 23
click at [414, 174] on span "Select quote period" at bounding box center [419, 174] width 72 height 9
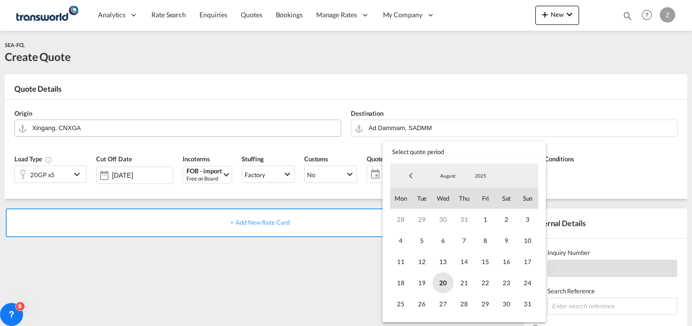
click at [443, 275] on span "20" at bounding box center [442, 282] width 21 height 21
click at [523, 298] on span "31" at bounding box center [527, 304] width 21 height 21
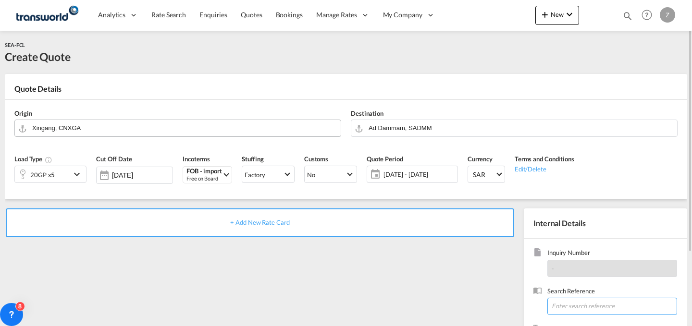
click at [580, 301] on input at bounding box center [612, 306] width 130 height 17
paste input "ANK8637"
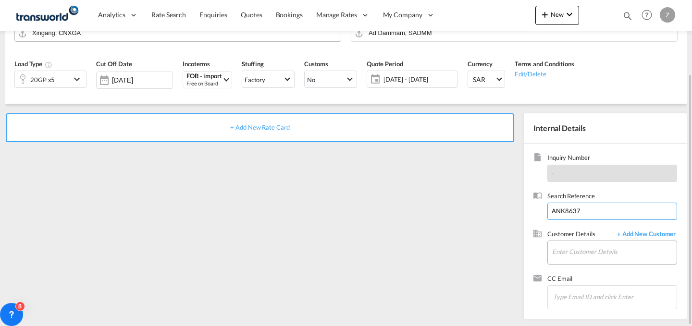
type input "ANK8637"
click at [568, 253] on input "Enter Customer Details" at bounding box center [614, 252] width 124 height 22
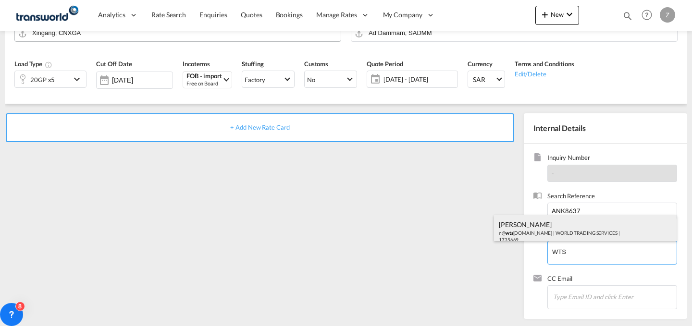
click at [576, 228] on div "[PERSON_NAME] n@ wts [DOMAIN_NAME] | WORLD TRADING SERVICES | 1735669" at bounding box center [585, 231] width 183 height 33
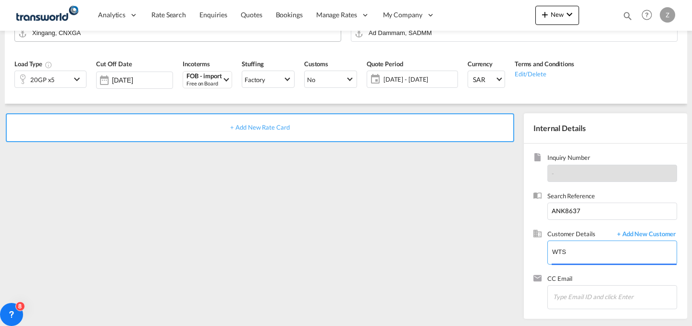
type input "WORLD TRADING SERVICES, [PERSON_NAME], n@[DOMAIN_NAME]"
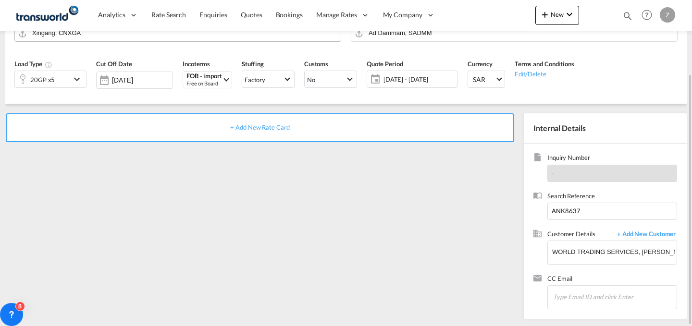
click at [427, 126] on div "+ Add New Rate Card" at bounding box center [260, 127] width 508 height 29
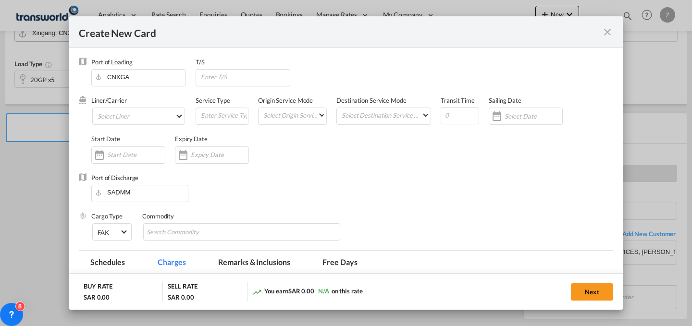
type input "Basic Ocean Freight"
select select "per equipment"
click at [163, 114] on md-select "Select Liner 2HM LOGISTICS D.O.O 2HM LOGISTICS D.O.O. / TWKS-KOPER 3P LOGISTICS…" at bounding box center [138, 116] width 93 height 17
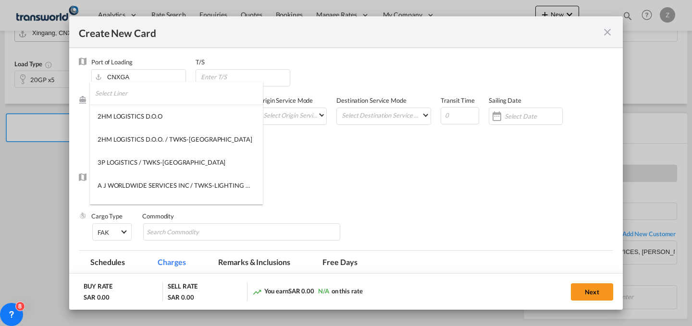
click at [188, 96] on input "search" at bounding box center [179, 93] width 168 height 23
type input "A"
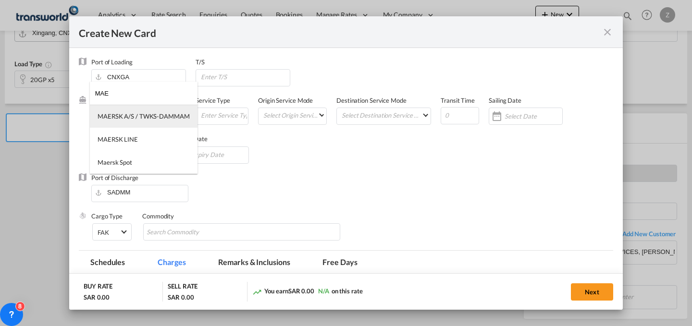
type input "MAE"
click at [169, 114] on div "MAERSK A/S / TWKS-DAMMAM" at bounding box center [144, 116] width 92 height 9
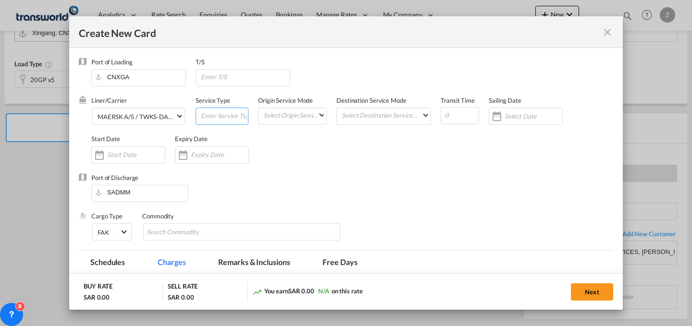
click at [213, 112] on input "Create New Card ..." at bounding box center [224, 115] width 48 height 14
type input "FCL"
click at [272, 114] on md-select "Select Origin Service Mode SD [GEOGRAPHIC_DATA]" at bounding box center [294, 114] width 64 height 13
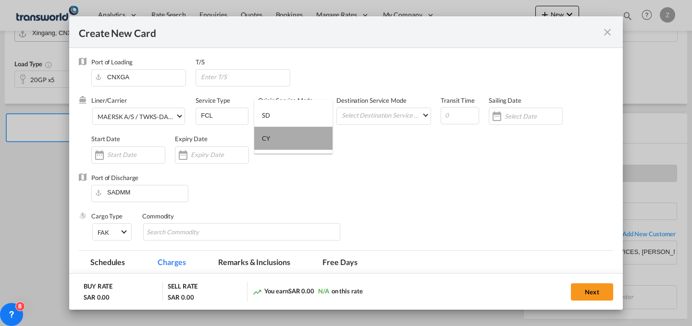
click at [288, 142] on md-option "CY" at bounding box center [293, 138] width 78 height 23
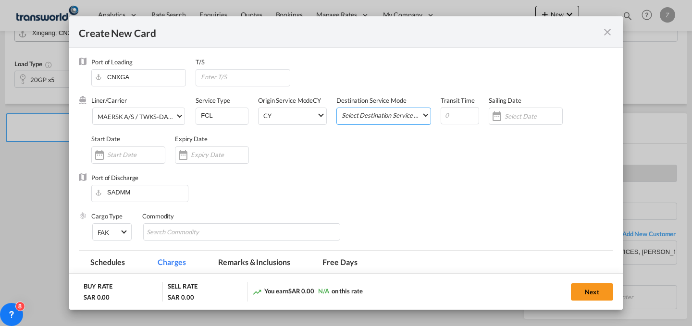
click at [384, 112] on md-select "Select Destination Service Mode SD [GEOGRAPHIC_DATA]" at bounding box center [386, 114] width 90 height 13
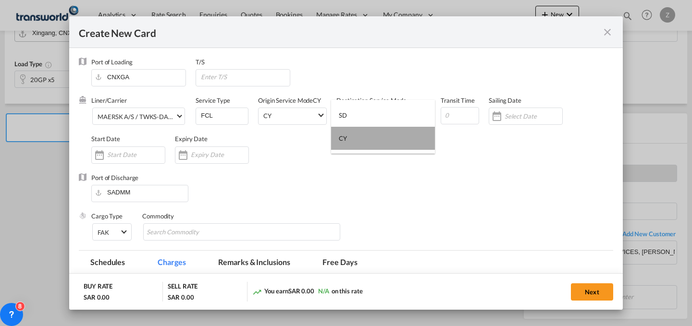
click at [399, 143] on md-option "CY" at bounding box center [383, 138] width 104 height 23
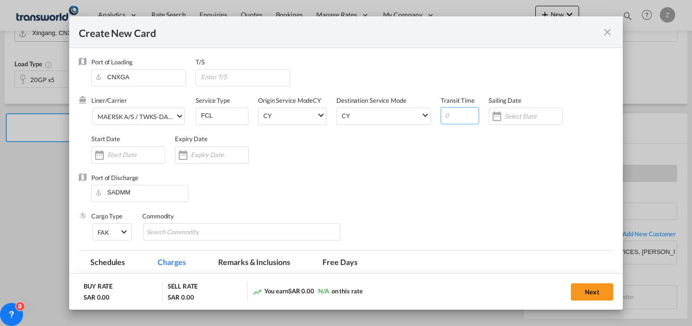
click at [454, 116] on input "Create New Card ..." at bounding box center [460, 115] width 38 height 17
type input "25"
click at [142, 157] on input "Create New Card ..." at bounding box center [136, 155] width 58 height 8
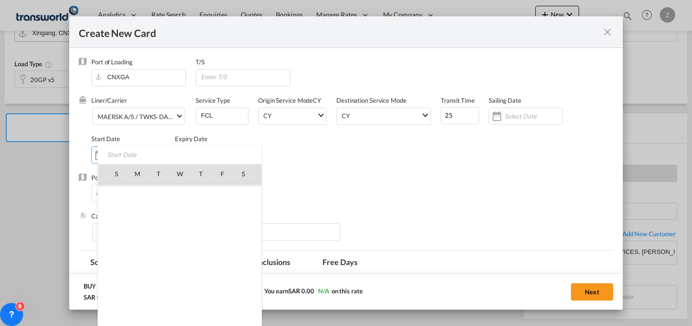
scroll to position [222431, 0]
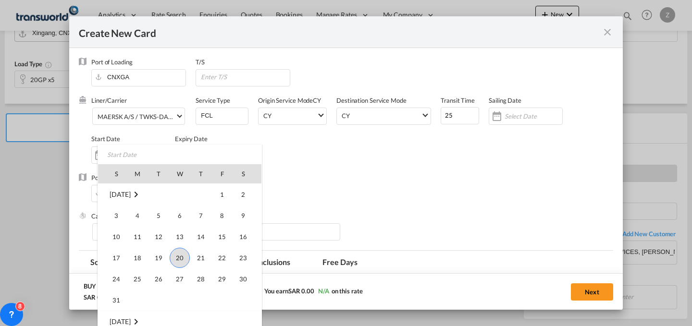
click at [182, 260] on span "20" at bounding box center [180, 258] width 20 height 20
type input "[DATE]"
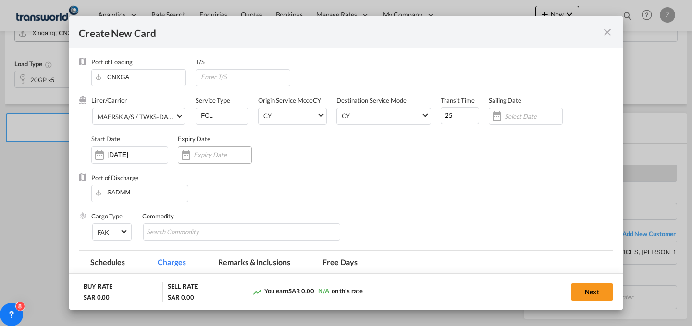
click at [219, 157] on input "Create New Card ..." at bounding box center [223, 155] width 58 height 8
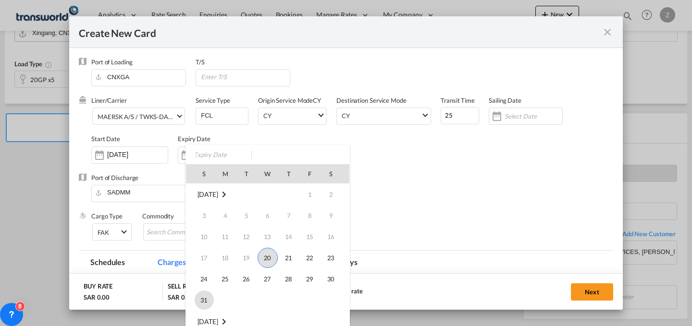
click at [207, 303] on span "31" at bounding box center [204, 300] width 19 height 19
type input "[DATE]"
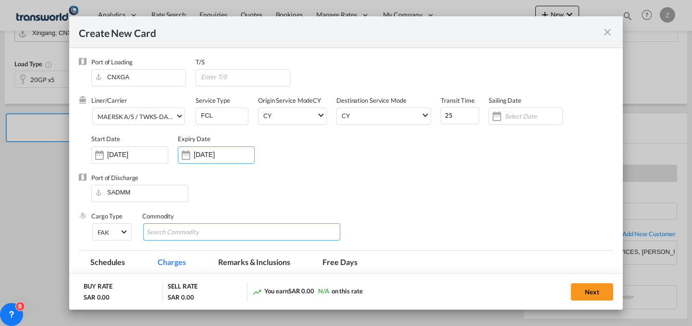
click at [236, 229] on md-chips-wrap "Chips container with autocompletion. Enter the text area, type text to search, …" at bounding box center [241, 231] width 197 height 17
type input "GC"
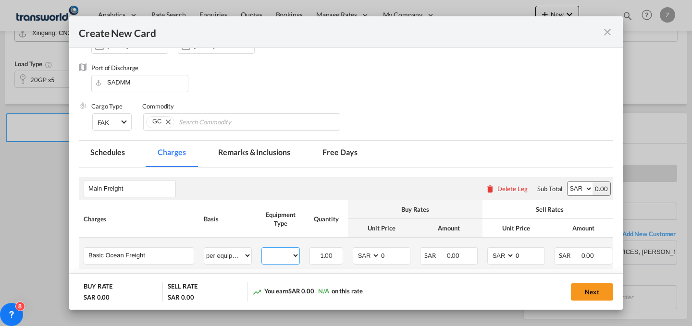
click at [278, 257] on select "20GP" at bounding box center [280, 255] width 37 height 13
select select "20GP"
click at [262, 249] on select "20GP" at bounding box center [280, 255] width 37 height 13
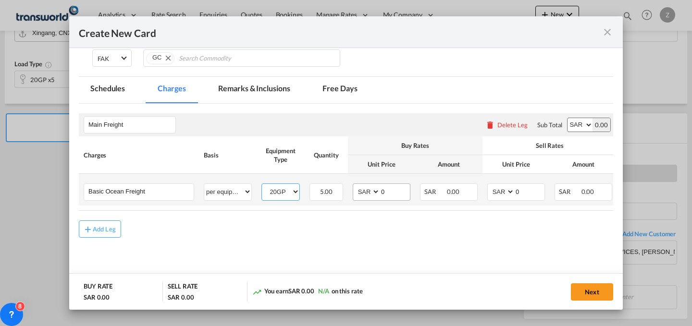
scroll to position [174, 0]
click at [574, 122] on select "AED AFN ALL AMD ANG AOA ARS AUD AWG AZN BAM BBD BDT BGN BHD BIF BMD BND [PERSON…" at bounding box center [579, 124] width 25 height 13
select select "string:USD"
click at [567, 118] on select "AED AFN ALL AMD ANG AOA ARS AUD AWG AZN BAM BBD BDT BGN BHD BIF BMD BND [PERSON…" at bounding box center [579, 124] width 25 height 13
click at [504, 190] on select "AED AFN ALL AMD ANG AOA ARS AUD AWG AZN BAM BBD BDT BGN BHD BIF BMD BND [PERSON…" at bounding box center [501, 191] width 25 height 13
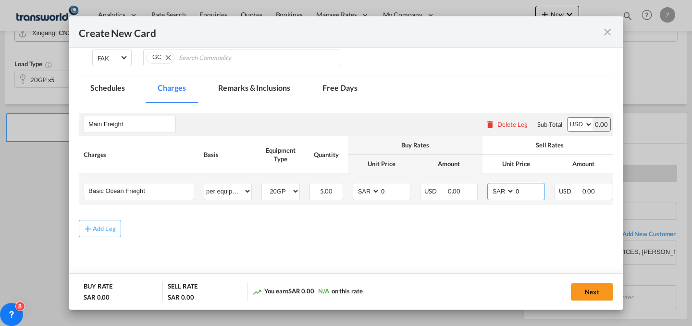
select select "string:USD"
click at [489, 185] on select "AED AFN ALL AMD ANG AOA ARS AUD AWG AZN BAM BBD BDT BGN BHD BIF BMD BND [PERSON…" at bounding box center [501, 191] width 25 height 13
click at [367, 192] on select "AED AFN ALL AMD ANG AOA ARS AUD AWG AZN BAM BBD BDT BGN BHD BIF BMD BND [PERSON…" at bounding box center [367, 191] width 25 height 13
select select "string:USD"
click at [355, 185] on select "AED AFN ALL AMD ANG AOA ARS AUD AWG AZN BAM BBD BDT BGN BHD BIF BMD BND [PERSON…" at bounding box center [367, 191] width 25 height 13
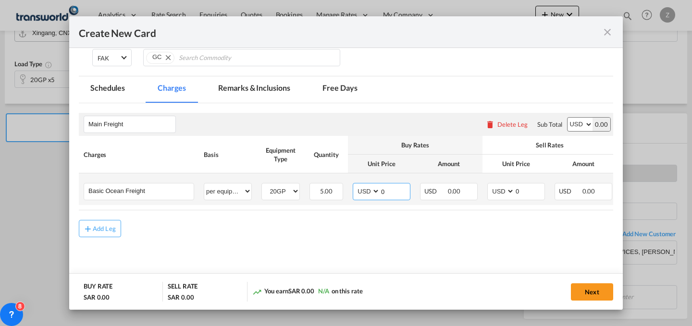
click at [395, 190] on input "0" at bounding box center [395, 191] width 30 height 14
type input "2050"
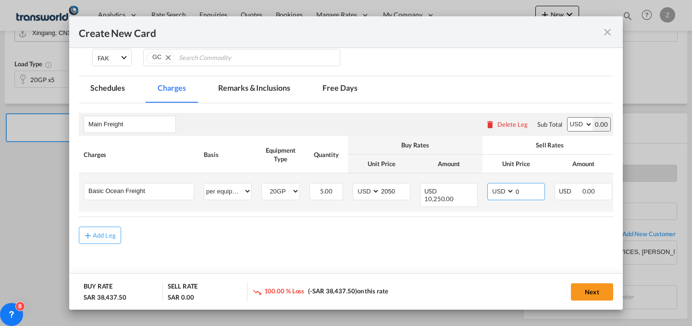
click at [538, 190] on input "0" at bounding box center [530, 191] width 30 height 14
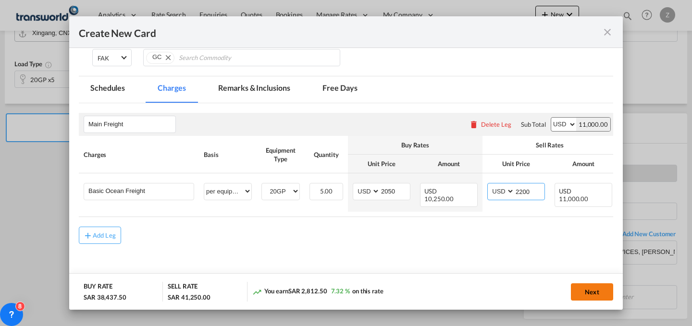
type input "2200"
click at [596, 287] on button "Next" at bounding box center [592, 291] width 42 height 17
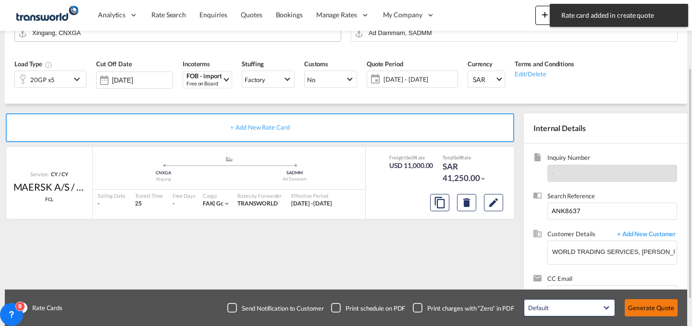
click at [641, 300] on button "Generate Quote" at bounding box center [651, 307] width 53 height 17
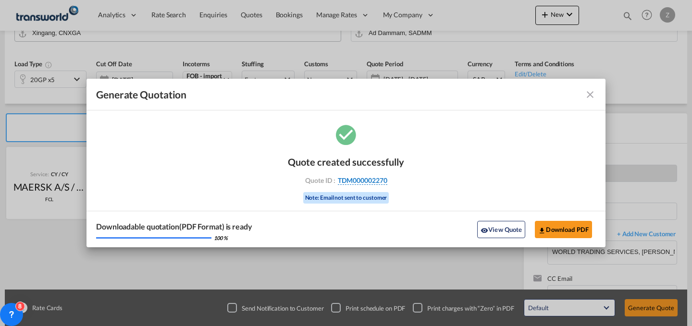
click at [379, 183] on span "TDM000002270" at bounding box center [362, 180] width 49 height 9
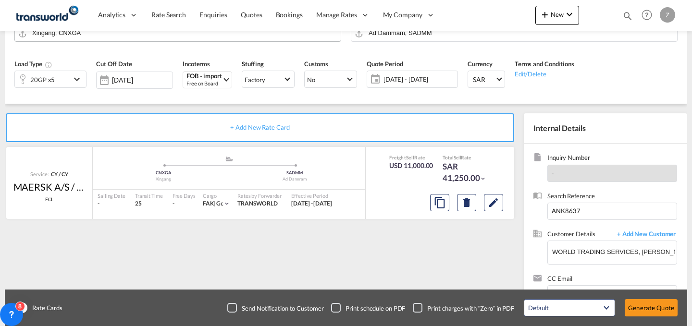
click at [379, 183] on div "Quote created successfully Quote ID : TDM000002270 Note: Email not sent to cust…" at bounding box center [345, 174] width 259 height 62
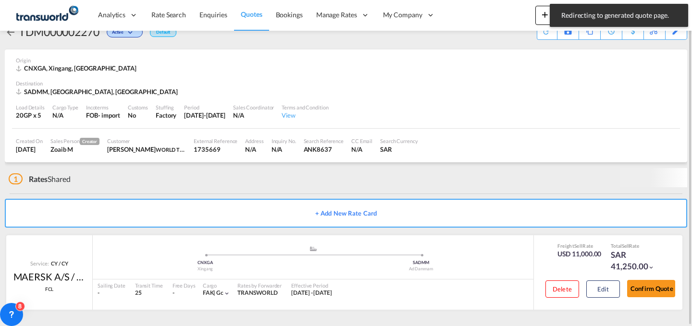
scroll to position [18, 0]
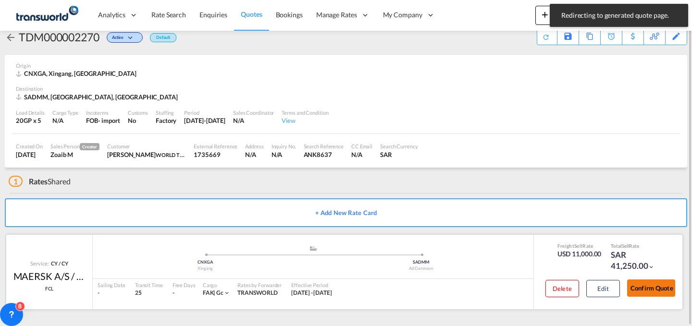
click at [656, 291] on button "Confirm Quote" at bounding box center [651, 288] width 48 height 17
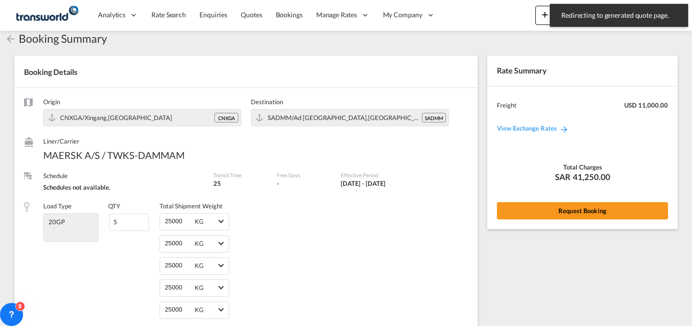
scroll to position [439, 0]
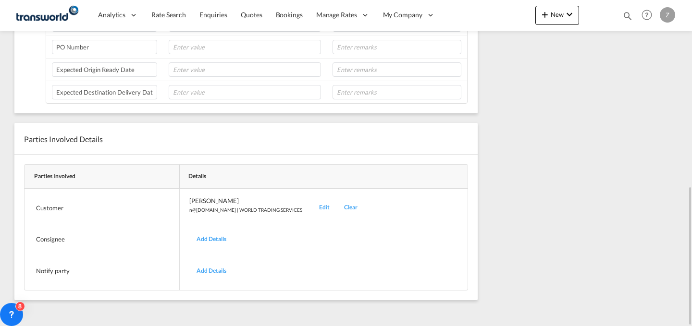
click at [312, 209] on div "Edit" at bounding box center [324, 208] width 25 height 23
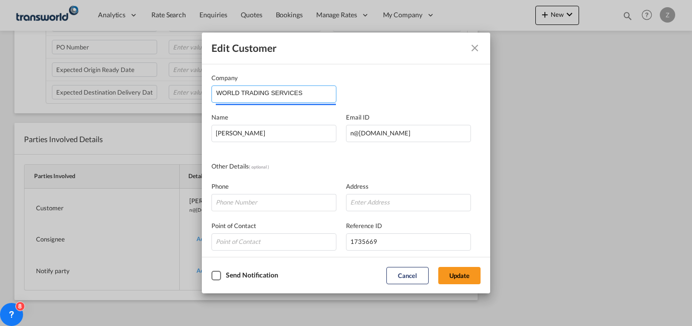
drag, startPoint x: 320, startPoint y: 92, endPoint x: 105, endPoint y: 98, distance: 215.3
click at [105, 98] on div "Edit Customer Company WORLD TRADING SERVICES Name [PERSON_NAME] Email ID [EMAIL…" at bounding box center [346, 163] width 692 height 326
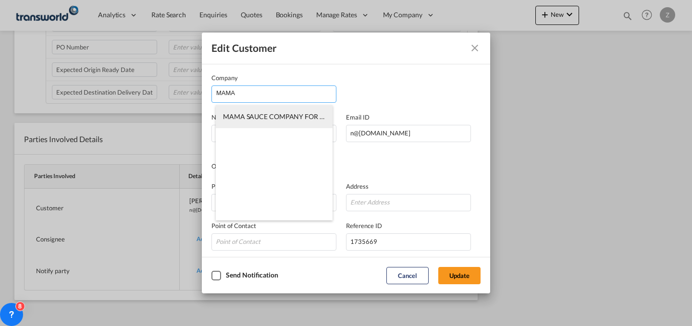
click at [243, 117] on span "MAMA SAUCE COMPANY FOR FOOD INDUSTRIES" at bounding box center [300, 116] width 155 height 8
type input "MAMA SAUCE COMPANY FOR FOOD INDUSTRIES"
type input "[PERSON_NAME][EMAIL_ADDRESS][PERSON_NAME][DOMAIN_NAME]"
type input "532853438"
type input "1810355"
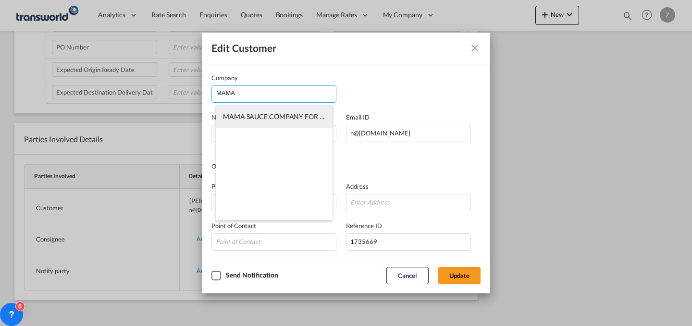
type input "14334"
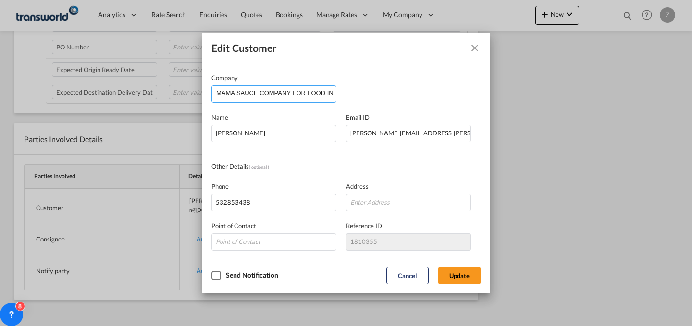
scroll to position [28, 0]
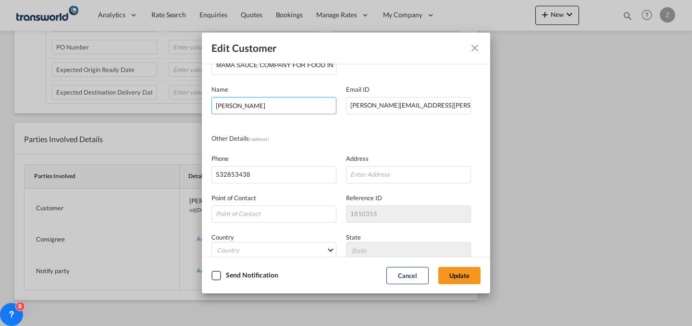
drag, startPoint x: 305, startPoint y: 105, endPoint x: 74, endPoint y: 110, distance: 231.2
click at [74, 110] on div "Edit Customer Company MAMA SAUCE COMPANY FOR FOOD INDUSTRIES Name [PERSON_NAME]…" at bounding box center [346, 163] width 692 height 326
type input "[PERSON_NAME]"
click at [460, 277] on button "Update" at bounding box center [459, 275] width 42 height 17
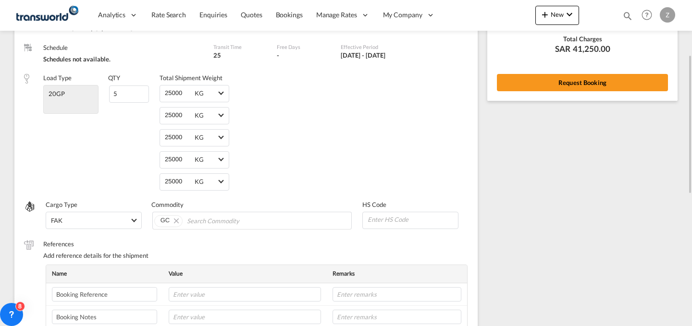
scroll to position [129, 0]
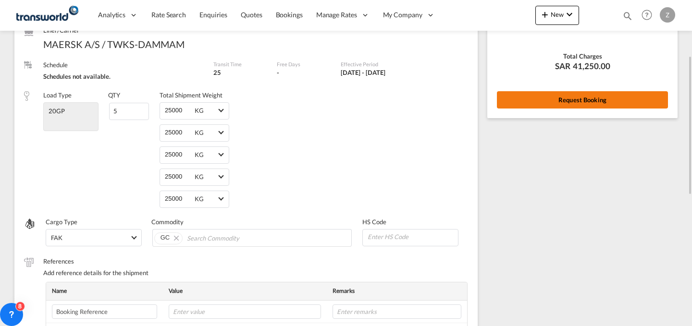
click at [570, 97] on button "Request Booking" at bounding box center [582, 99] width 171 height 17
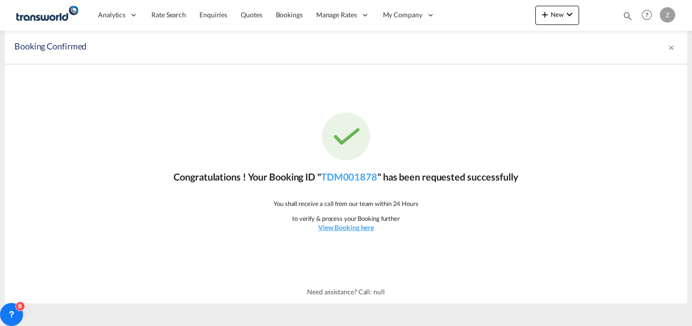
scroll to position [0, 0]
click at [344, 173] on link "TDM001878" at bounding box center [349, 177] width 56 height 12
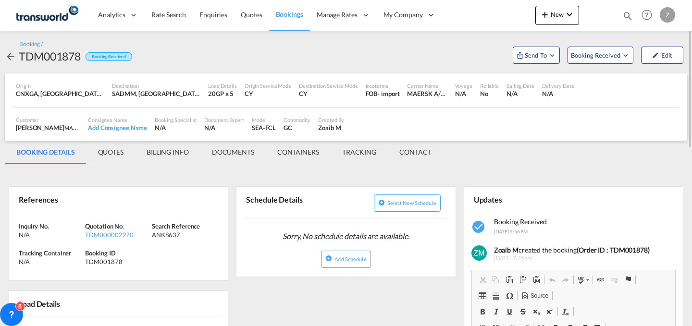
click at [393, 148] on md-tab-item "CONTACT" at bounding box center [415, 152] width 55 height 23
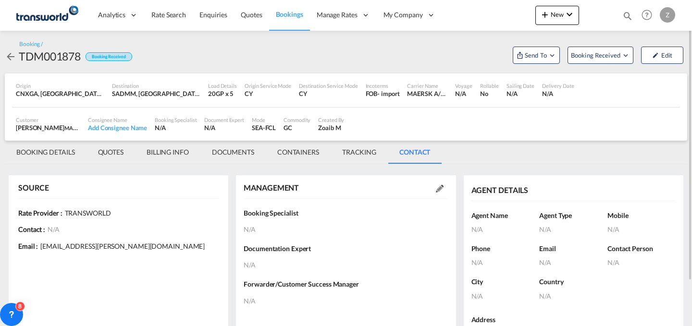
click at [438, 189] on md-icon at bounding box center [440, 189] width 8 height 8
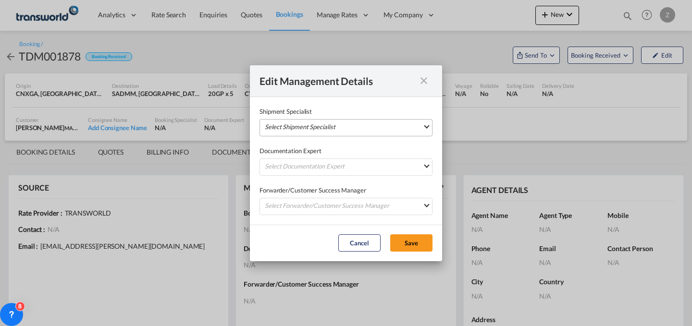
click at [392, 122] on md-select "Select Shipment Specialist [PERSON_NAME] W [PERSON_NAME][EMAIL_ADDRESS][PERSON_…" at bounding box center [345, 127] width 173 height 17
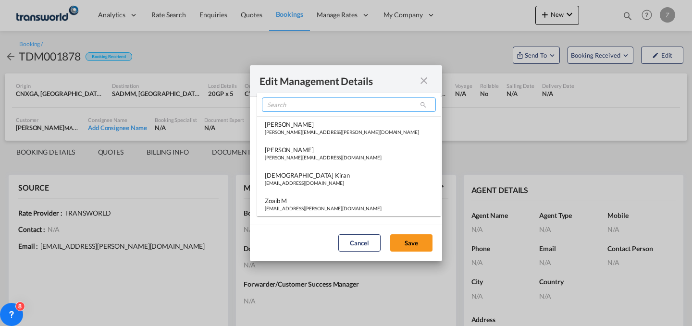
click at [376, 108] on input "search" at bounding box center [349, 105] width 174 height 14
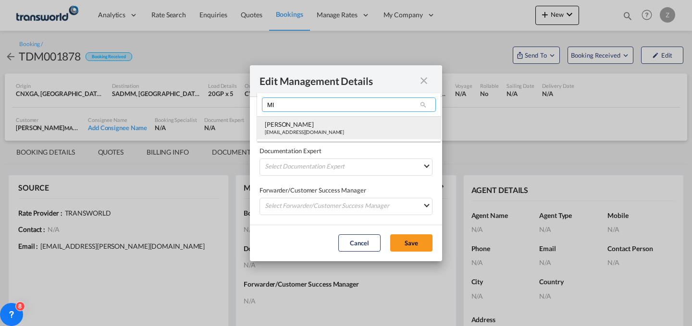
type input "MI"
click at [356, 128] on md-option "[PERSON_NAME] [PERSON_NAME][EMAIL_ADDRESS][DOMAIN_NAME]" at bounding box center [349, 127] width 184 height 23
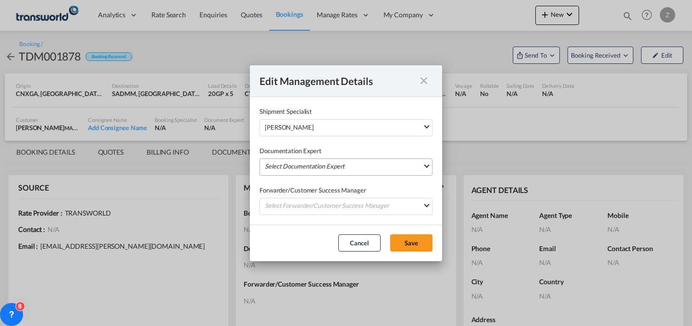
click at [347, 164] on md-select "Select Documentation Expert [PERSON_NAME] W [PERSON_NAME][EMAIL_ADDRESS][PERSON…" at bounding box center [345, 167] width 173 height 17
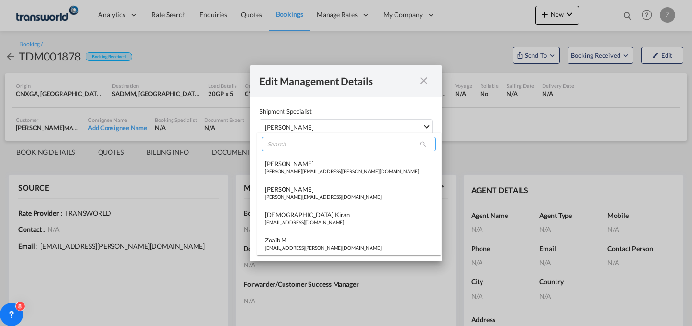
click at [360, 141] on input "search" at bounding box center [349, 144] width 174 height 14
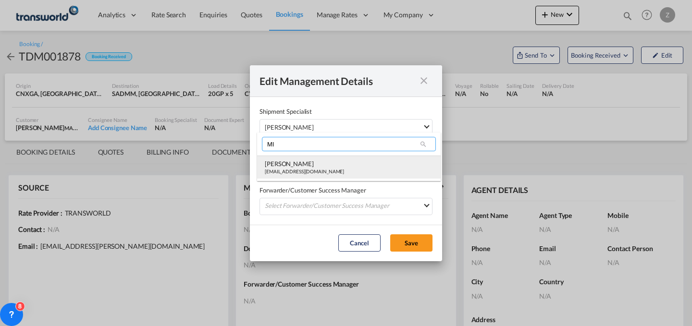
type input "MI"
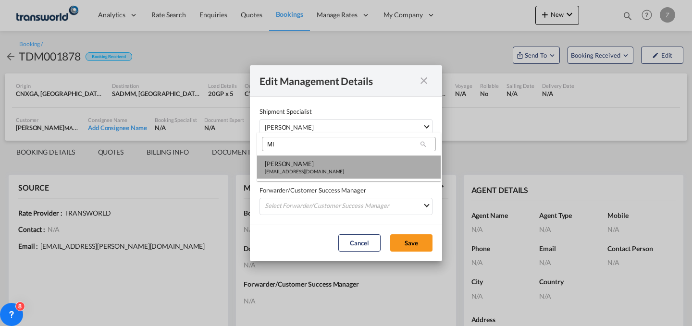
click at [332, 171] on md-option "[PERSON_NAME] [PERSON_NAME][EMAIL_ADDRESS][DOMAIN_NAME]" at bounding box center [349, 167] width 184 height 23
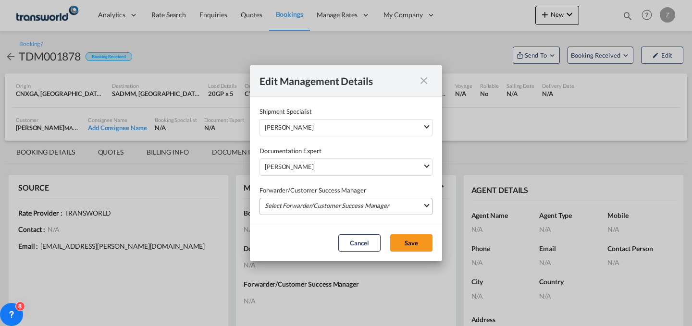
click at [319, 203] on md-select "Select Forwarder/Customer Success Manager [PERSON_NAME] [PERSON_NAME][EMAIL_ADD…" at bounding box center [345, 206] width 173 height 17
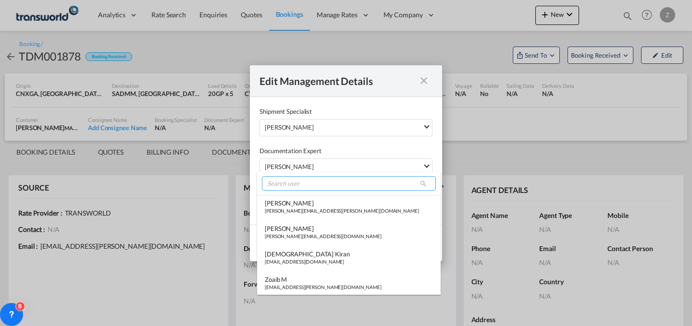
click at [319, 180] on input "search" at bounding box center [349, 183] width 174 height 14
type input "D"
type input "A"
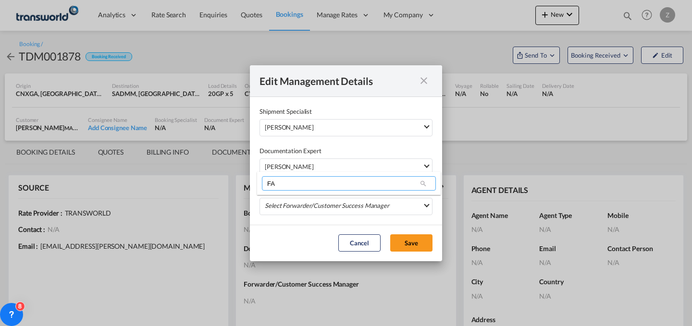
type input "F"
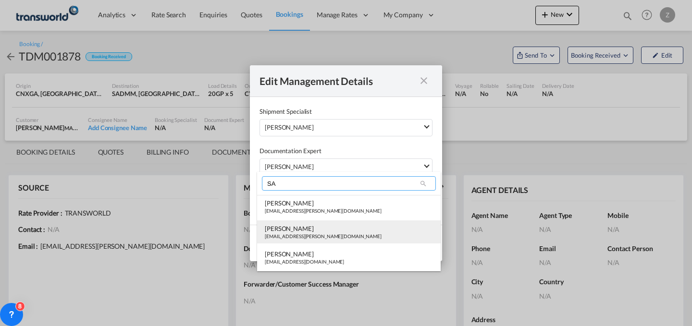
type input "SA"
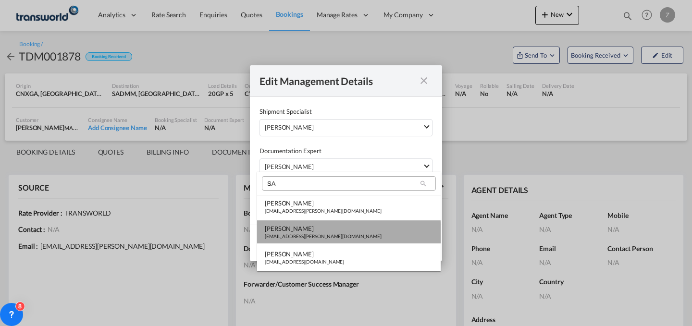
click at [305, 233] on div "[EMAIL_ADDRESS][PERSON_NAME][DOMAIN_NAME]" at bounding box center [323, 236] width 117 height 7
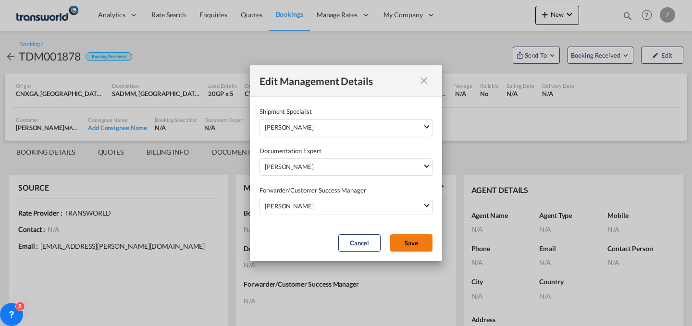
click at [417, 246] on button "Save" at bounding box center [411, 242] width 42 height 17
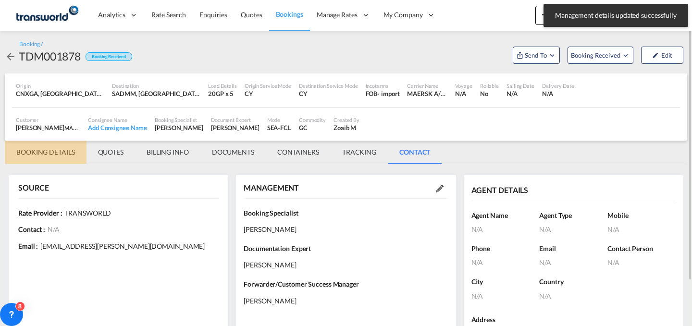
click at [45, 147] on md-tab-item "BOOKING DETAILS" at bounding box center [46, 152] width 82 height 23
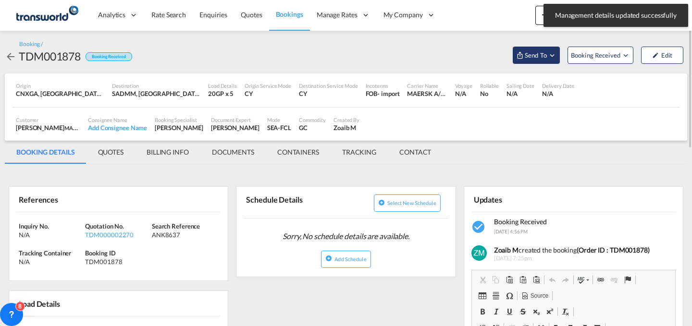
click at [542, 49] on button "Send To" at bounding box center [536, 55] width 47 height 17
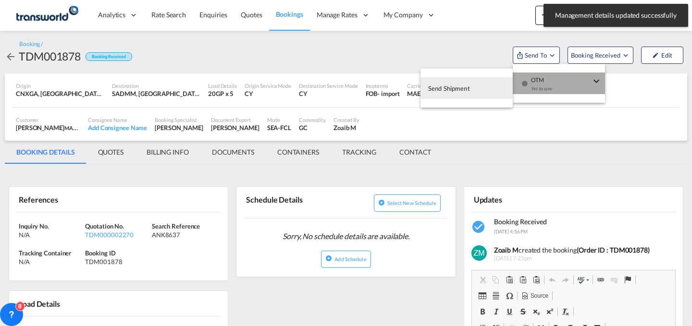
click at [537, 76] on span "OTM" at bounding box center [561, 77] width 60 height 9
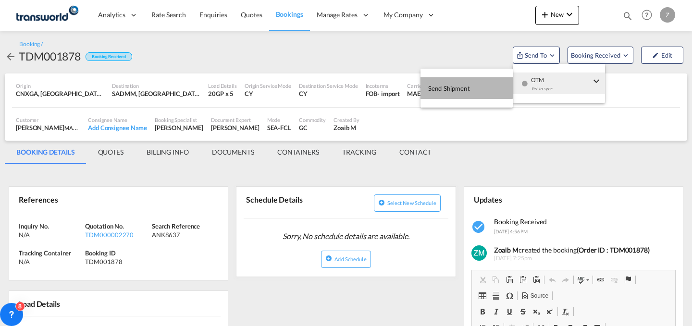
click at [455, 86] on span "Send Shipment" at bounding box center [449, 88] width 42 height 15
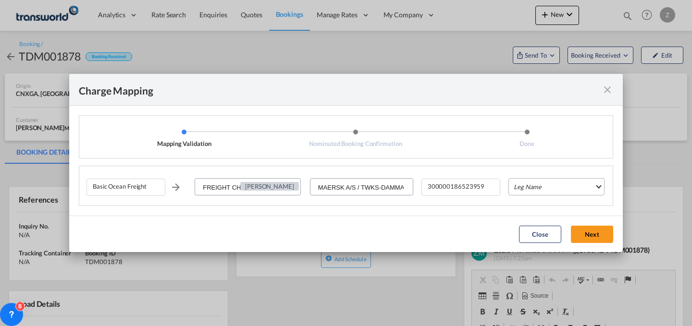
click at [530, 189] on md-select "Leg Name HANDLING ORIGIN VESSEL HANDLING DESTINATION OTHERS TL PICK UP CUSTOMS …" at bounding box center [556, 186] width 96 height 17
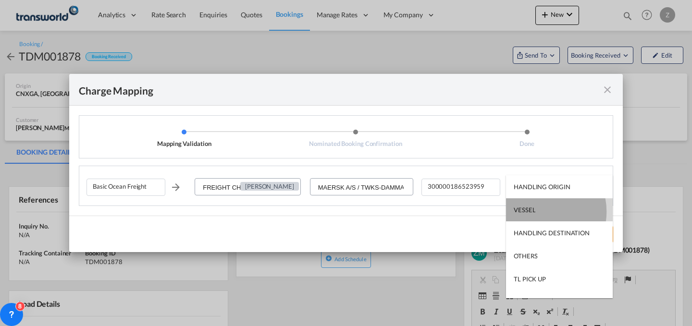
click at [536, 212] on md-option "VESSEL" at bounding box center [559, 209] width 107 height 23
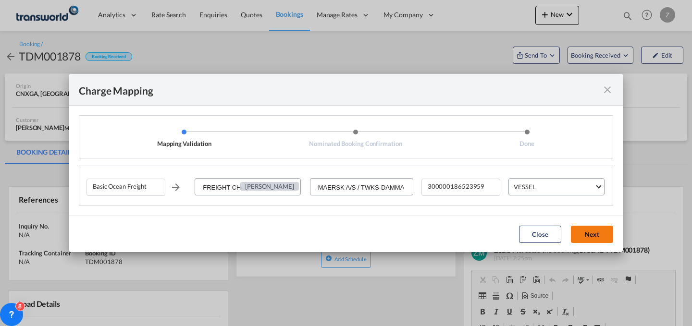
click at [593, 235] on button "Next" at bounding box center [592, 234] width 42 height 17
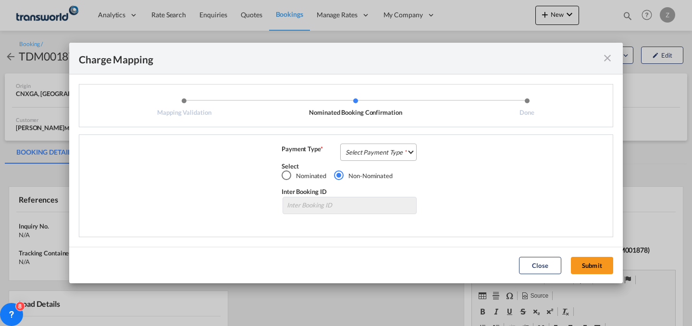
click at [376, 158] on md-select "Select Payment Type COLLECT PREPAID" at bounding box center [378, 152] width 76 height 17
click at [384, 154] on md-option "COLLECT" at bounding box center [381, 151] width 85 height 23
click at [580, 257] on md-dialog-actions "Close Submit" at bounding box center [345, 265] width 553 height 37
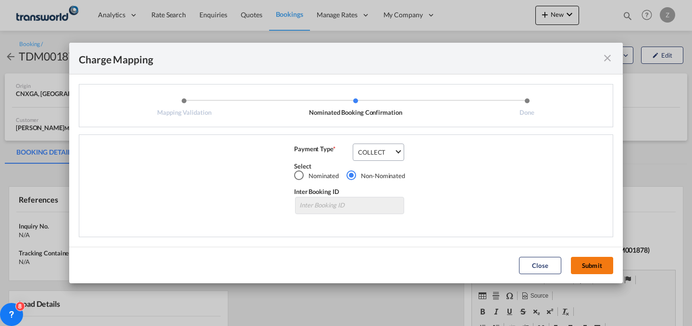
click at [576, 260] on button "Submit" at bounding box center [592, 265] width 42 height 17
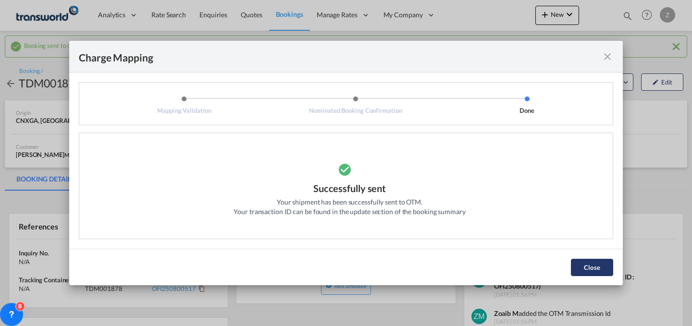
click at [596, 263] on button "Close" at bounding box center [592, 267] width 42 height 17
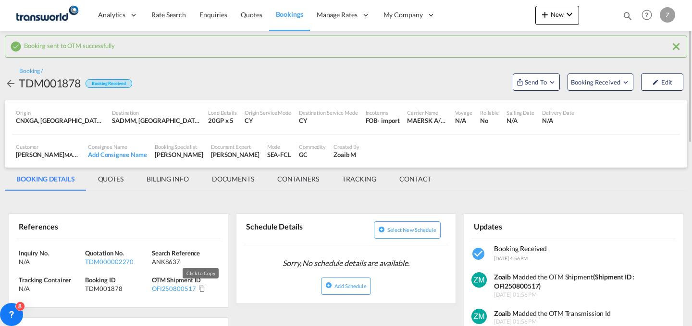
click at [199, 288] on md-icon "Click to Copy" at bounding box center [201, 288] width 7 height 7
